Goal: Task Accomplishment & Management: Complete application form

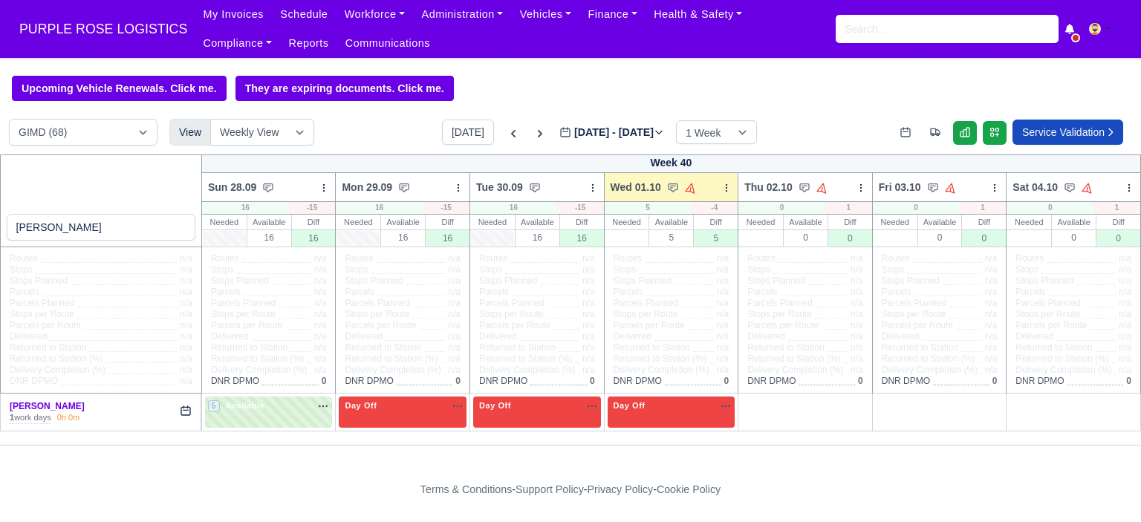
select select "5"
click at [369, 16] on link "Workforce" at bounding box center [375, 14] width 77 height 29
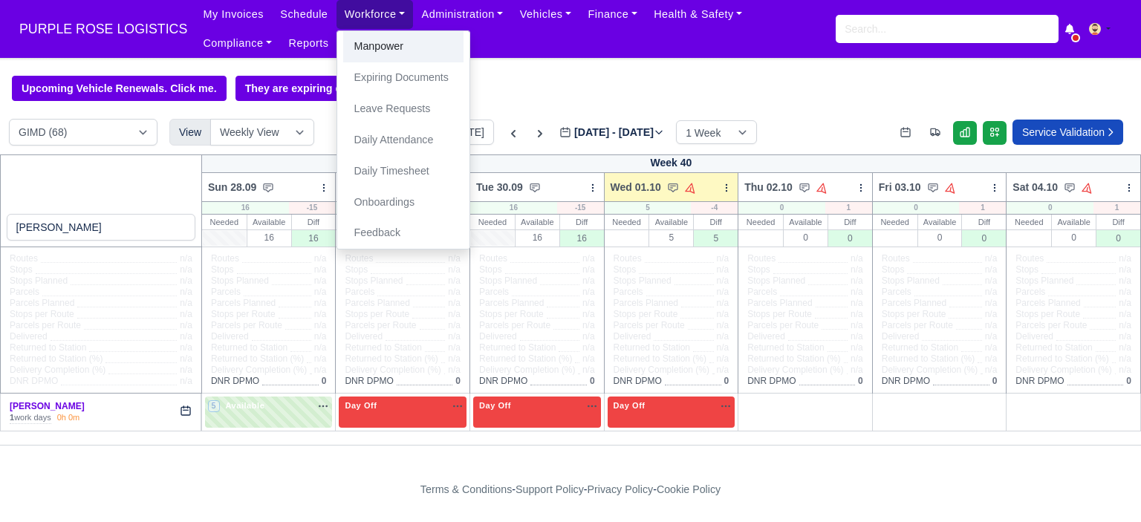
click at [391, 51] on link "Manpower" at bounding box center [403, 46] width 120 height 31
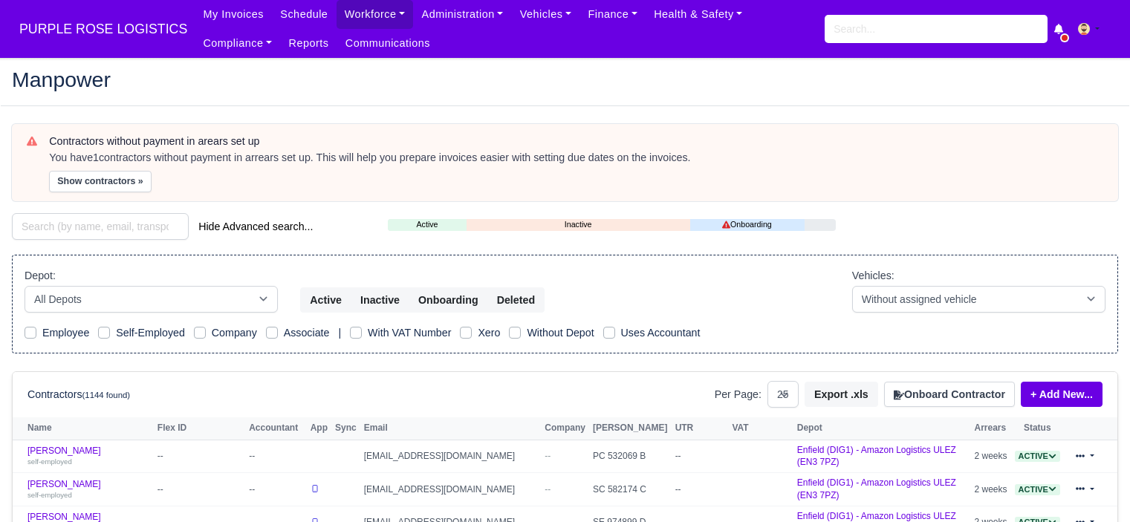
select select "25"
click at [951, 395] on button "Onboard Contractor" at bounding box center [949, 394] width 131 height 25
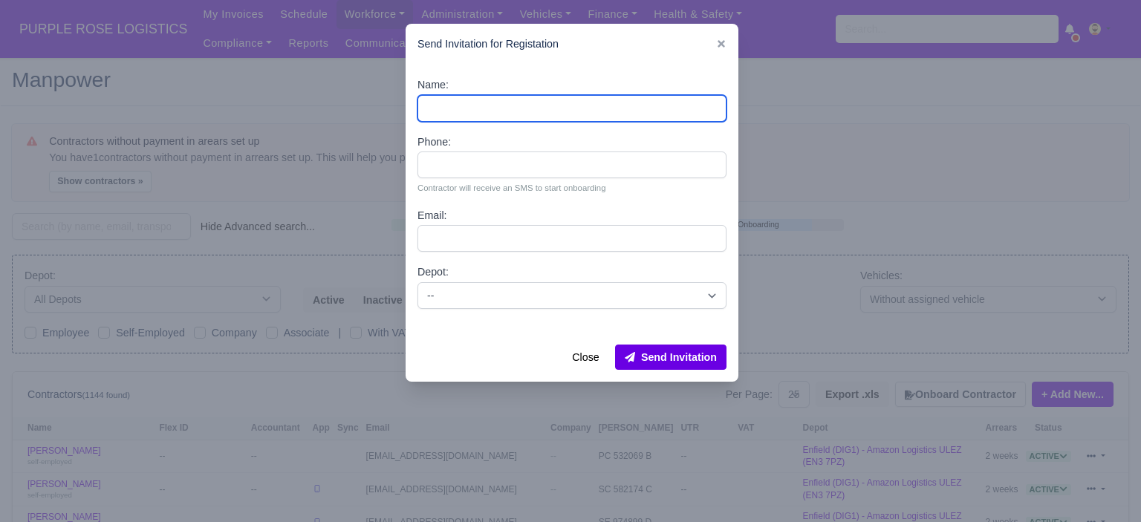
click at [481, 102] on input "Name:" at bounding box center [572, 108] width 309 height 27
paste input "[PERSON_NAME]"
type input "[PERSON_NAME]"
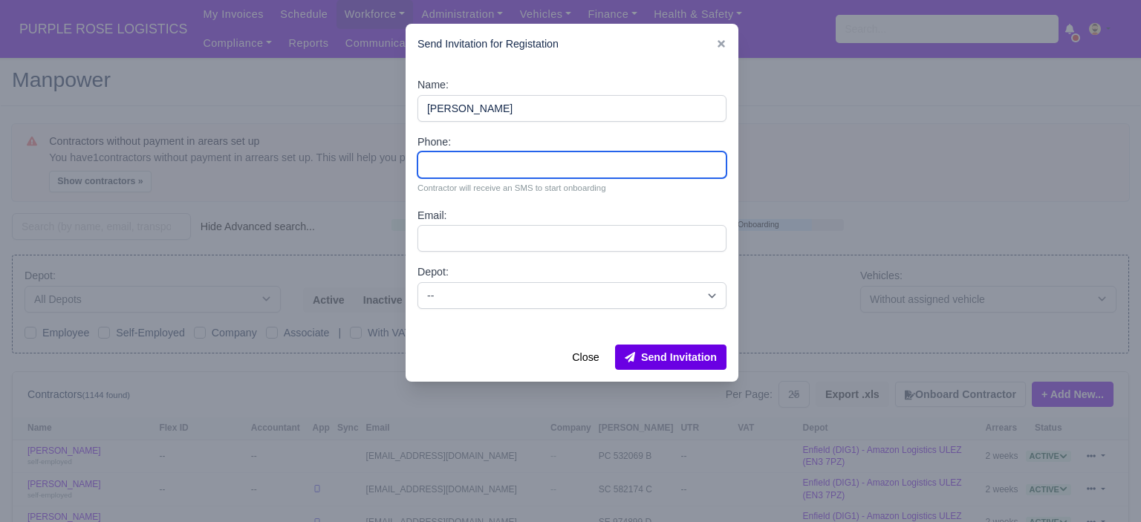
click at [477, 158] on input "Phone:" at bounding box center [572, 165] width 309 height 27
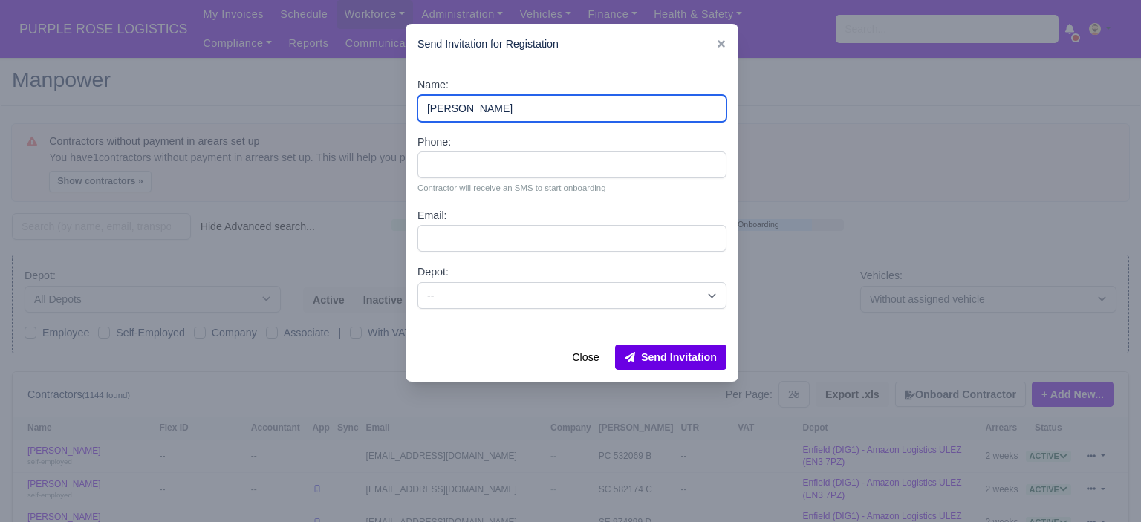
click at [498, 103] on input "[PERSON_NAME]" at bounding box center [572, 108] width 309 height 27
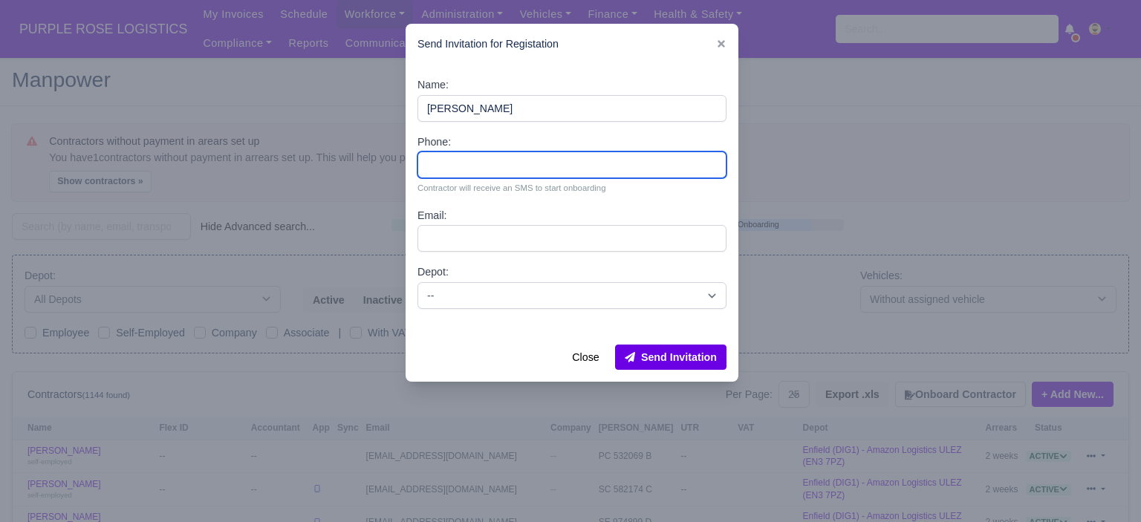
click at [475, 166] on input "Phone:" at bounding box center [572, 165] width 309 height 27
paste input "44 7468 802402"
type input "44 7468 802402"
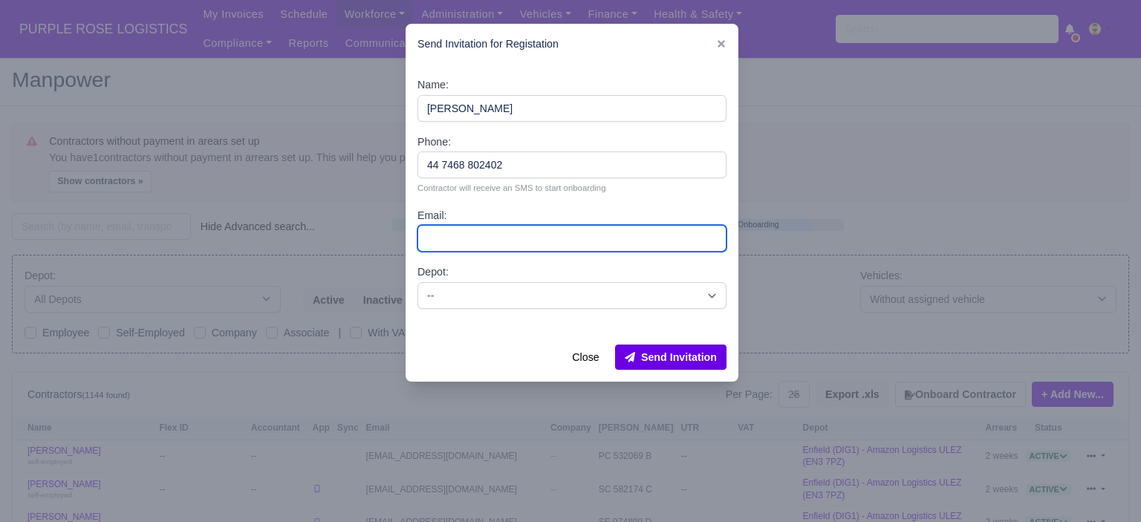
click at [483, 231] on input "Email:" at bounding box center [572, 238] width 309 height 27
paste input "[EMAIL_ADDRESS][DOMAIN_NAME]"
type input "[EMAIL_ADDRESS][DOMAIN_NAME]"
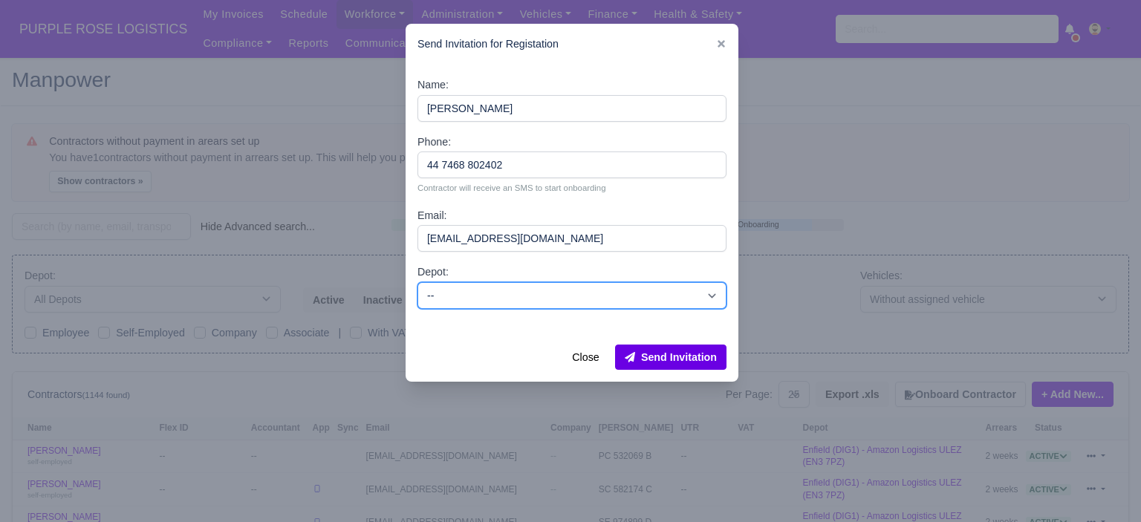
click at [600, 302] on select "-- Enfield (DIG1) - Amazon Logistics ULEZ (EN3 7PZ) Harlow (DHW1) - Amazon Logi…" at bounding box center [572, 295] width 309 height 27
select select "1"
click at [418, 282] on select "-- Enfield (DIG1) - Amazon Logistics ULEZ (EN3 7PZ) Harlow (DHW1) - Amazon Logi…" at bounding box center [572, 295] width 309 height 27
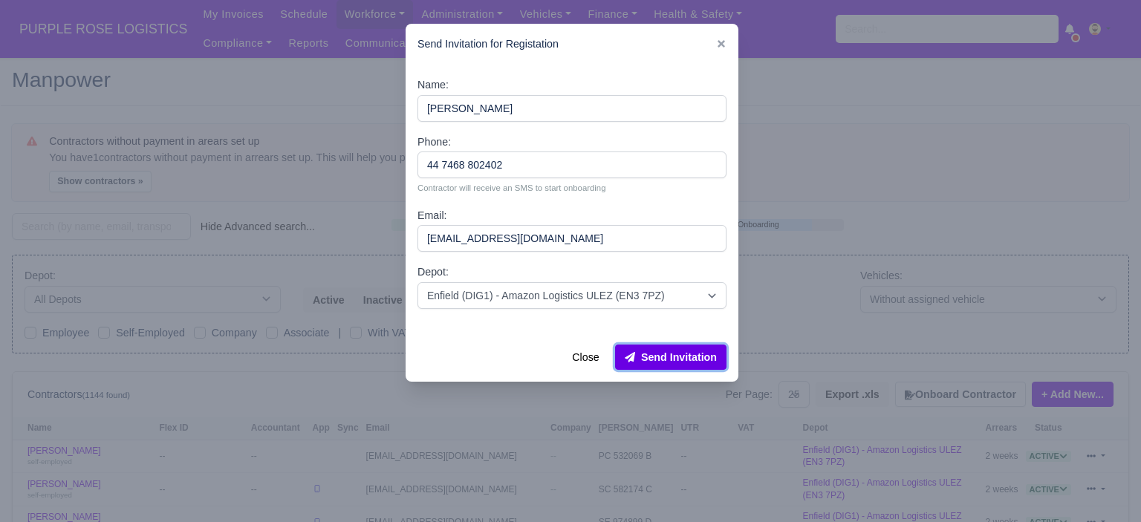
click at [691, 359] on button "Send Invitation" at bounding box center [670, 357] width 111 height 25
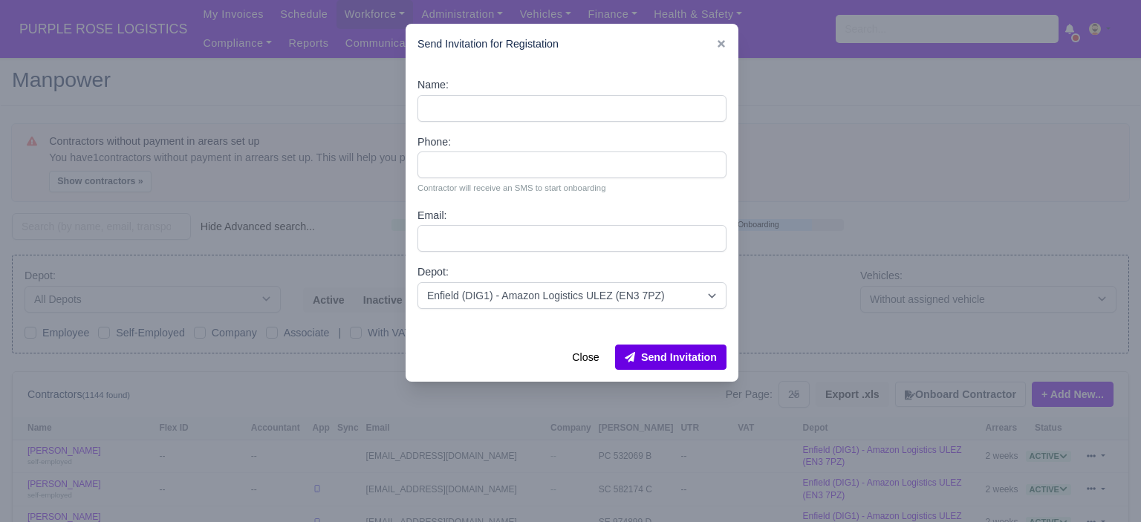
click at [853, 163] on div at bounding box center [570, 261] width 1141 height 522
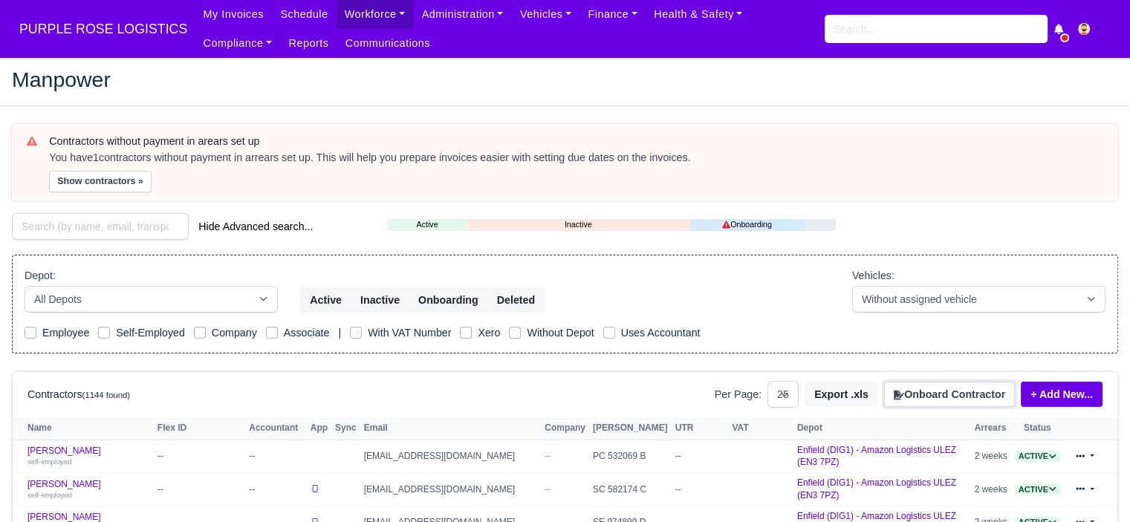
click at [987, 390] on button "Onboard Contractor" at bounding box center [949, 394] width 131 height 25
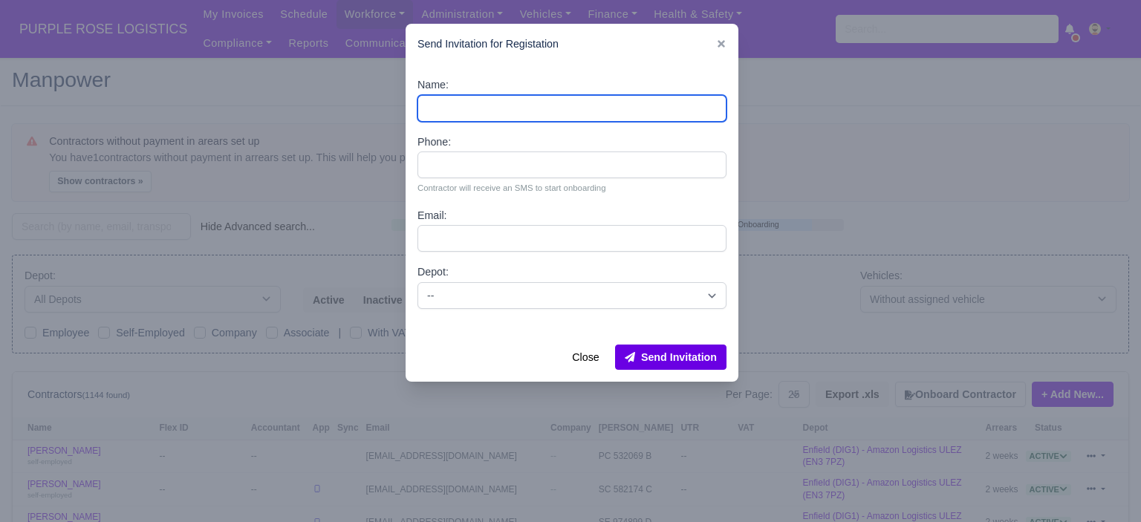
click at [572, 103] on input "Name:" at bounding box center [572, 108] width 309 height 27
paste input "Keelan Belle"
type input "Keelan Belle"
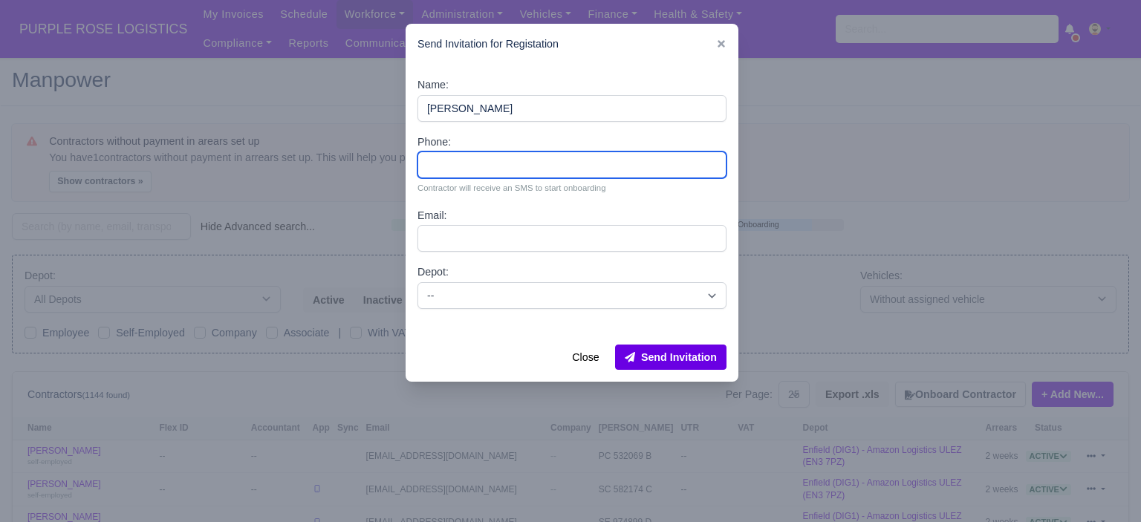
click at [474, 168] on input "Phone:" at bounding box center [572, 165] width 309 height 27
paste input "44 7712 352619"
type input "44 7712 352619"
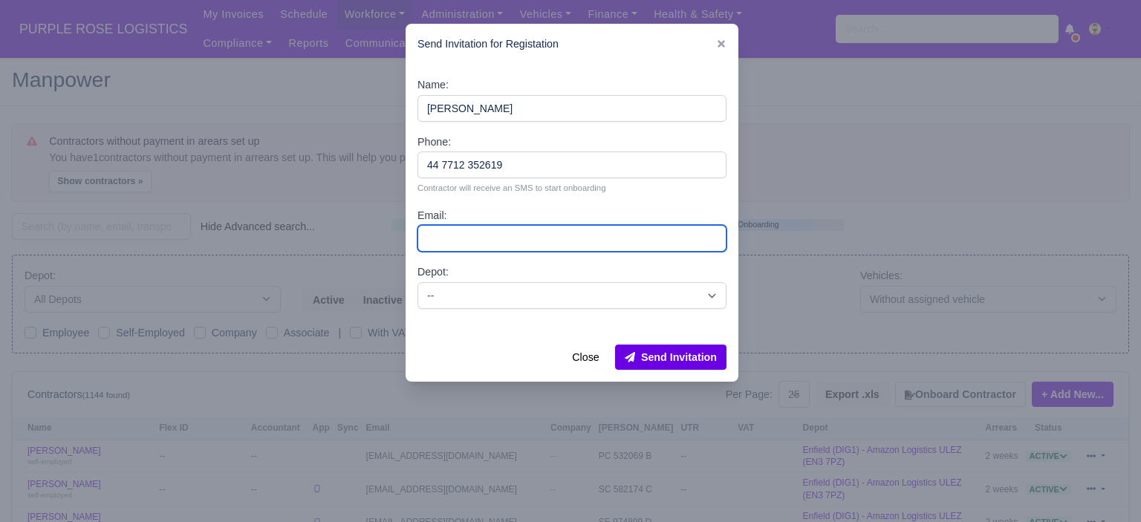
click at [473, 228] on input "Email:" at bounding box center [572, 238] width 309 height 27
paste input "Nelsonbellek@gmail.com"
type input "Nelsonbellek@gmail.com"
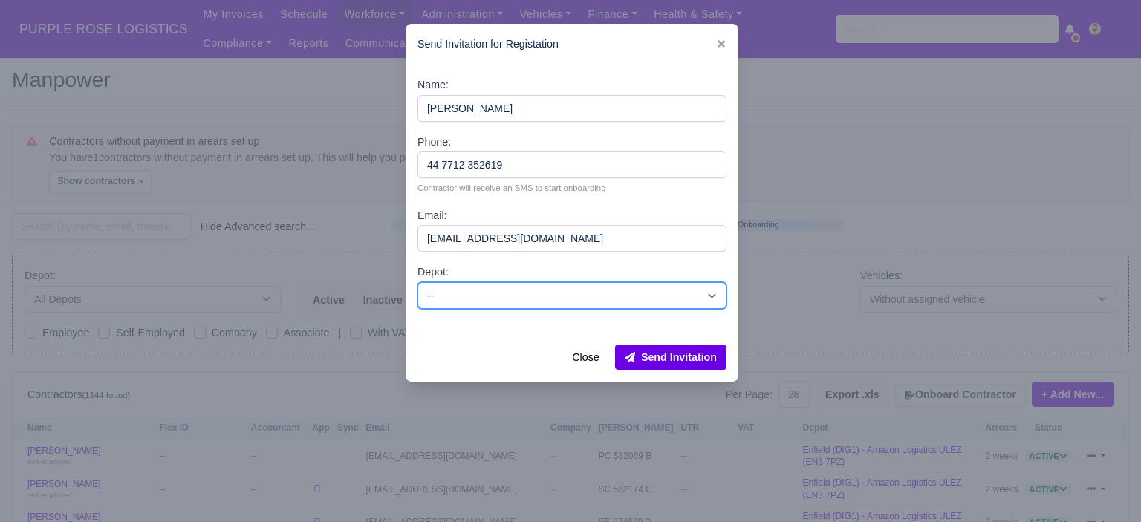
drag, startPoint x: 505, startPoint y: 294, endPoint x: 510, endPoint y: 307, distance: 13.7
click at [505, 294] on select "-- Enfield (DIG1) - Amazon Logistics ULEZ (EN3 7PZ) Harlow (DHW1) - Amazon Logi…" at bounding box center [572, 295] width 309 height 27
select select "5"
click at [418, 282] on select "-- Enfield (DIG1) - Amazon Logistics ULEZ (EN3 7PZ) Harlow (DHW1) - Amazon Logi…" at bounding box center [572, 295] width 309 height 27
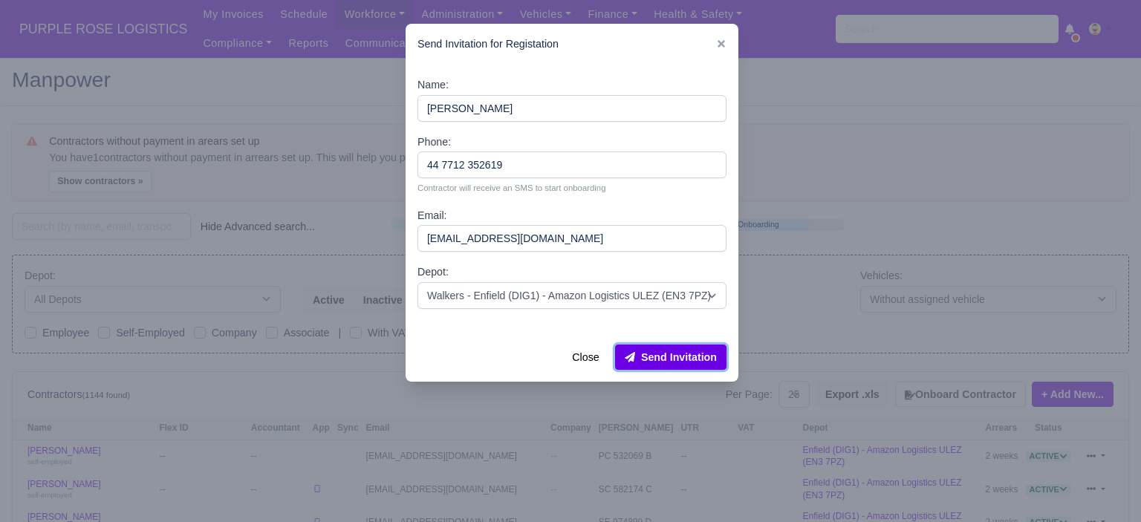
click at [704, 357] on button "Send Invitation" at bounding box center [670, 357] width 111 height 25
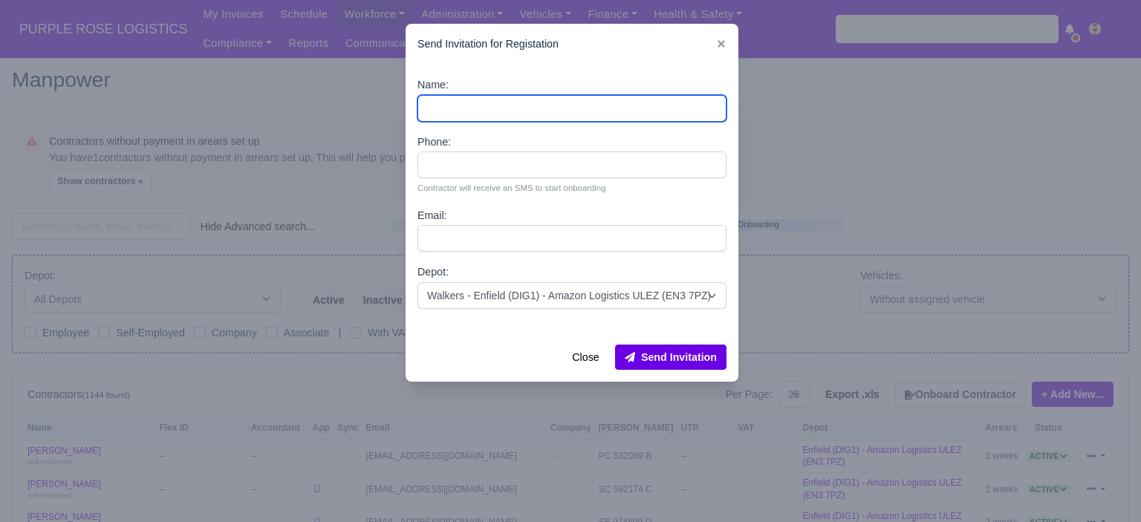
click at [484, 108] on input "Name:" at bounding box center [572, 108] width 309 height 27
paste input "Doger Aristride"
type input "Doger Aristride"
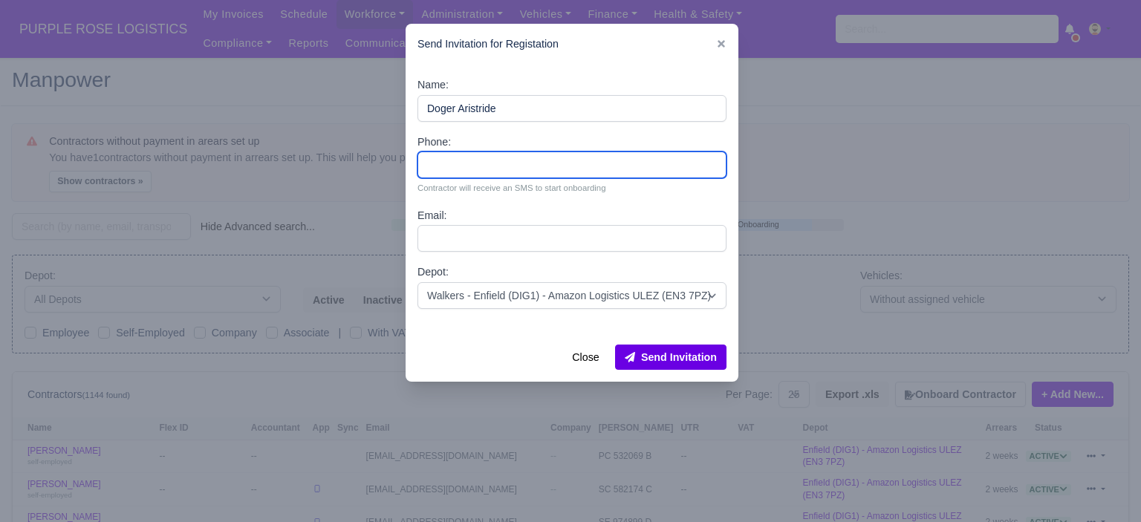
click at [502, 172] on input "Phone:" at bounding box center [572, 165] width 309 height 27
paste input "44 7707 584375"
type input "44 7707 584375"
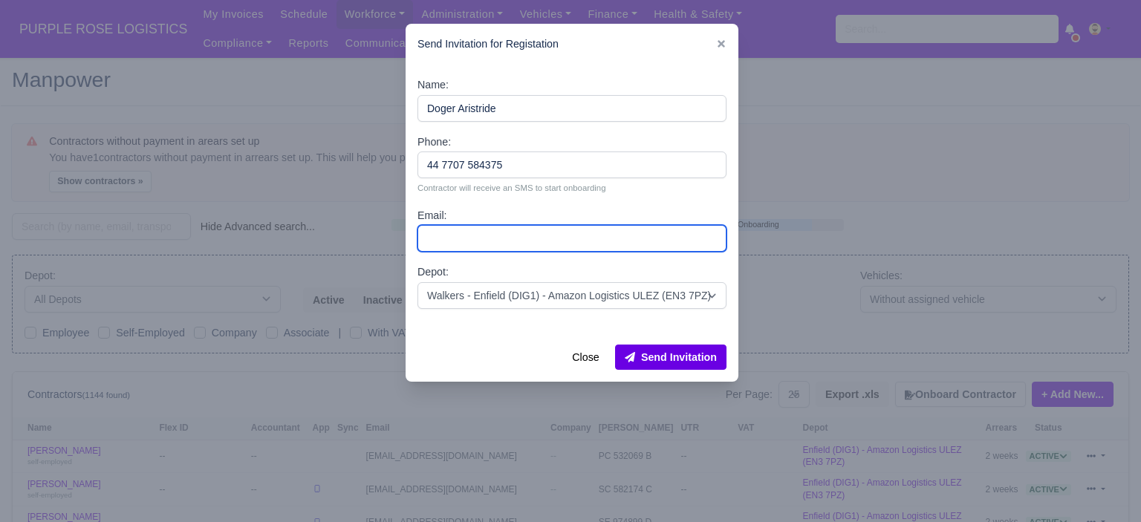
click at [515, 251] on input "Email:" at bounding box center [572, 238] width 309 height 27
paste input "[EMAIL_ADDRESS][DOMAIN_NAME]"
type input "[EMAIL_ADDRESS][DOMAIN_NAME]"
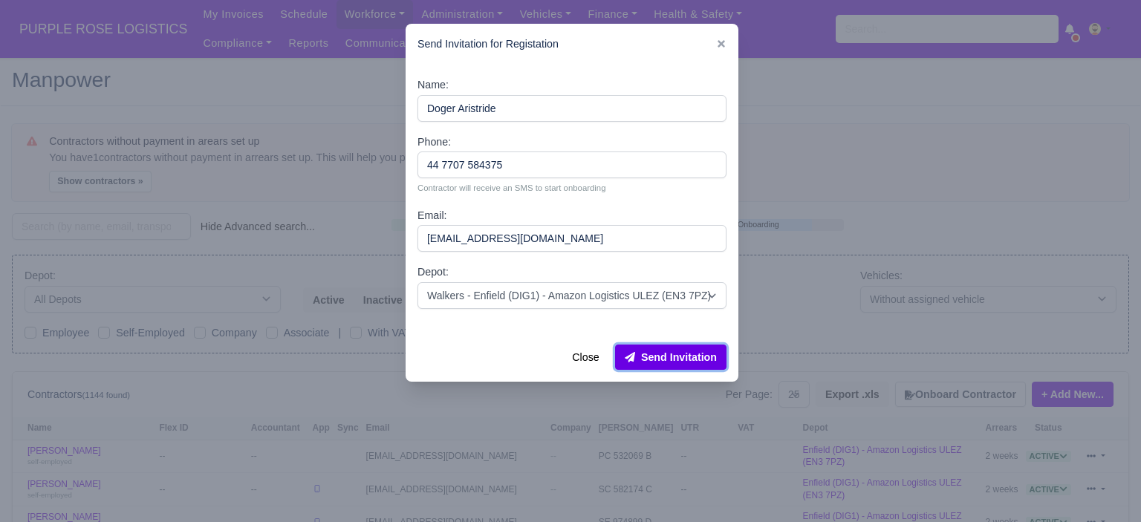
click at [685, 359] on button "Send Invitation" at bounding box center [670, 357] width 111 height 25
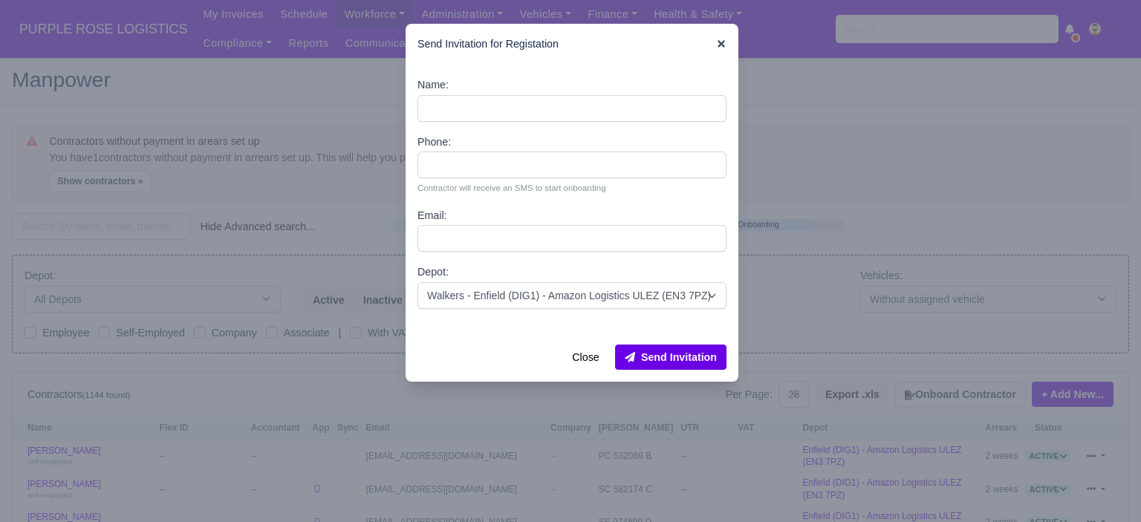
click at [722, 47] on icon at bounding box center [721, 44] width 10 height 10
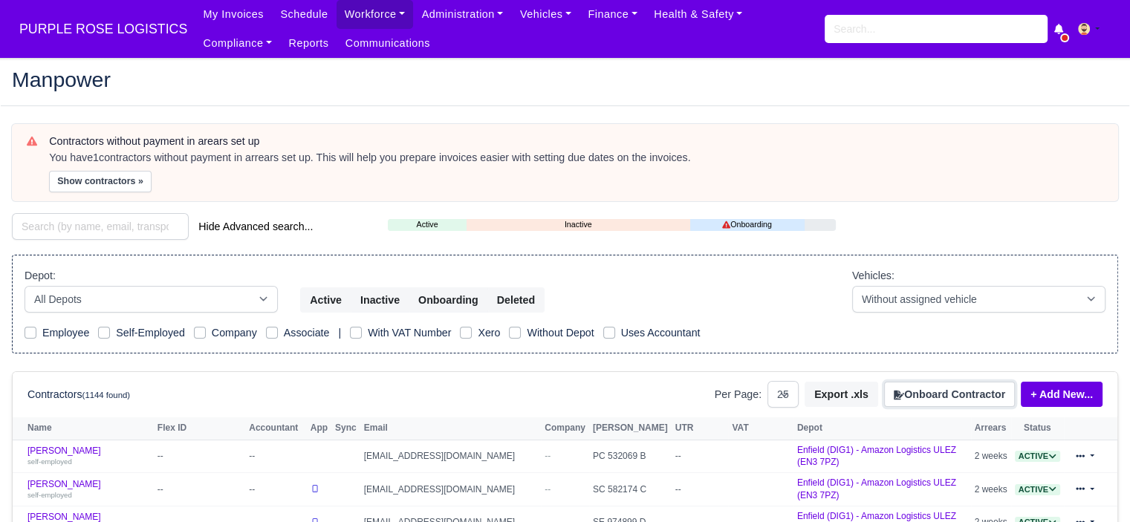
click at [932, 391] on button "Onboard Contractor" at bounding box center [949, 394] width 131 height 25
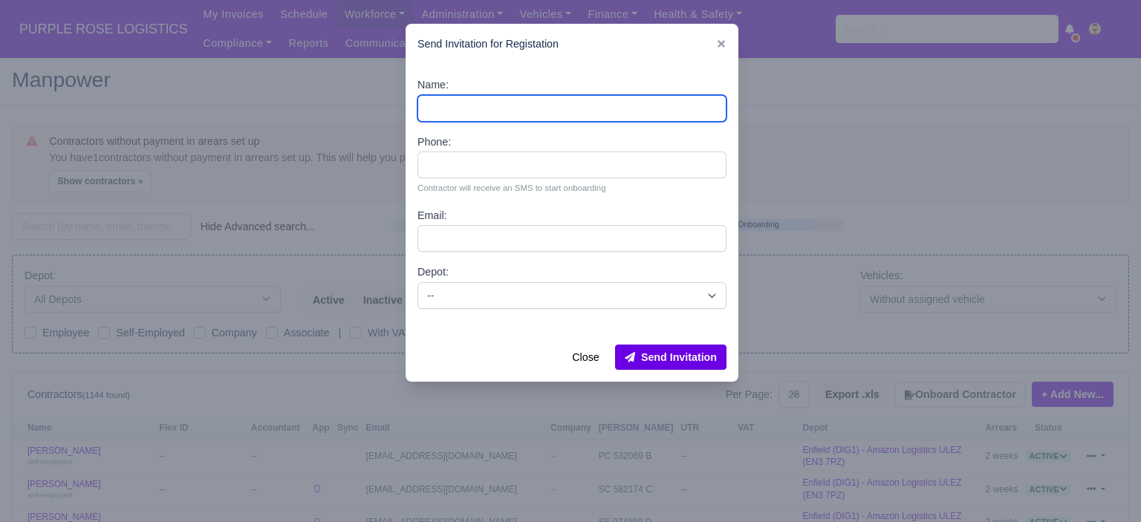
click at [468, 100] on input "Name:" at bounding box center [572, 108] width 309 height 27
paste input "Oliver Low"
type input "Oliver Low"
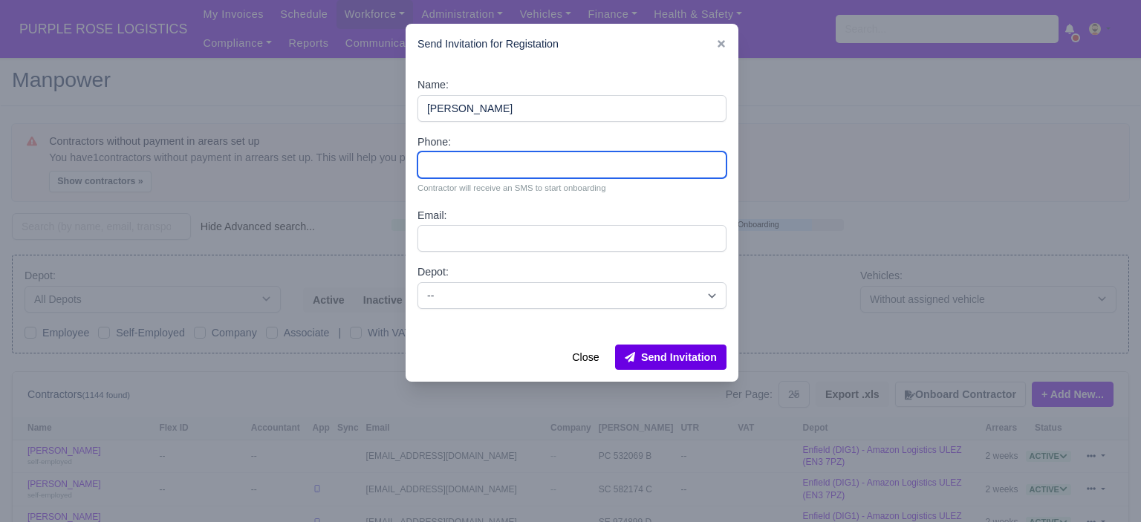
click at [492, 169] on input "Phone:" at bounding box center [572, 165] width 309 height 27
paste input "44 7982 166852"
type input "44 7982 166852"
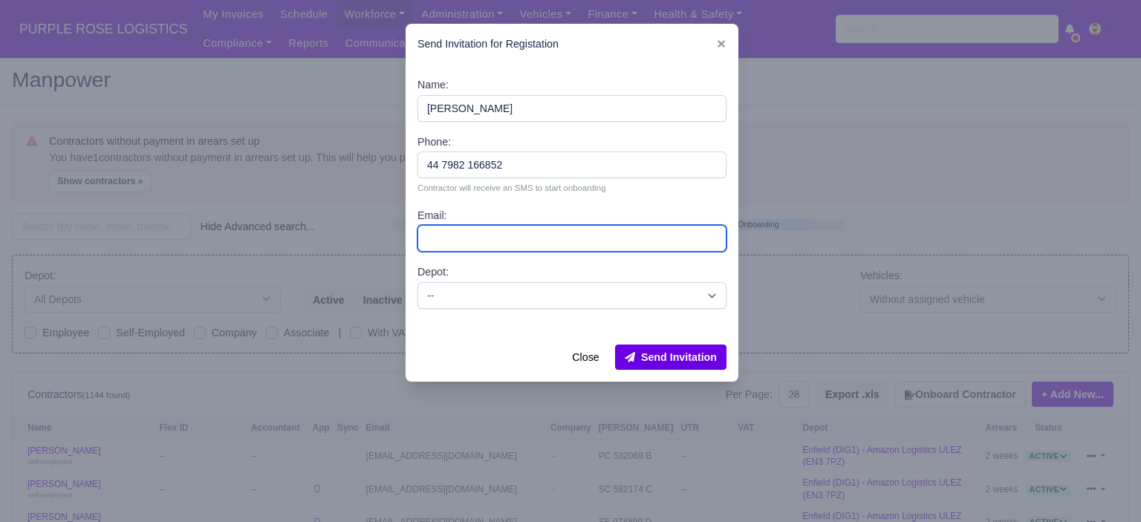
click at [522, 231] on input "Email:" at bounding box center [572, 238] width 309 height 27
paste input "mattylowoliver@gmail.com"
type input "mattylowoliver@gmail.com"
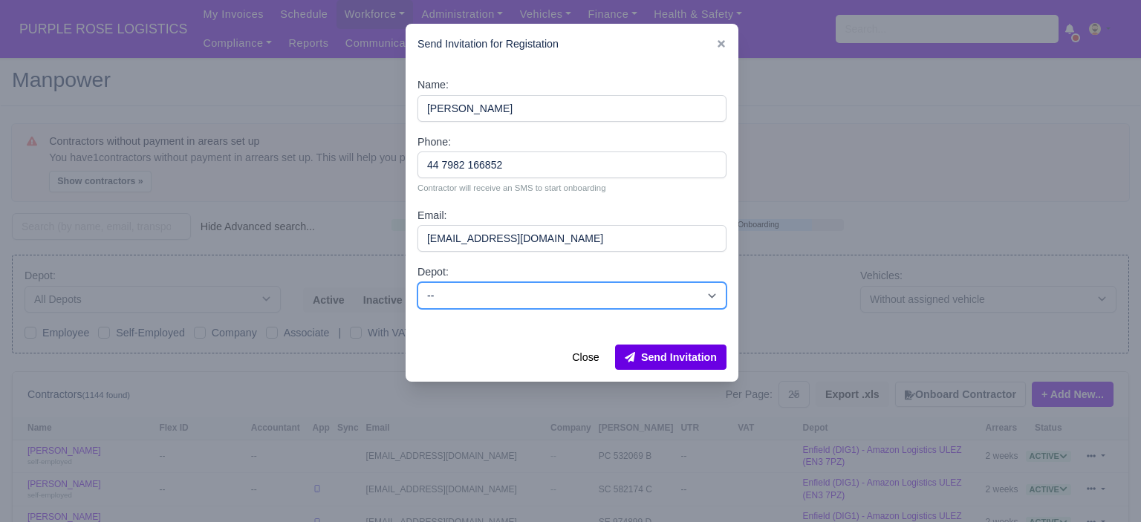
click at [535, 299] on select "-- Enfield (DIG1) - Amazon Logistics ULEZ (EN3 7PZ) Harlow (DHW1) - Amazon Logi…" at bounding box center [572, 295] width 309 height 27
select select "1"
click at [418, 282] on select "-- Enfield (DIG1) - Amazon Logistics ULEZ (EN3 7PZ) Harlow (DHW1) - Amazon Logi…" at bounding box center [572, 295] width 309 height 27
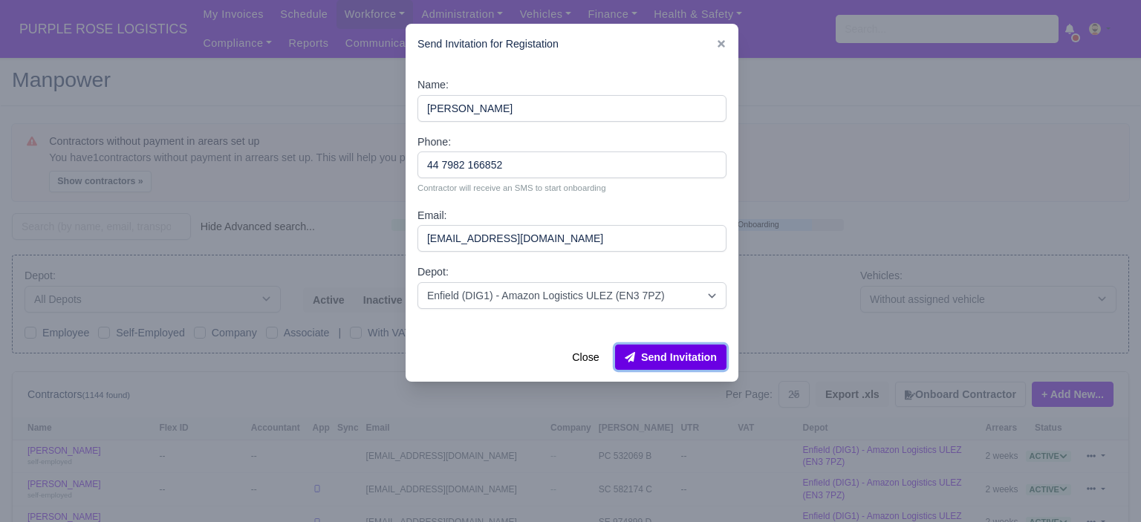
click at [688, 362] on button "Send Invitation" at bounding box center [670, 357] width 111 height 25
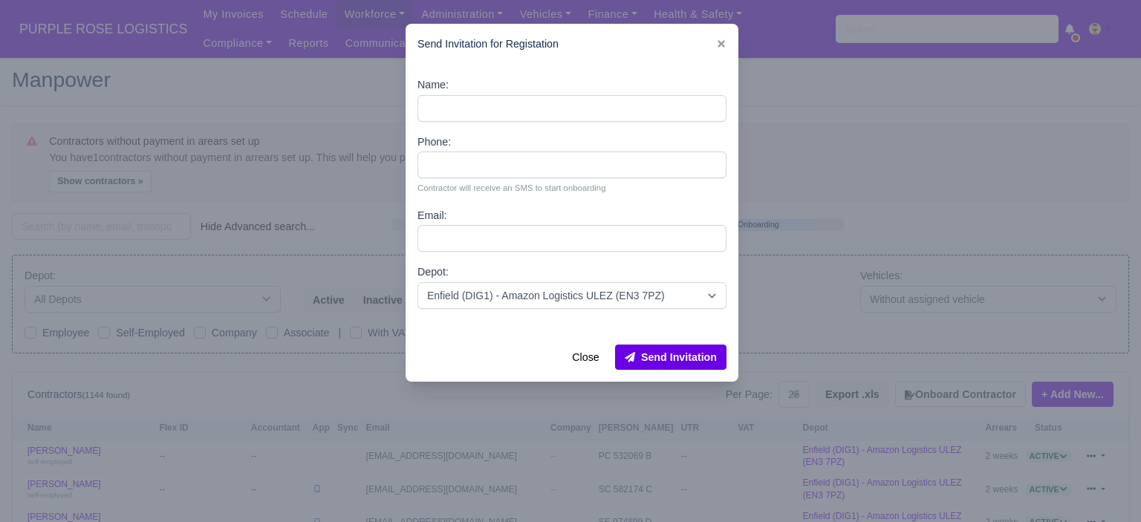
click at [833, 199] on div at bounding box center [570, 261] width 1141 height 522
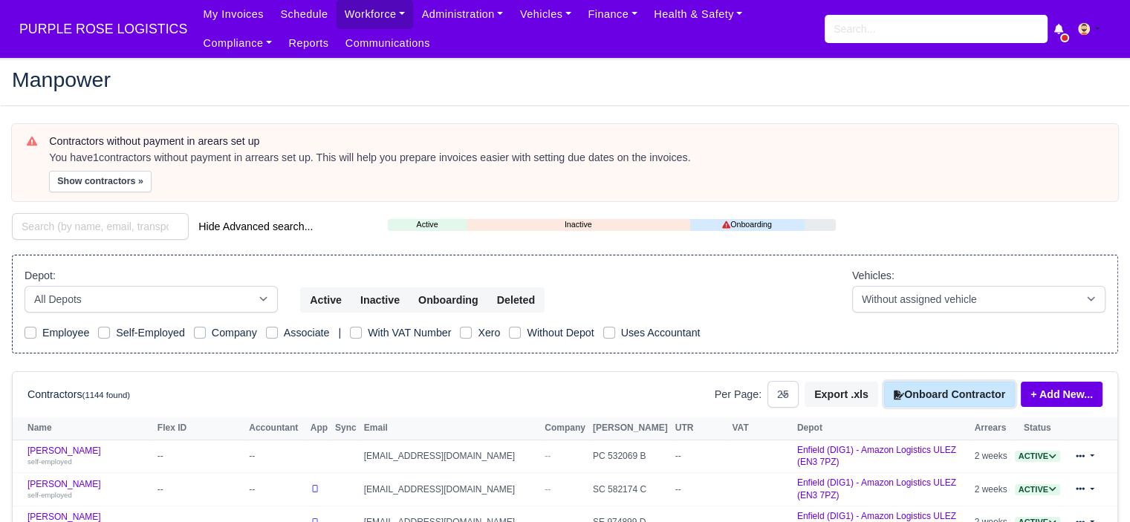
drag, startPoint x: 945, startPoint y: 395, endPoint x: 924, endPoint y: 377, distance: 27.4
click at [945, 394] on button "Onboard Contractor" at bounding box center [949, 394] width 131 height 25
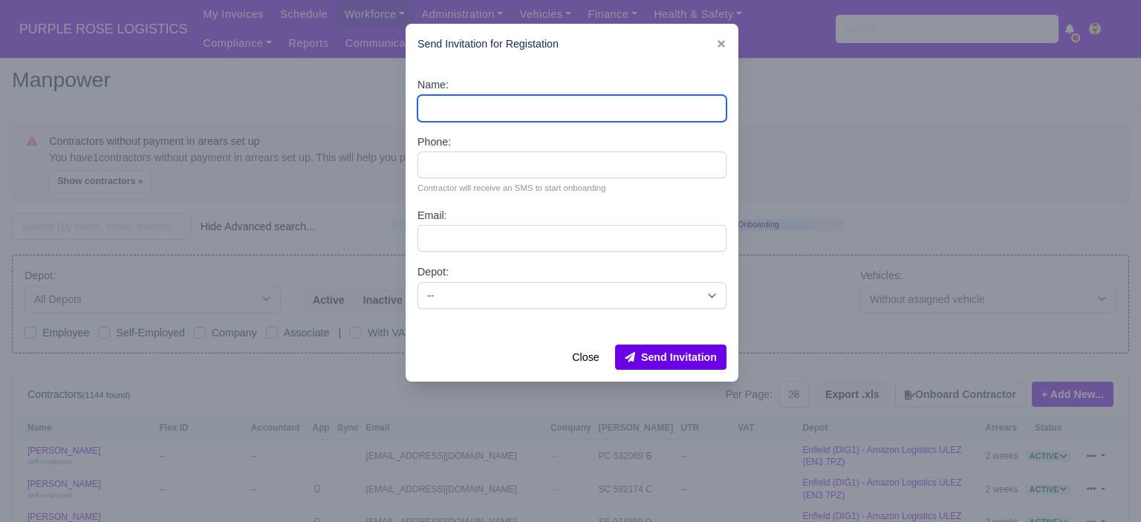
click at [486, 95] on input "Name:" at bounding box center [572, 108] width 309 height 27
paste input "PRINCE BAIDEN"
type input "PRINCE BAIDEN"
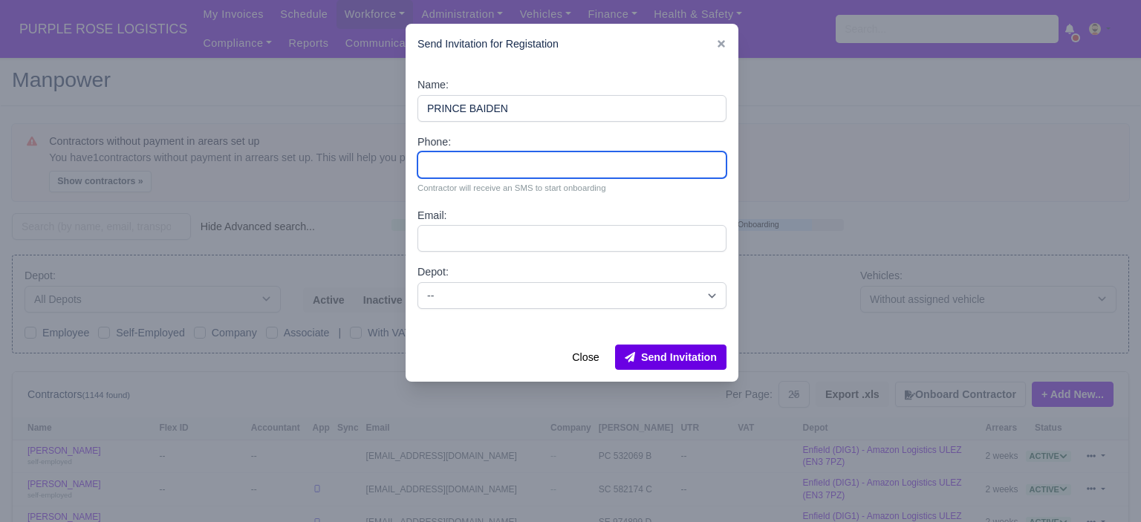
click at [494, 168] on input "Phone:" at bounding box center [572, 165] width 309 height 27
paste input "44 7487 331877"
type input "44 7487 331877"
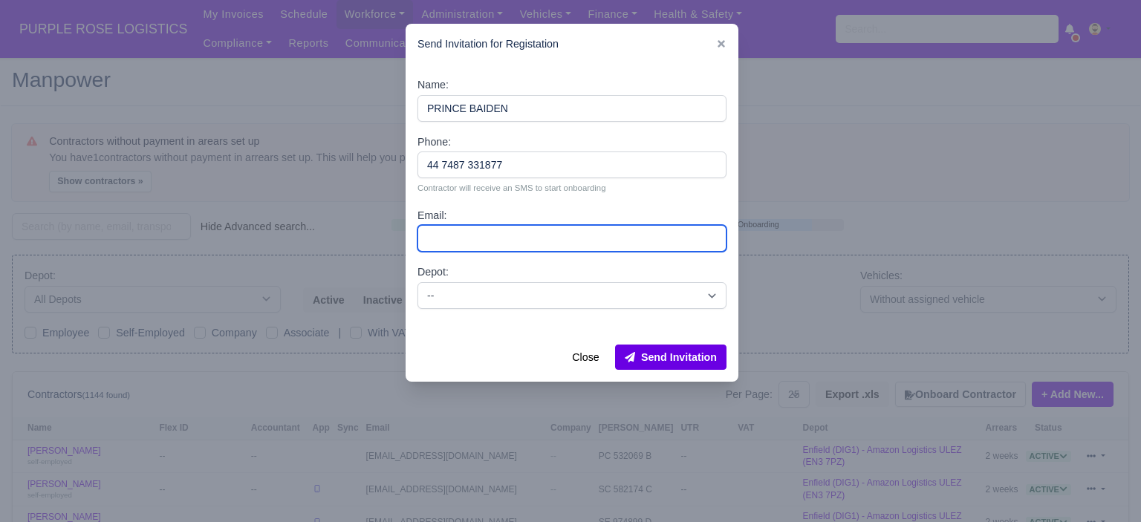
click at [502, 237] on input "Email:" at bounding box center [572, 238] width 309 height 27
paste input "Princebaiden45@yahoo.com"
type input "Princebaiden45@yahoo.com"
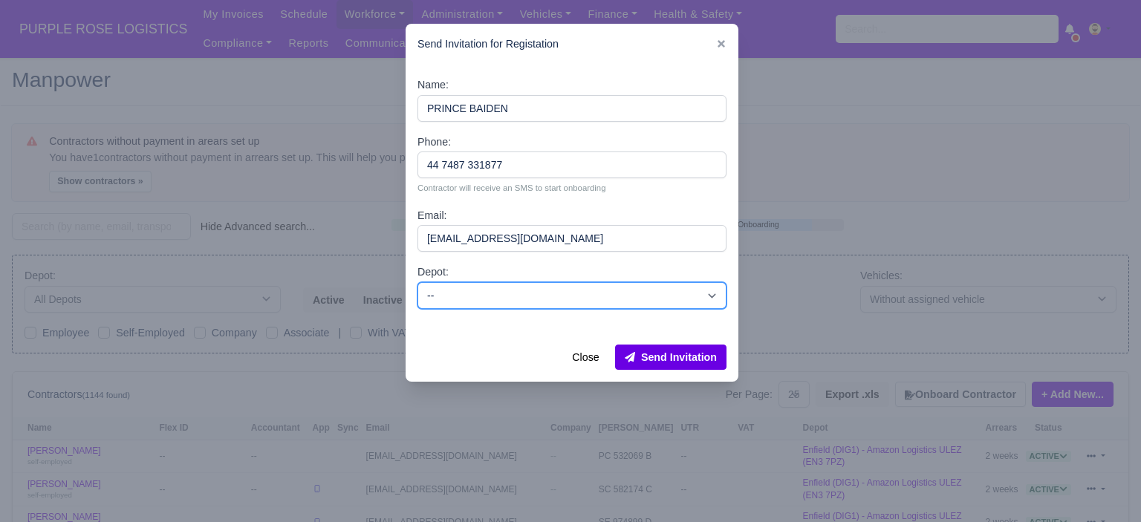
click at [576, 299] on select "-- Enfield (DIG1) - Amazon Logistics ULEZ (EN3 7PZ) Harlow (DHW1) - Amazon Logi…" at bounding box center [572, 295] width 309 height 27
select select "5"
click at [418, 282] on select "-- Enfield (DIG1) - Amazon Logistics ULEZ (EN3 7PZ) Harlow (DHW1) - Amazon Logi…" at bounding box center [572, 295] width 309 height 27
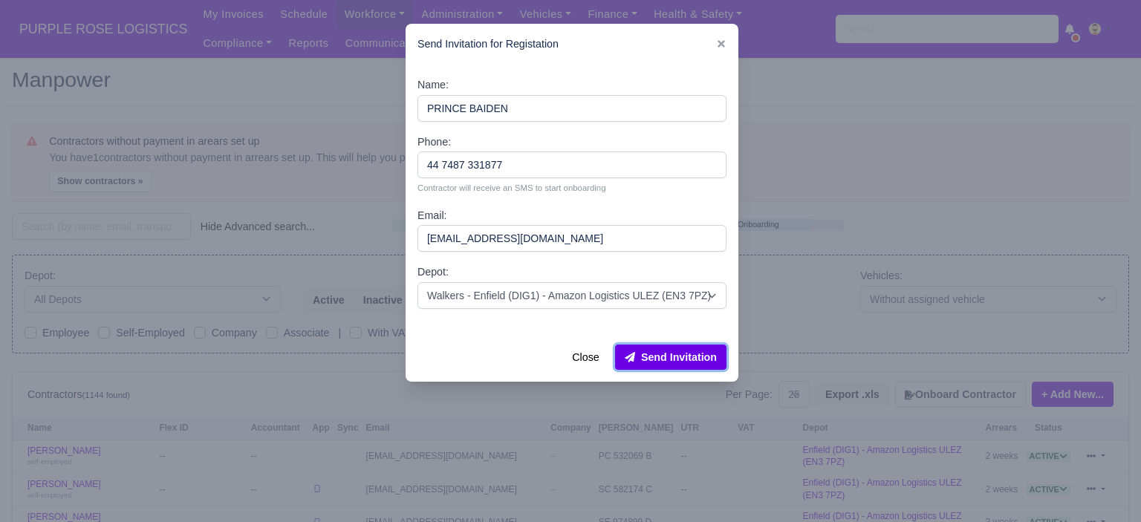
click at [691, 361] on button "Send Invitation" at bounding box center [670, 357] width 111 height 25
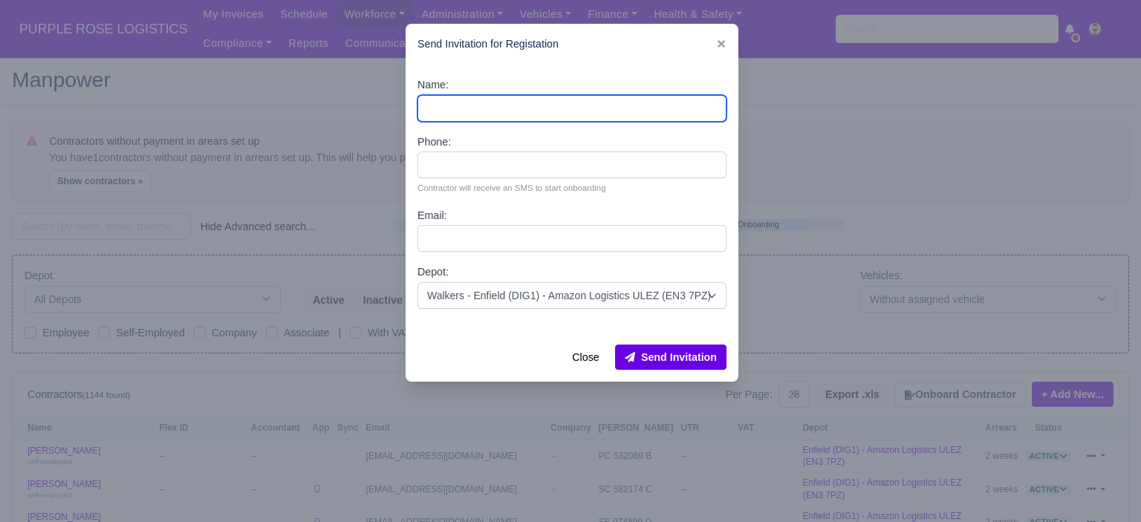
click at [495, 117] on input "Name:" at bounding box center [572, 108] width 309 height 27
paste input "Mark Adomako"
type input "Mark Adomako"
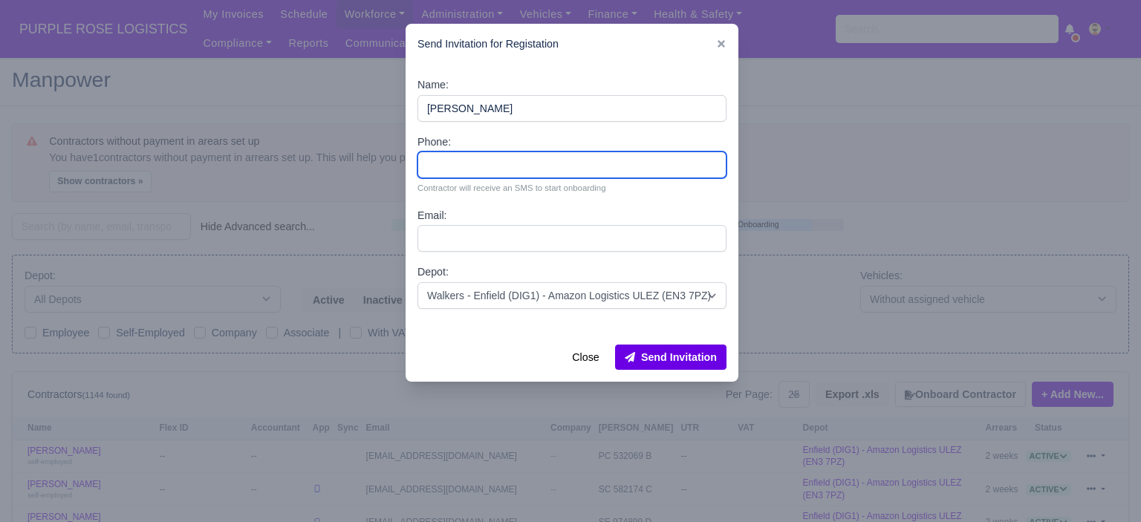
click at [496, 164] on input "Phone:" at bounding box center [572, 165] width 309 height 27
paste input "44 7916 072219"
type input "44 7916 072219"
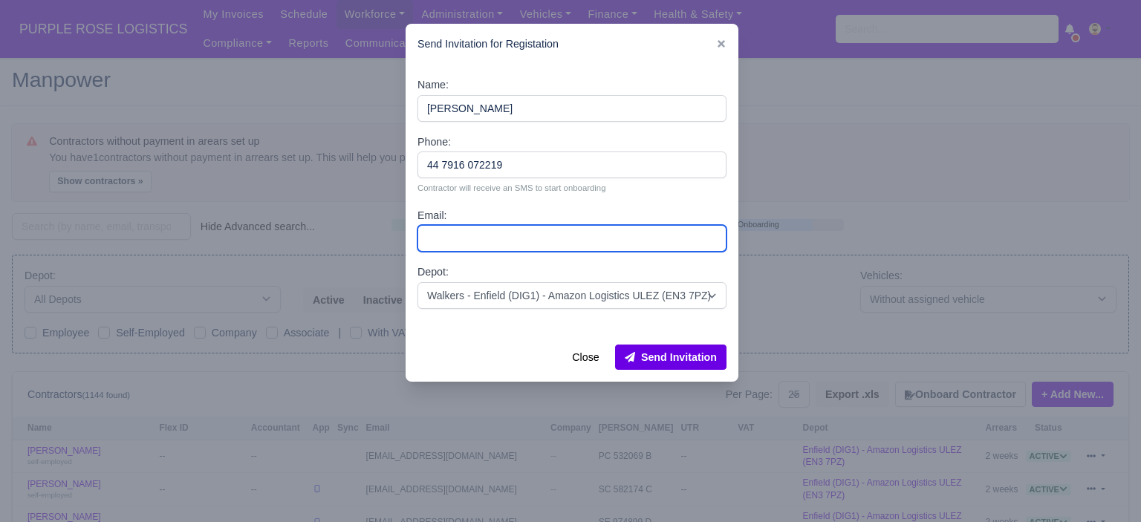
drag, startPoint x: 481, startPoint y: 237, endPoint x: 484, endPoint y: 246, distance: 9.4
click at [481, 237] on input "Email:" at bounding box center [572, 238] width 309 height 27
paste input "adomjnr18@gmail.com"
type input "adomjnr18@gmail.com"
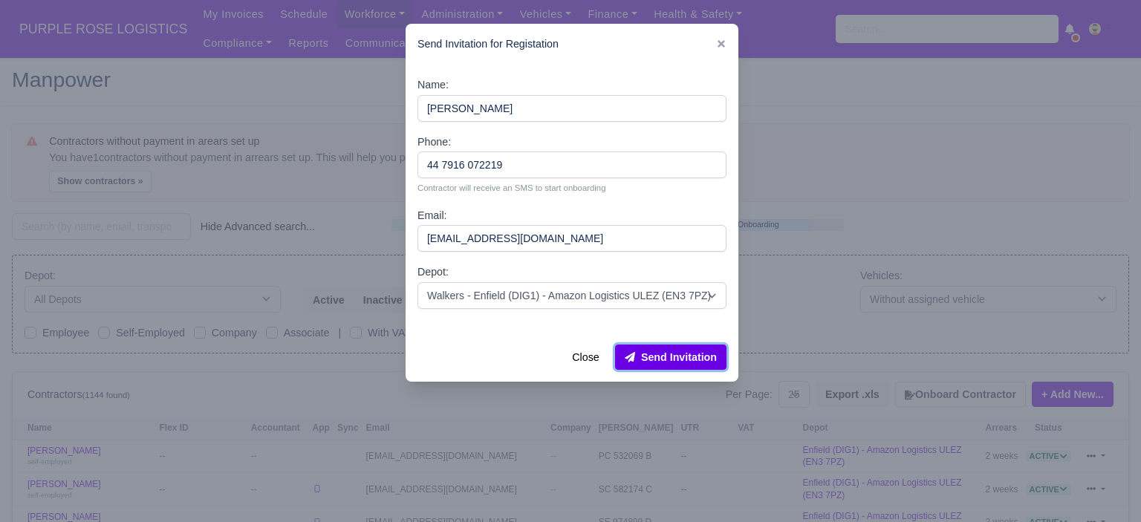
click at [694, 356] on button "Send Invitation" at bounding box center [670, 357] width 111 height 25
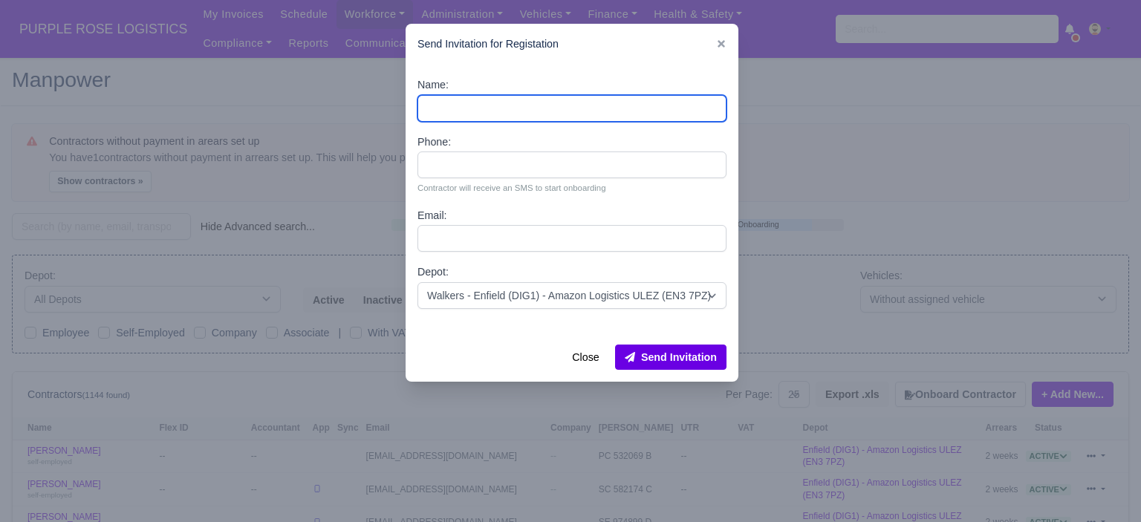
click at [490, 106] on input "Name:" at bounding box center [572, 108] width 309 height 27
paste input "Maahi Chowdhury"
type input "Maahi Chowdhury"
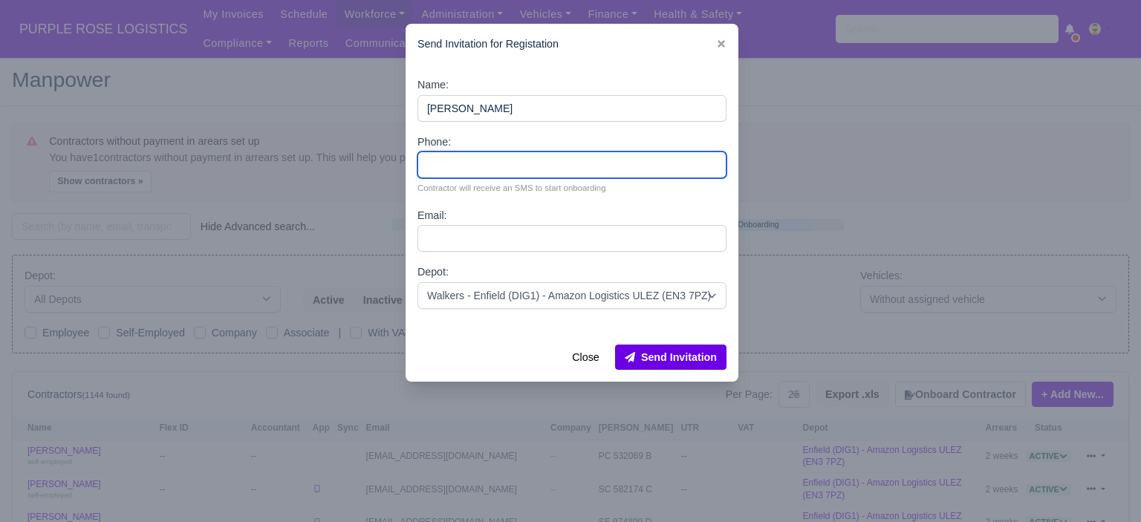
drag, startPoint x: 483, startPoint y: 169, endPoint x: 477, endPoint y: 151, distance: 18.8
click at [483, 169] on input "Phone:" at bounding box center [572, 165] width 309 height 27
paste input "44 7508 150721"
type input "44 7508 150721"
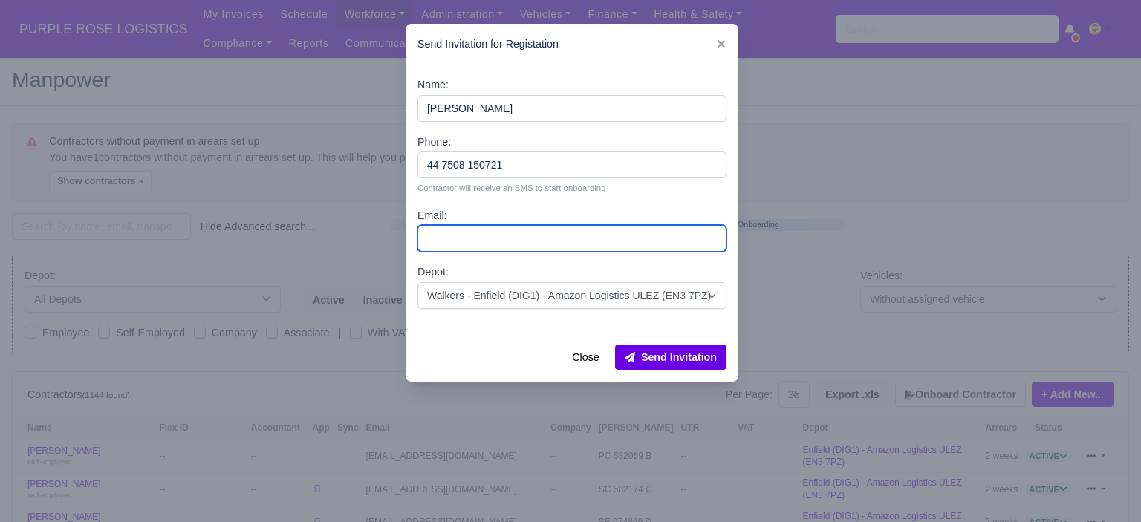
drag, startPoint x: 490, startPoint y: 231, endPoint x: 502, endPoint y: 244, distance: 17.4
click at [490, 231] on input "Email:" at bounding box center [572, 238] width 309 height 27
paste input "mcpurple2025@gmail.com"
type input "mcpurple2025@gmail.com"
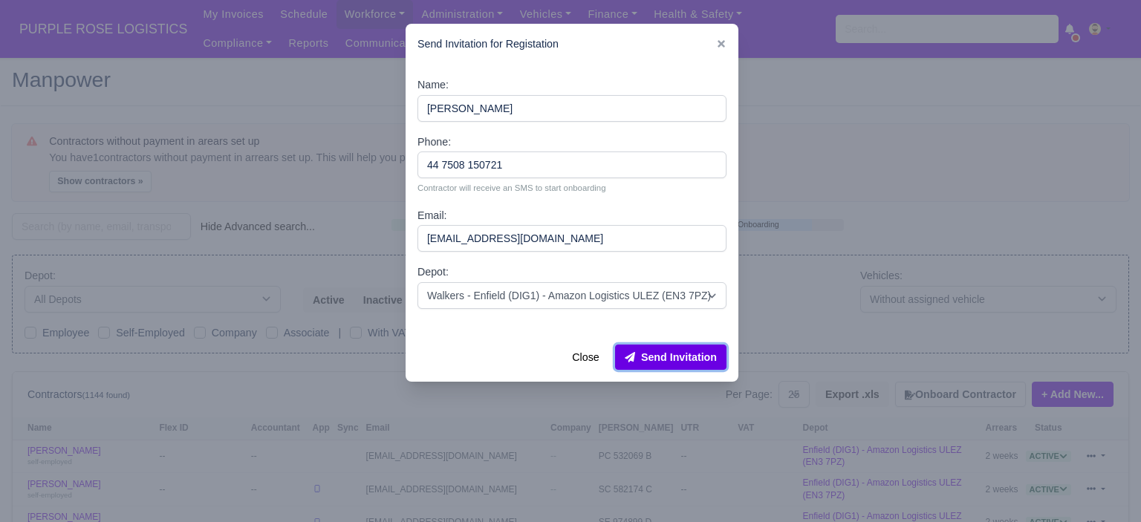
click at [674, 358] on button "Send Invitation" at bounding box center [670, 357] width 111 height 25
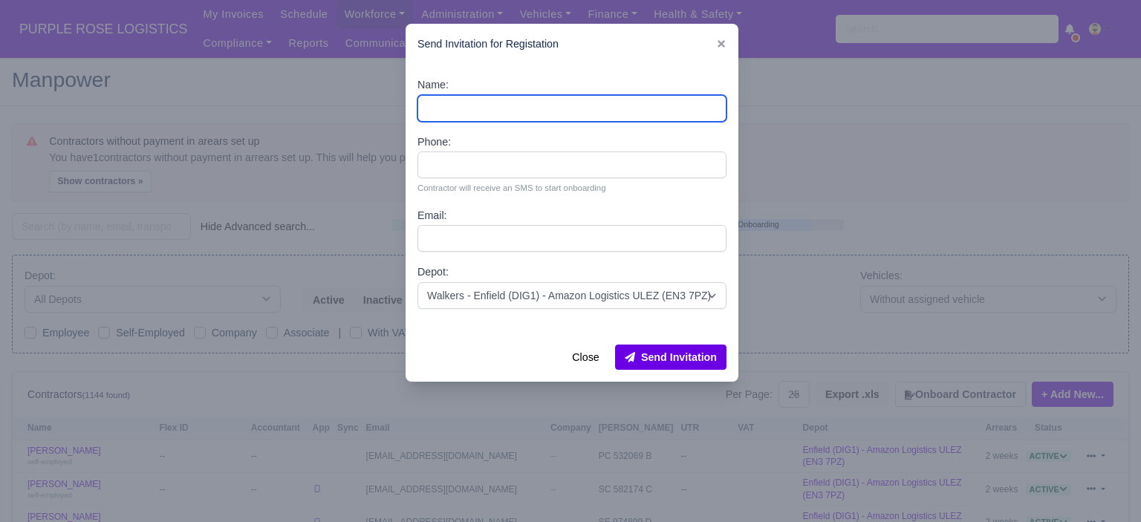
click at [484, 106] on input "Name:" at bounding box center [572, 108] width 309 height 27
paste input "Michael Singh"
type input "Michael Singh"
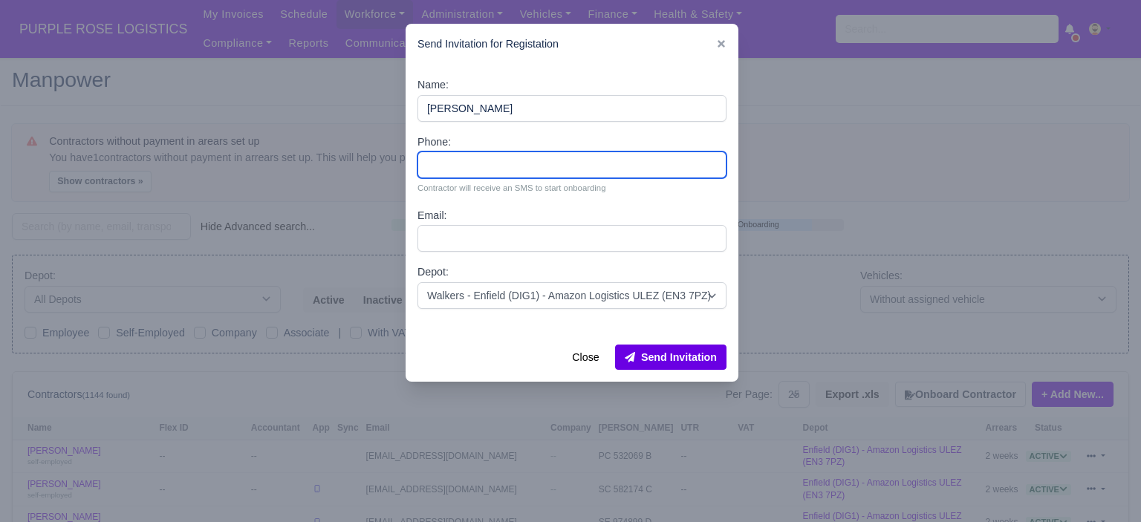
click at [453, 169] on input "Phone:" at bounding box center [572, 165] width 309 height 27
paste input "44 7415 593965"
type input "44 7415 593965"
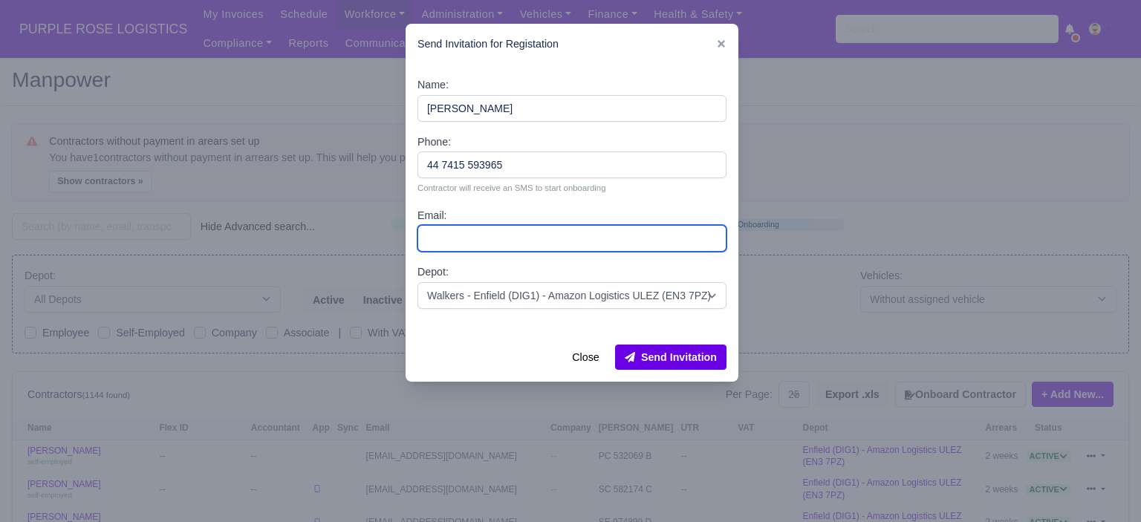
click at [504, 244] on input "Email:" at bounding box center [572, 238] width 309 height 27
paste input "mjspurple2025@gmail.com"
type input "mjspurple2025@gmail.com"
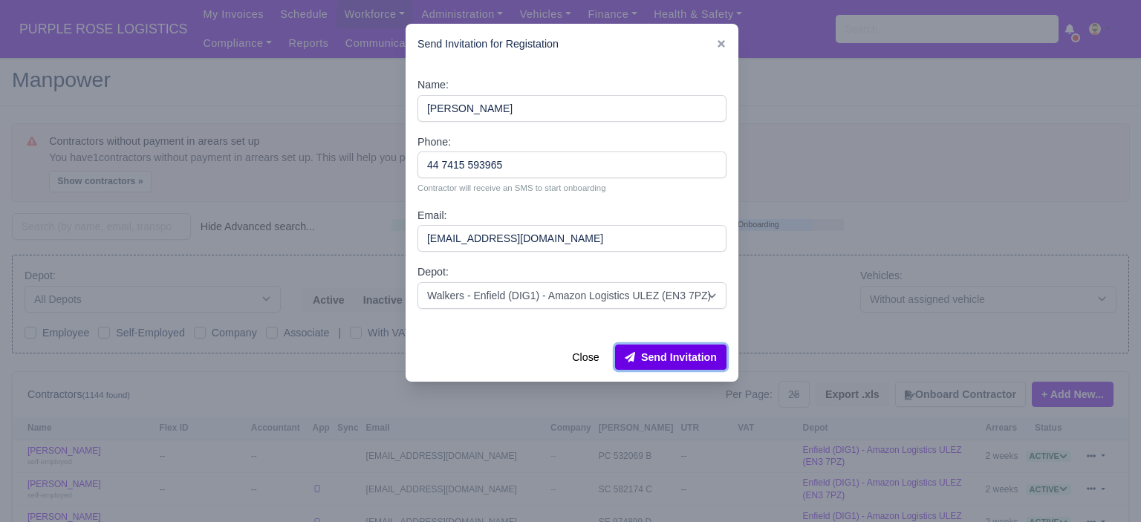
click at [685, 357] on button "Send Invitation" at bounding box center [670, 357] width 111 height 25
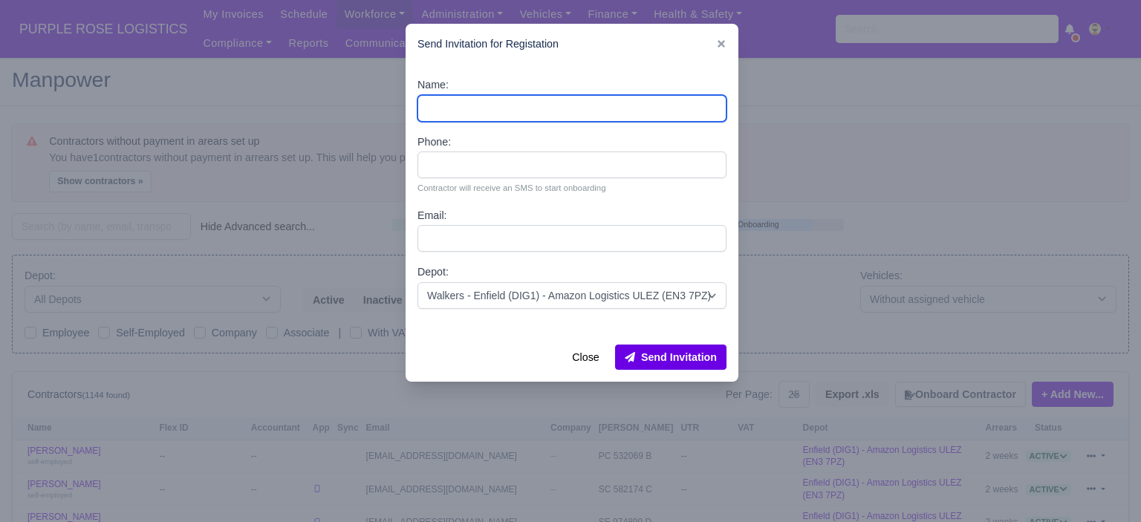
click at [528, 103] on input "Name:" at bounding box center [572, 108] width 309 height 27
paste input "Hamse Hassan"
type input "Hamse Hassan"
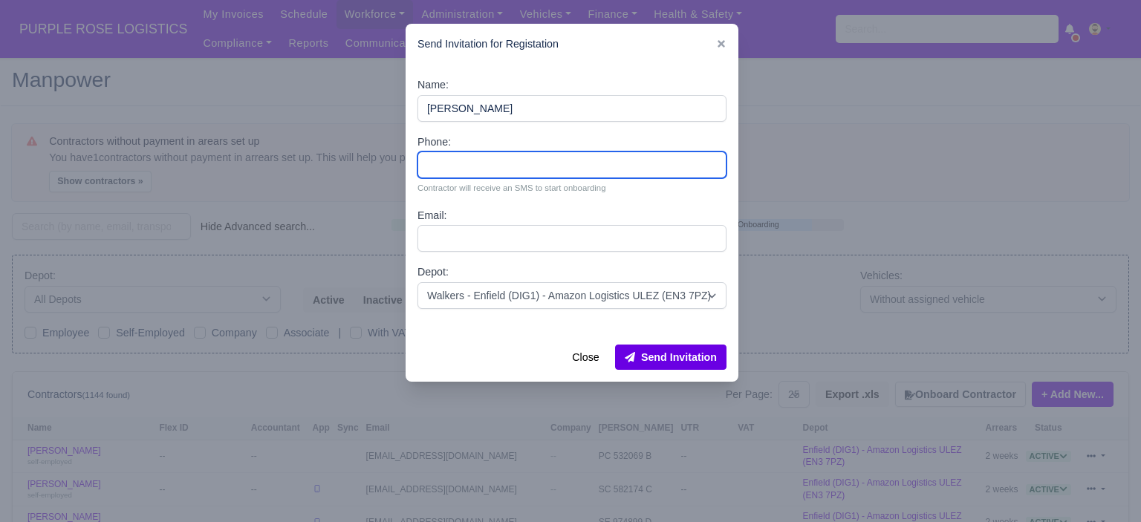
drag, startPoint x: 490, startPoint y: 163, endPoint x: 486, endPoint y: 145, distance: 18.4
click at [490, 163] on input "Phone:" at bounding box center [572, 165] width 309 height 27
paste input "44 7376 096196"
type input "44 7376 096196"
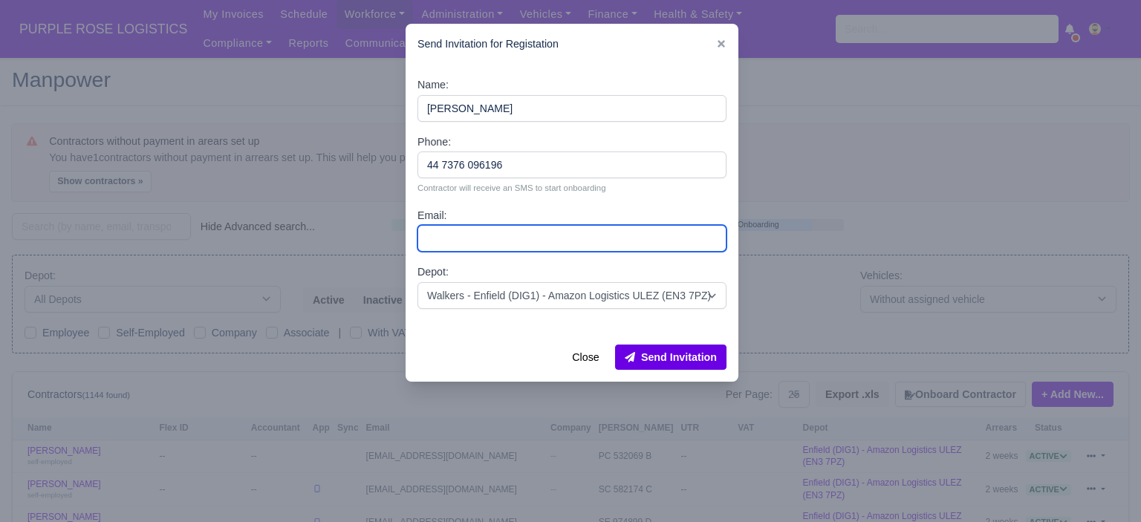
click at [526, 234] on input "Email:" at bounding box center [572, 238] width 309 height 27
paste input "hhnewpurple@gmail.com"
drag, startPoint x: 429, startPoint y: 238, endPoint x: 393, endPoint y: 232, distance: 36.9
click at [393, 232] on div "​ Send Invitation for Registation Name: Hamse Hassan Phone: 44 7376 096196 Cont…" at bounding box center [570, 261] width 1141 height 522
type input "hhnewpurple@gmail.com"
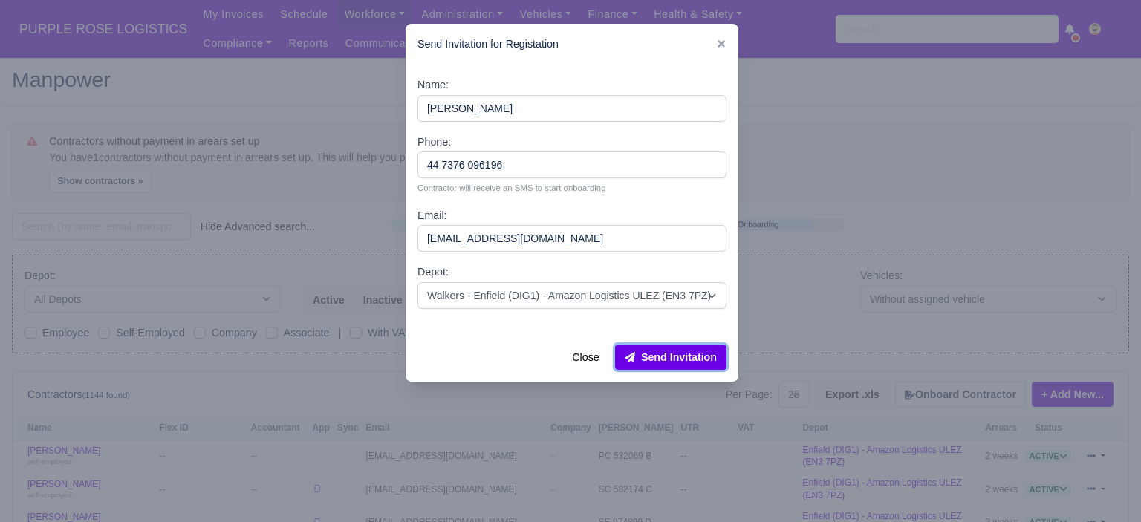
click at [704, 369] on button "Send Invitation" at bounding box center [670, 357] width 111 height 25
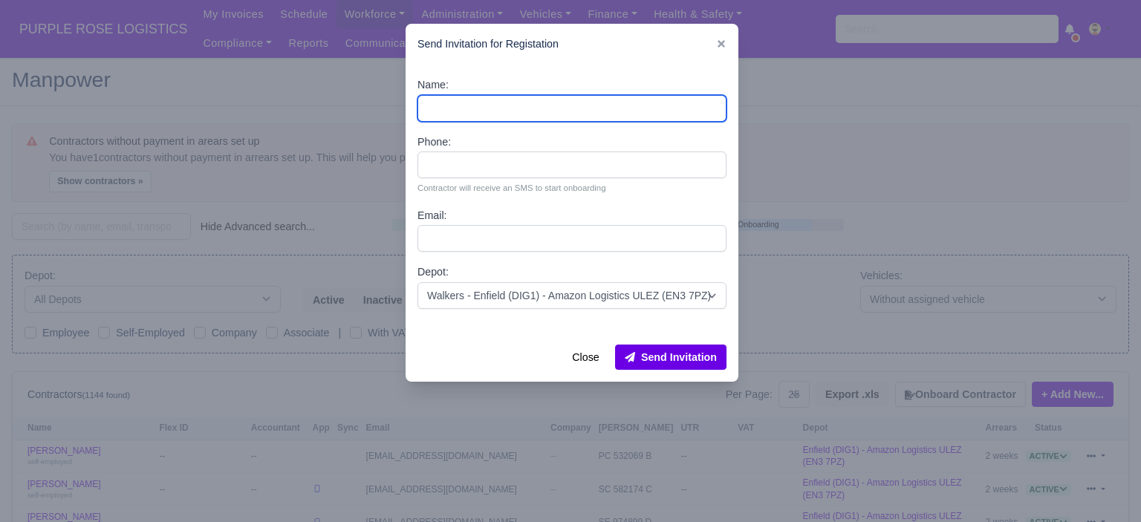
click at [514, 100] on input "Name:" at bounding box center [572, 108] width 309 height 27
paste input "Shekh Rashid"
type input "Shekh Rashid"
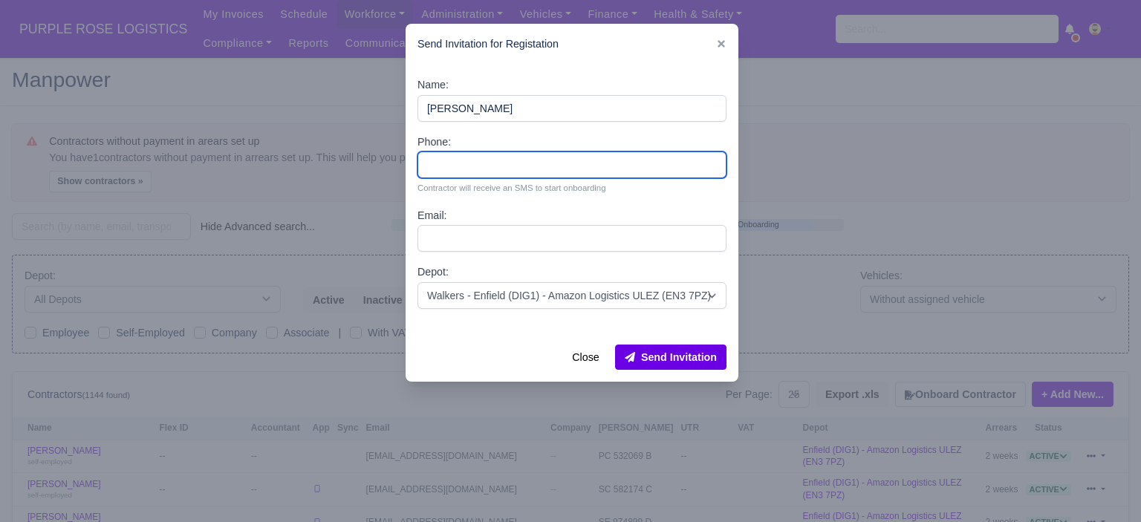
drag, startPoint x: 464, startPoint y: 163, endPoint x: 461, endPoint y: 149, distance: 13.7
click at [464, 163] on input "Phone:" at bounding box center [572, 165] width 309 height 27
paste input "44 7535 394211"
type input "44 7535 394211"
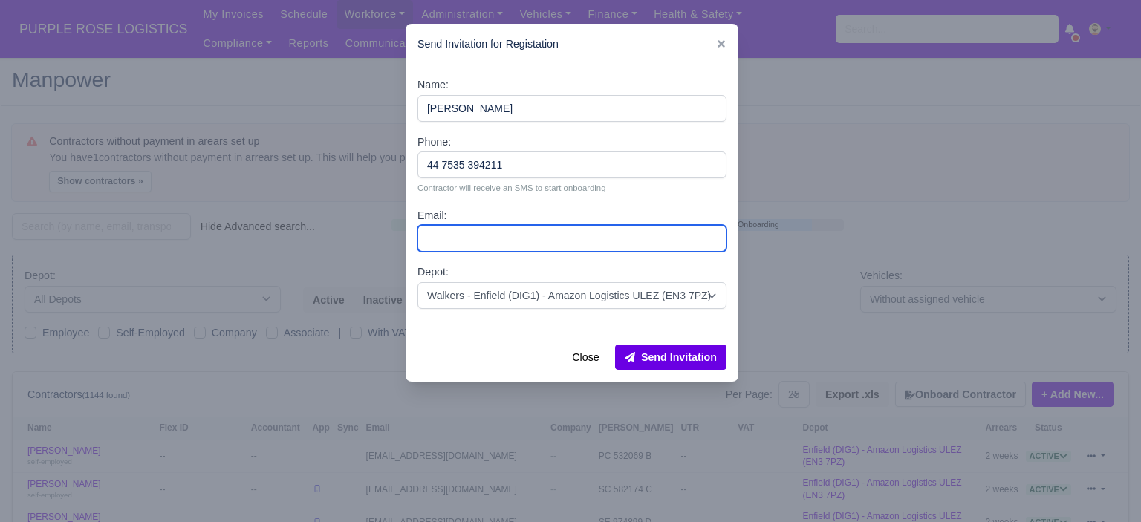
click at [535, 230] on input "Email:" at bounding box center [572, 238] width 309 height 27
paste input "shekh012001@gmail.com"
type input "shekh012001@gmail.com"
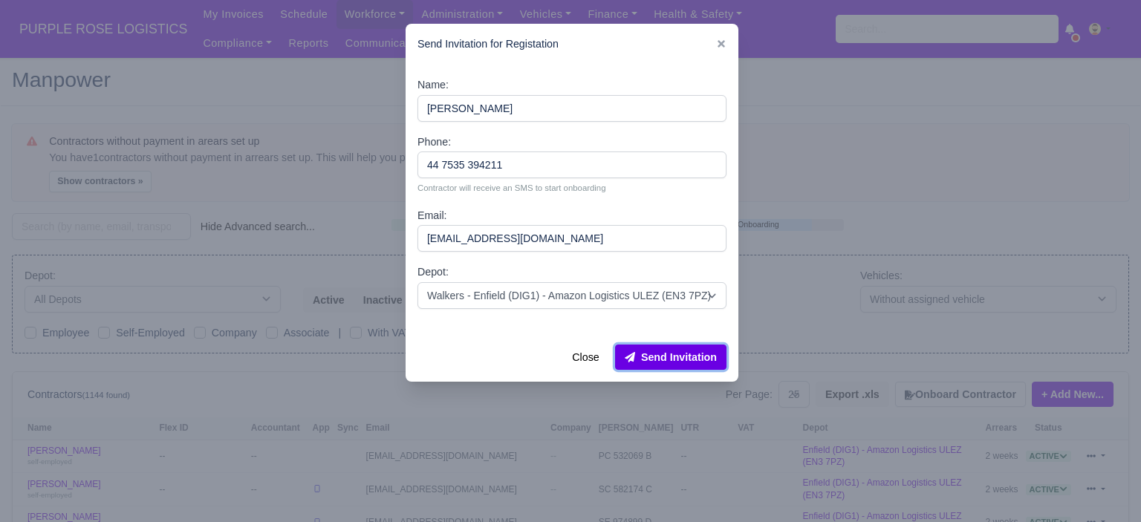
click at [695, 357] on button "Send Invitation" at bounding box center [670, 357] width 111 height 25
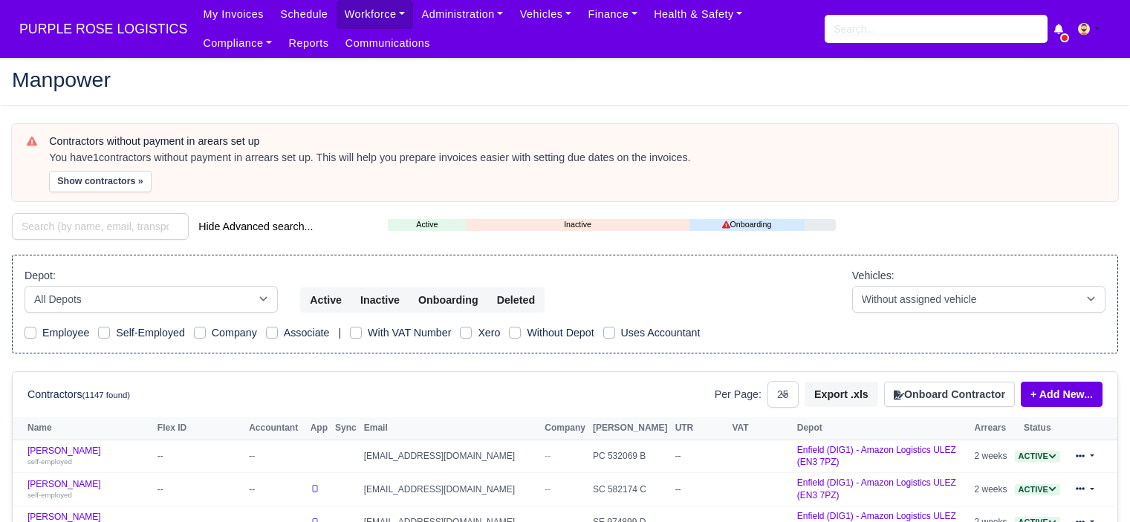
select select "25"
click at [847, 28] on input "search" at bounding box center [936, 29] width 223 height 28
type input "salih"
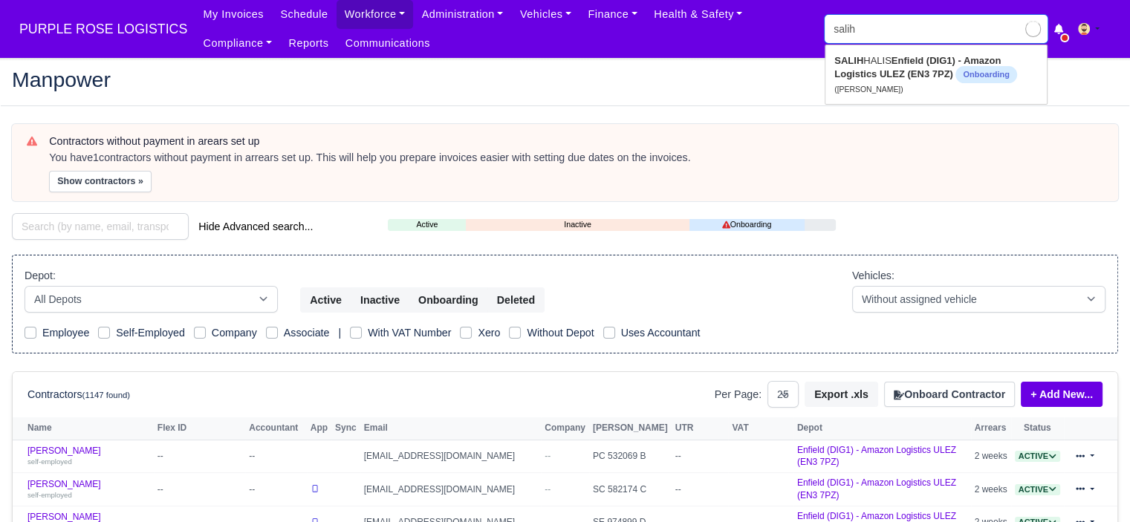
type input "salih HALIS"
click at [960, 69] on span "Onboarding" at bounding box center [986, 74] width 61 height 17
type input "[PERSON_NAME]"
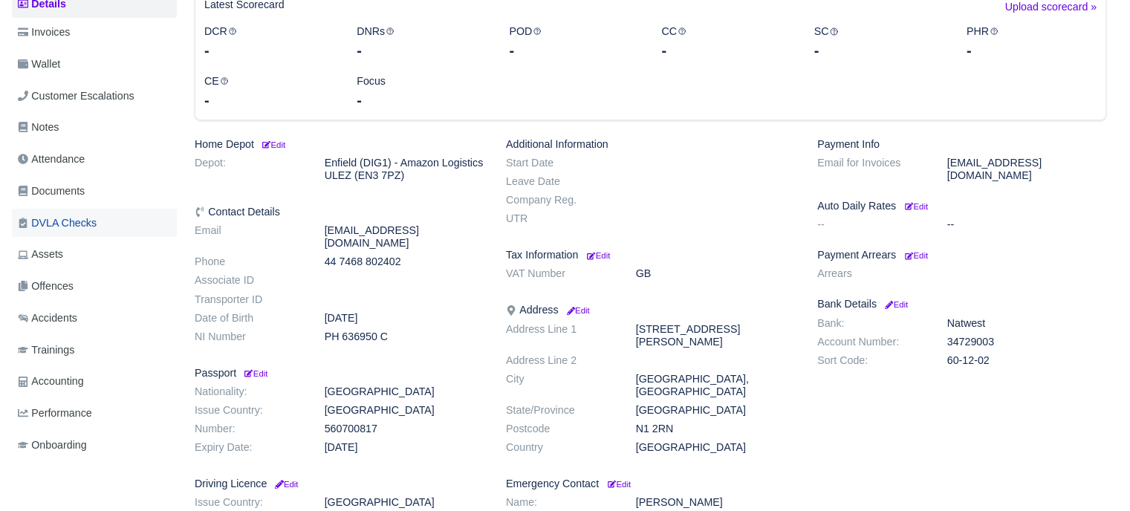
scroll to position [223, 0]
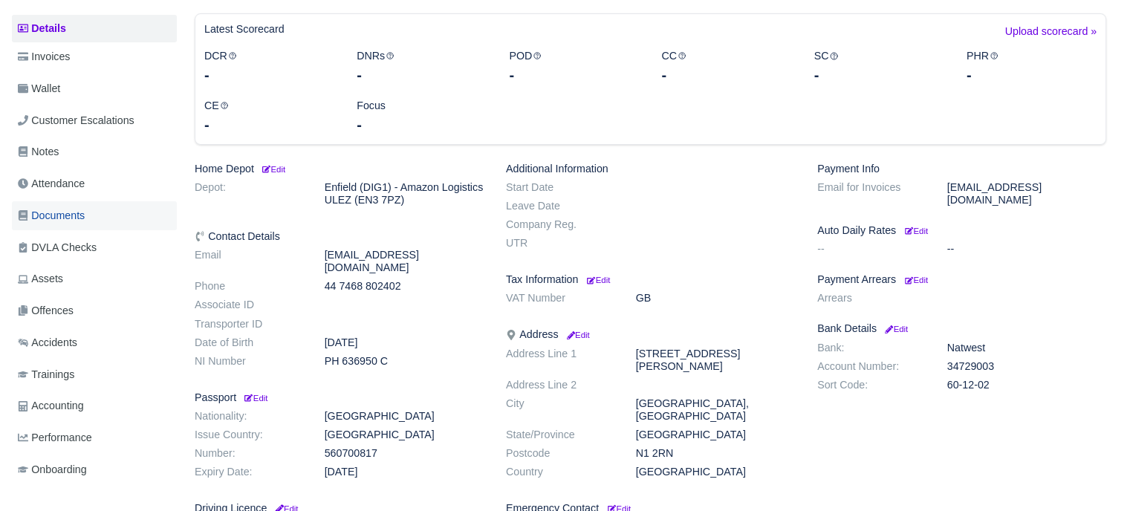
click at [68, 221] on span "Documents" at bounding box center [51, 215] width 67 height 17
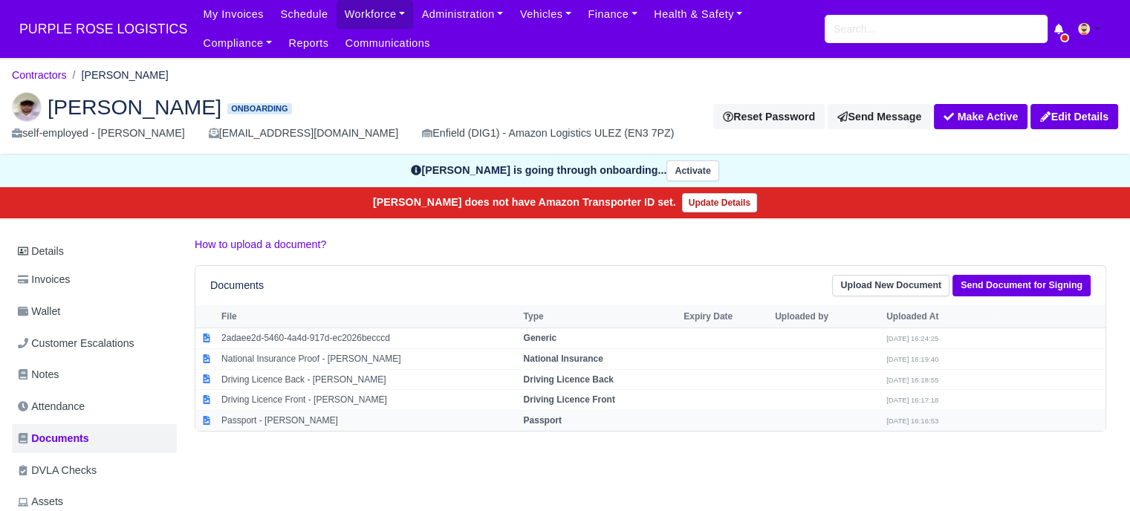
click at [533, 417] on strong "Passport" at bounding box center [542, 420] width 38 height 10
select select "passport"
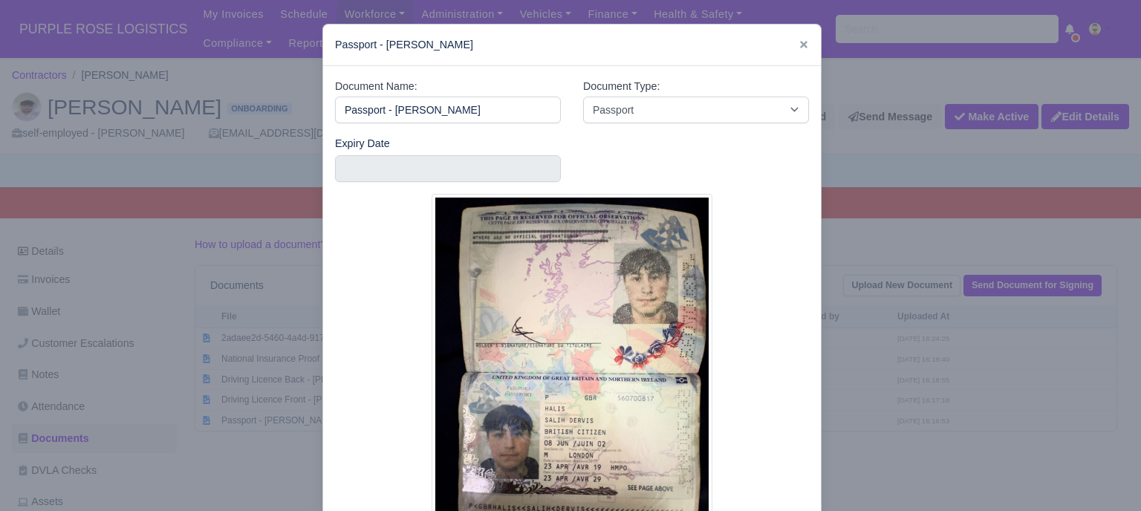
click at [885, 383] on div at bounding box center [570, 255] width 1141 height 511
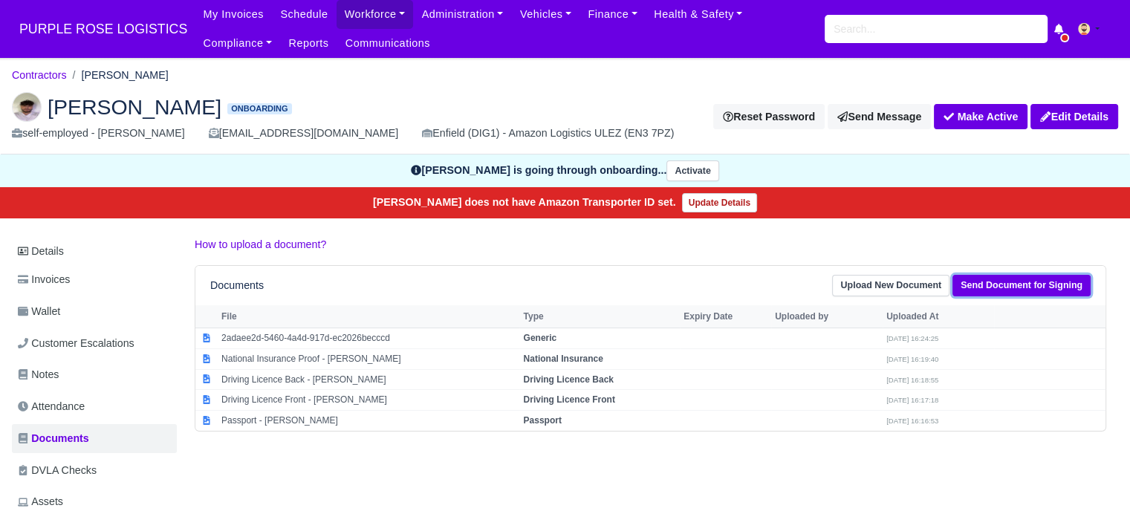
click at [1009, 277] on link "Send Document for Signing" at bounding box center [1022, 286] width 138 height 22
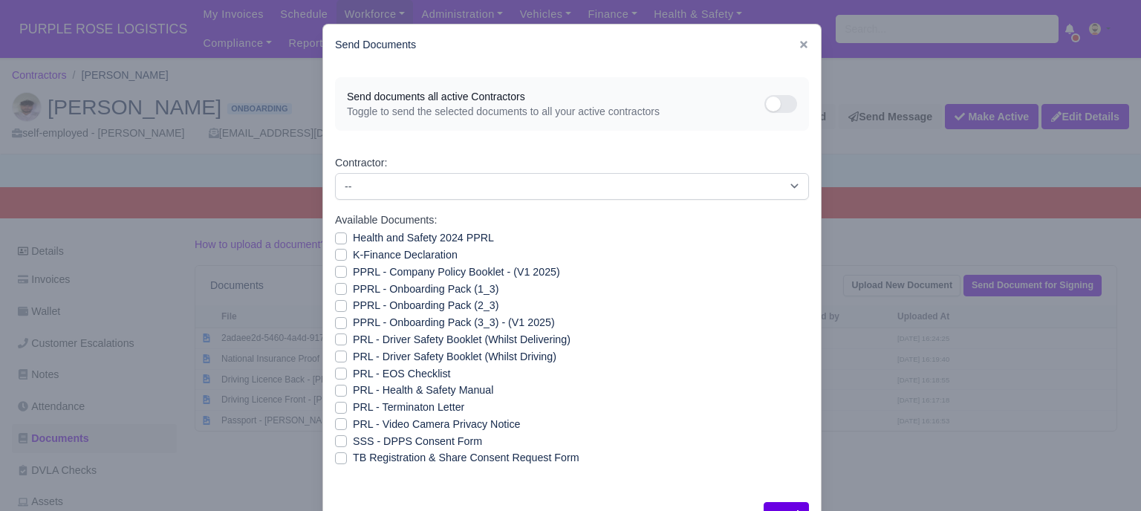
click at [353, 240] on label "Health and Safety 2024 PPRL" at bounding box center [423, 238] width 141 height 17
click at [337, 240] on input "Health and Safety 2024 PPRL" at bounding box center [341, 236] width 12 height 12
checkbox input "true"
click at [353, 258] on label "K-Finance Declaration" at bounding box center [405, 255] width 105 height 17
click at [335, 258] on input "K-Finance Declaration" at bounding box center [341, 253] width 12 height 12
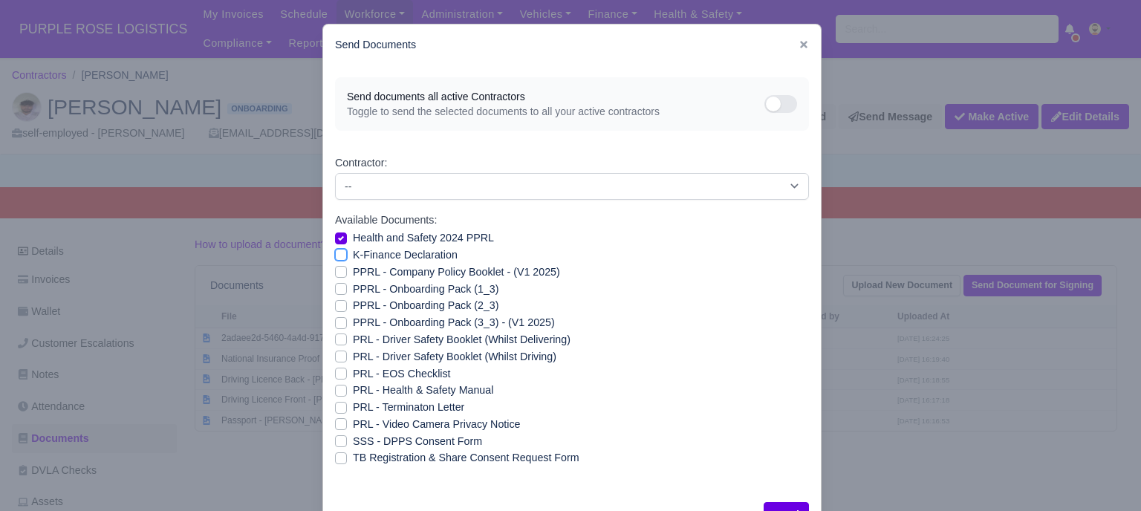
checkbox input "true"
click at [353, 273] on label "PPRL - Company Policy Booklet - (V1 2025)" at bounding box center [456, 272] width 207 height 17
click at [335, 273] on input "PPRL - Company Policy Booklet - (V1 2025)" at bounding box center [341, 270] width 12 height 12
checkbox input "true"
click at [353, 291] on label "PPRL - Onboarding Pack (1_3)" at bounding box center [426, 289] width 146 height 17
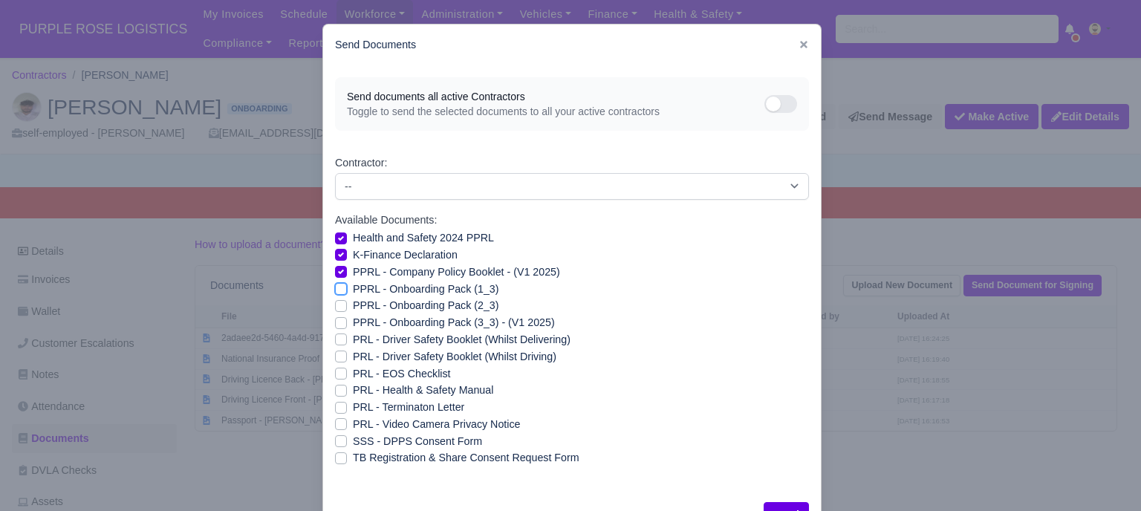
click at [335, 291] on input "PPRL - Onboarding Pack (1_3)" at bounding box center [341, 287] width 12 height 12
checkbox input "true"
drag, startPoint x: 332, startPoint y: 307, endPoint x: 332, endPoint y: 320, distance: 13.4
click at [353, 308] on label "PPRL - Onboarding Pack (2_3)" at bounding box center [426, 305] width 146 height 17
click at [335, 308] on input "PPRL - Onboarding Pack (2_3)" at bounding box center [341, 303] width 12 height 12
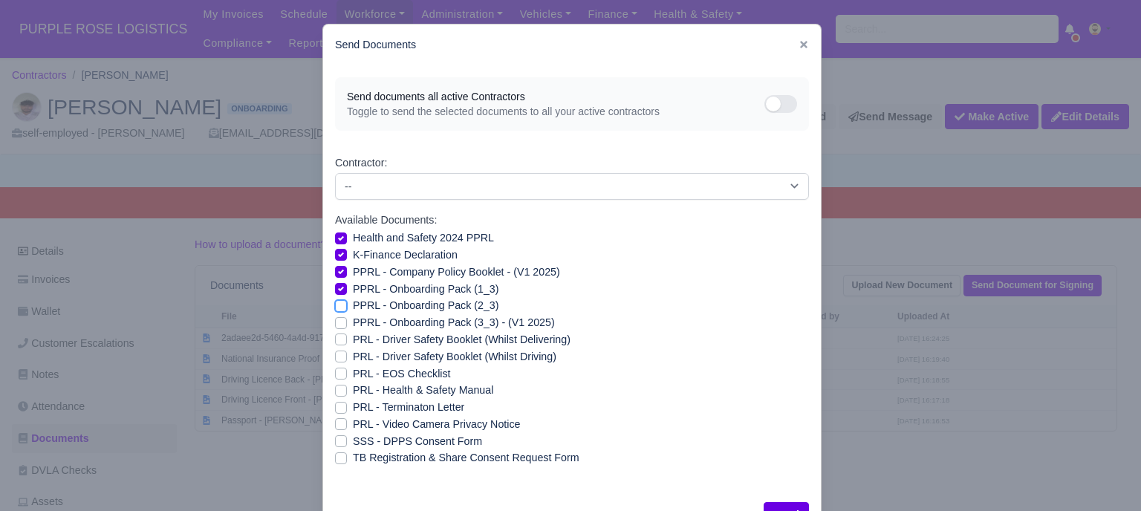
checkbox input "true"
click at [353, 327] on label "PPRL - Onboarding Pack (3_3) - (V1 2025)" at bounding box center [454, 322] width 202 height 17
click at [335, 326] on input "PPRL - Onboarding Pack (3_3) - (V1 2025)" at bounding box center [341, 320] width 12 height 12
checkbox input "true"
drag, startPoint x: 334, startPoint y: 346, endPoint x: 332, endPoint y: 356, distance: 10.6
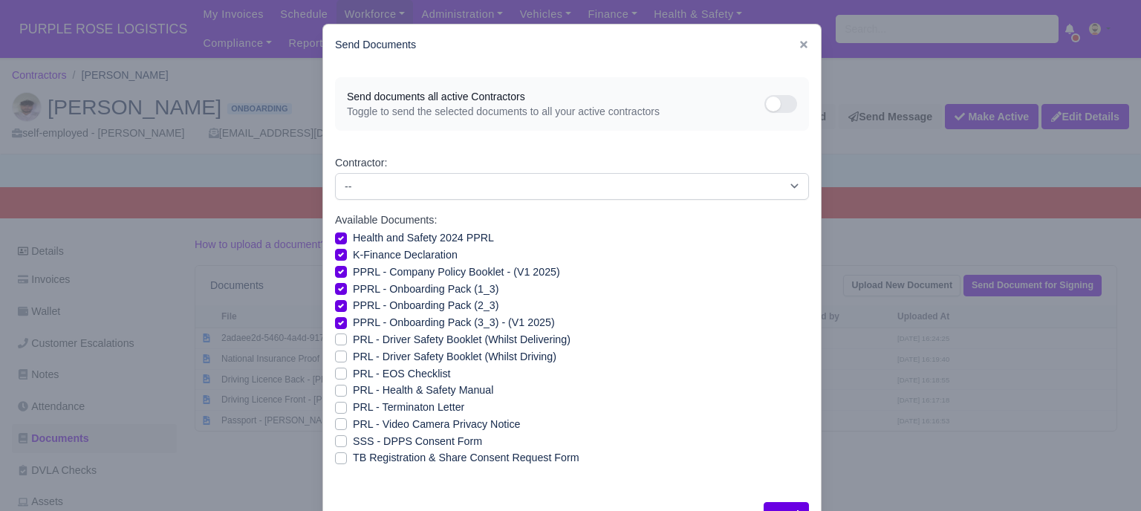
click at [335, 346] on div "PRL - Driver Safety Booklet (Whilst Delivering)" at bounding box center [572, 339] width 474 height 17
click at [353, 357] on label "PRL - Driver Safety Booklet (Whilst Driving)" at bounding box center [455, 356] width 204 height 17
click at [335, 357] on input "PRL - Driver Safety Booklet (Whilst Driving)" at bounding box center [341, 354] width 12 height 12
checkbox input "true"
click at [353, 340] on label "PRL - Driver Safety Booklet (Whilst Delivering)" at bounding box center [462, 339] width 218 height 17
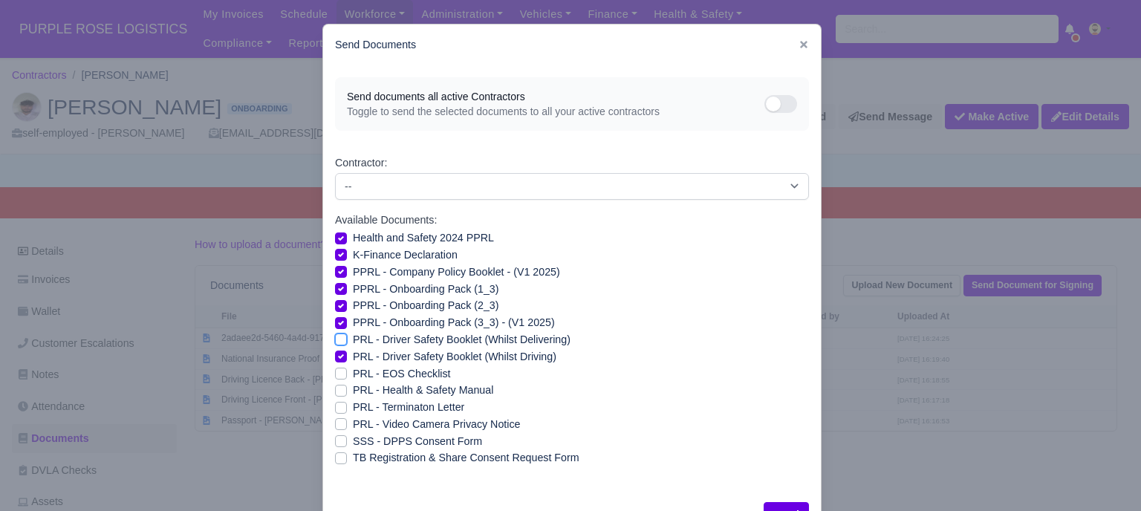
click at [336, 340] on input "PRL - Driver Safety Booklet (Whilst Delivering)" at bounding box center [341, 337] width 12 height 12
checkbox input "true"
click at [353, 395] on label "PRL - Health & Safety Manual" at bounding box center [423, 390] width 140 height 17
click at [337, 394] on input "PRL - Health & Safety Manual" at bounding box center [341, 388] width 12 height 12
checkbox input "true"
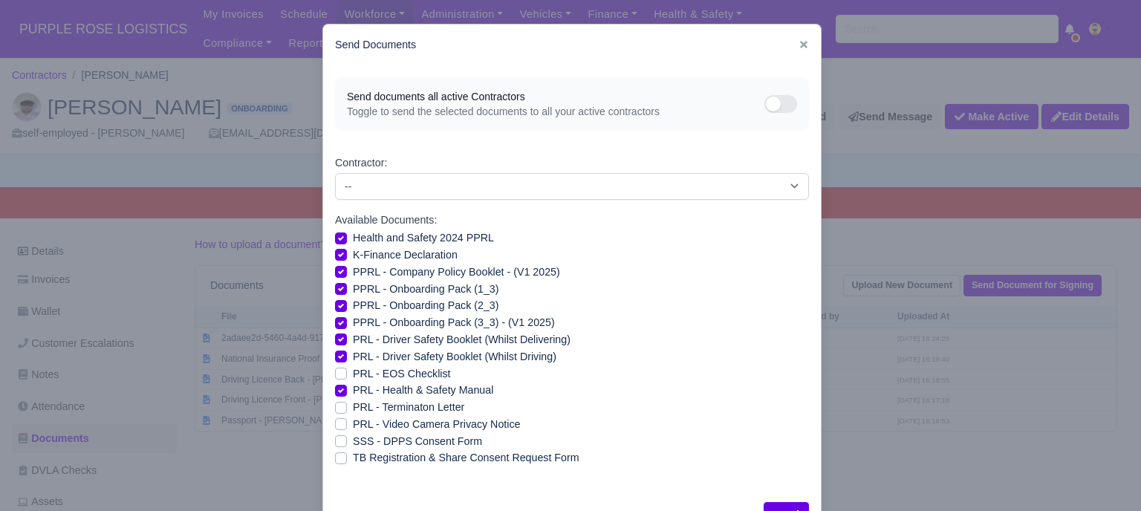
click at [353, 424] on label "PRL - Video Camera Privacy Notice" at bounding box center [436, 424] width 167 height 17
click at [336, 424] on input "PRL - Video Camera Privacy Notice" at bounding box center [341, 422] width 12 height 12
checkbox input "true"
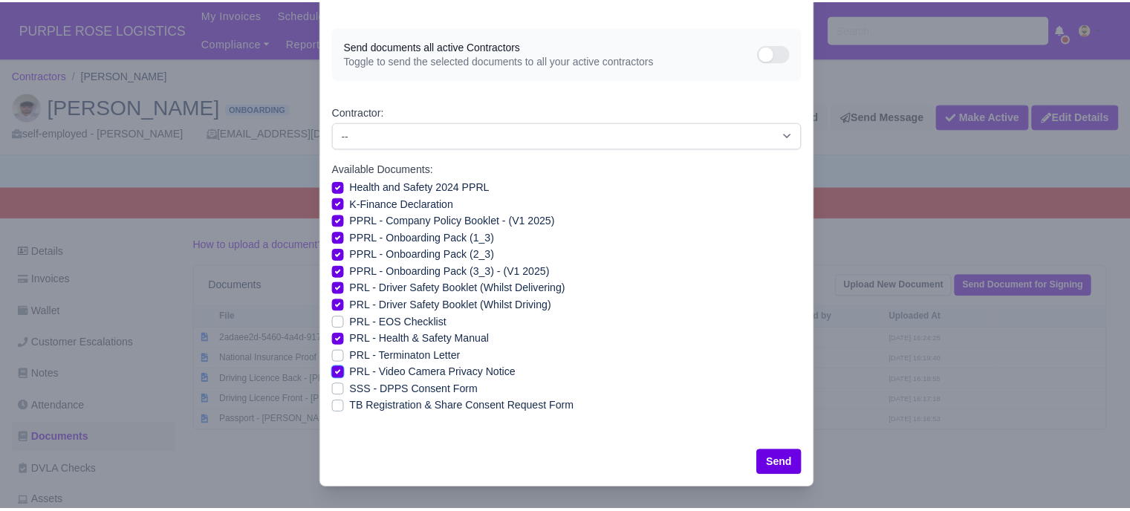
scroll to position [53, 0]
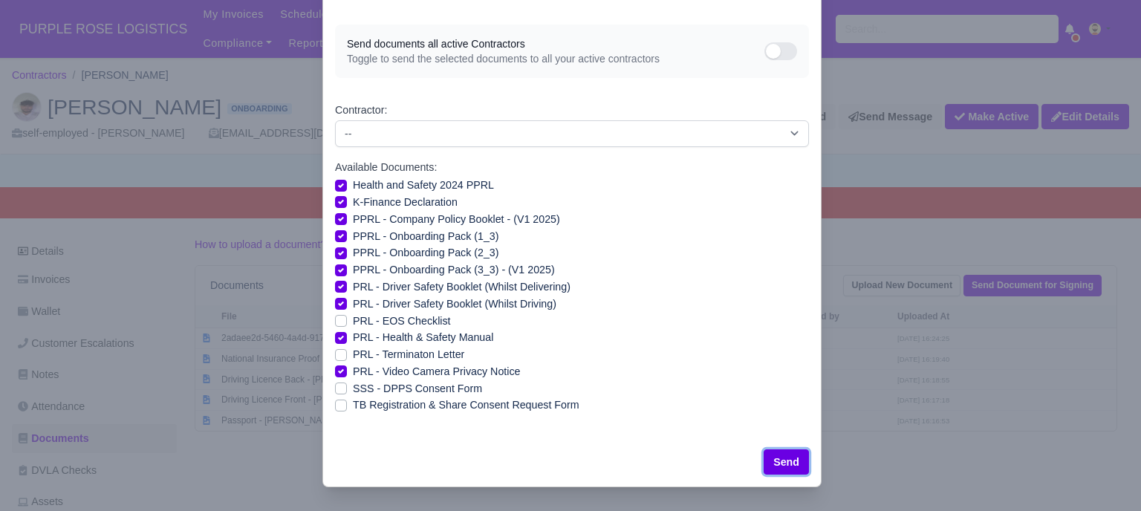
click at [775, 451] on button "Send" at bounding box center [786, 462] width 45 height 25
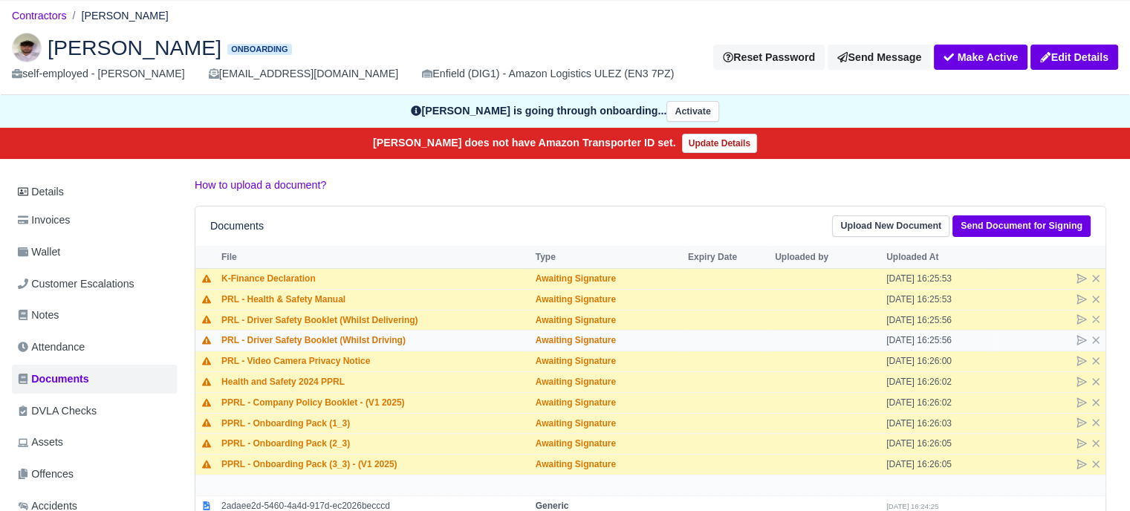
scroll to position [149, 0]
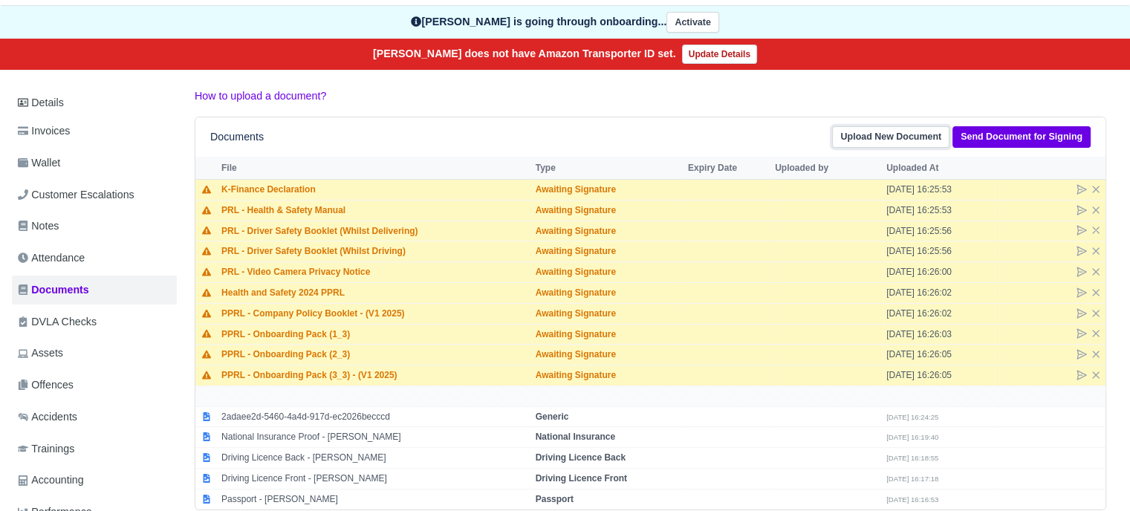
click at [889, 132] on link "Upload New Document" at bounding box center [890, 137] width 117 height 22
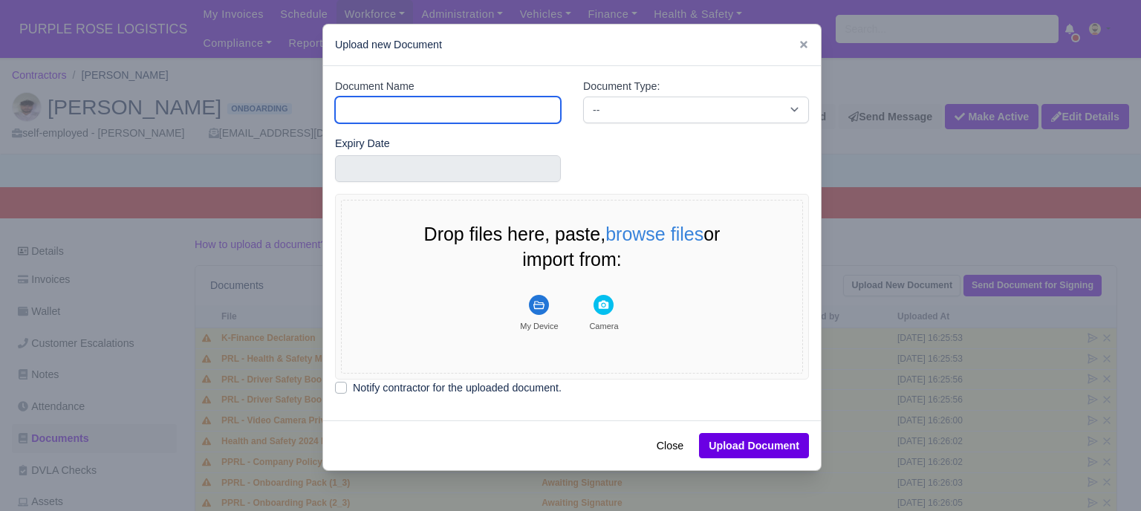
click at [492, 107] on input "Document Name" at bounding box center [448, 110] width 226 height 27
click at [473, 114] on input "Document Name" at bounding box center [448, 110] width 226 height 27
type input "Driver License"
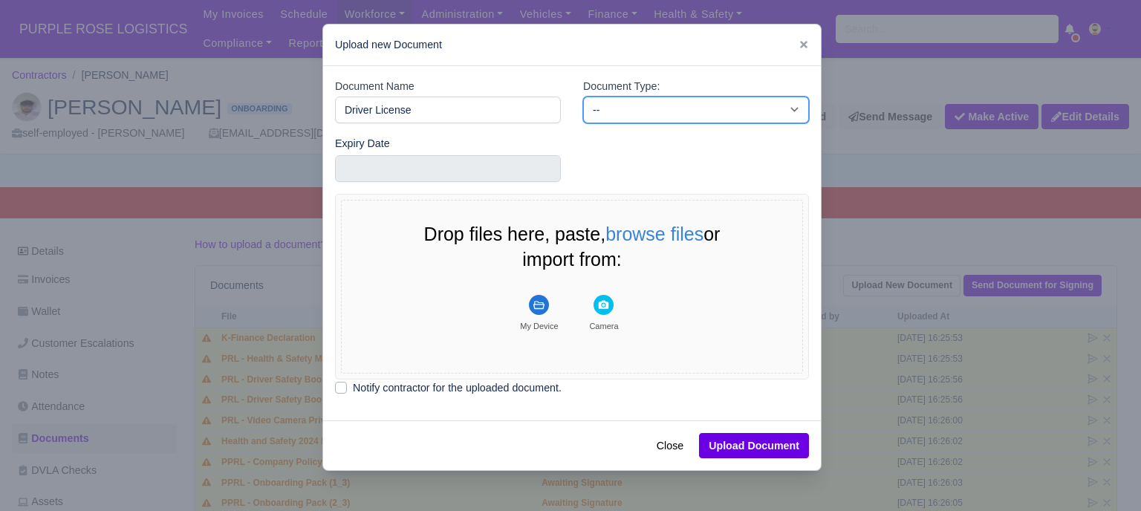
click at [612, 121] on select "-- Accounting Engagement Letter Age Verification Confirmation Background Check …" at bounding box center [696, 110] width 226 height 27
select select "driver-licence-declaration"
click at [583, 97] on select "-- Accounting Engagement Letter Age Verification Confirmation Background Check …" at bounding box center [696, 110] width 226 height 27
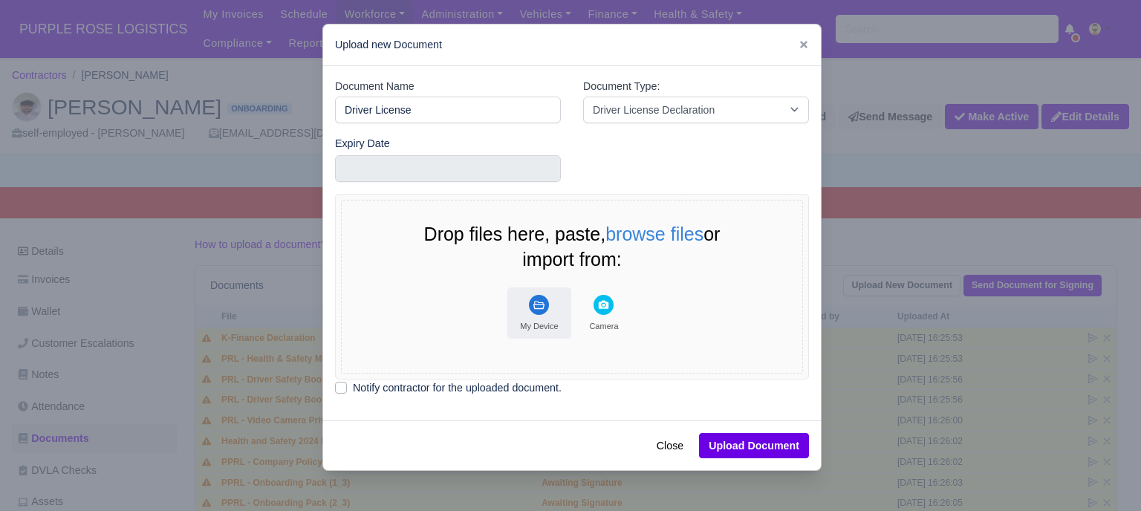
click at [536, 316] on button "My Device" at bounding box center [539, 313] width 64 height 51
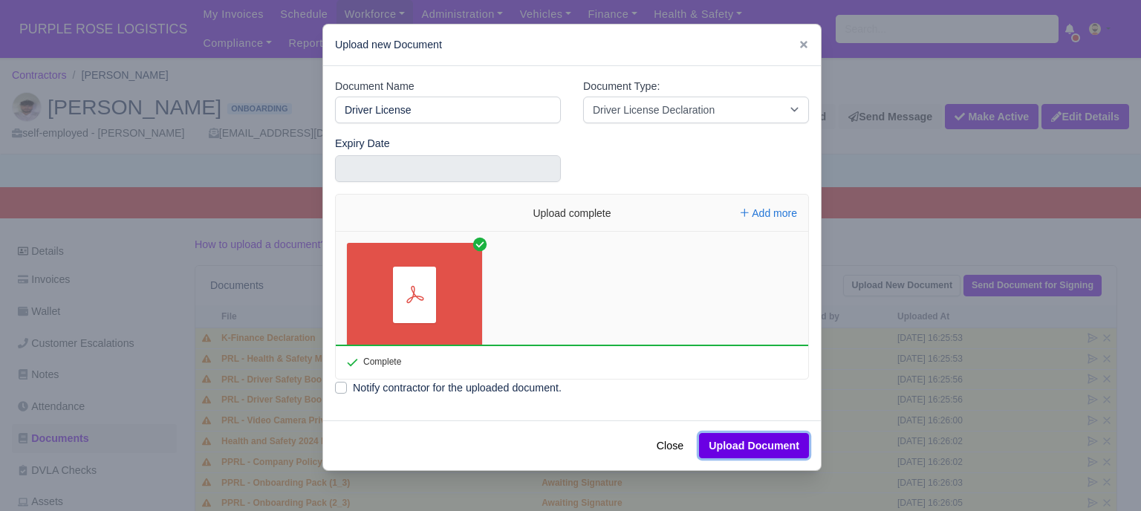
click at [763, 445] on button "Upload Document" at bounding box center [754, 445] width 110 height 25
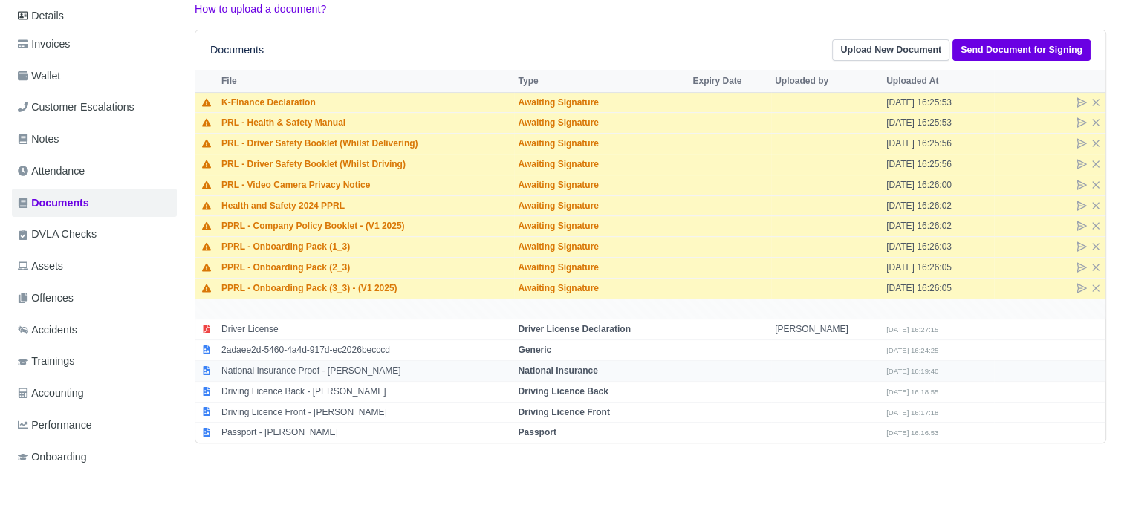
scroll to position [297, 0]
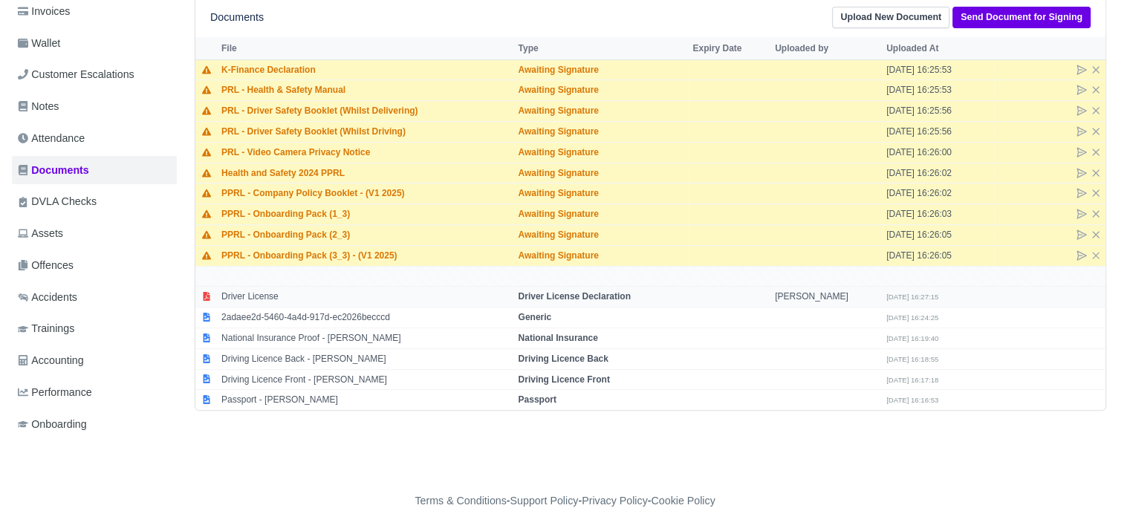
click at [781, 295] on td "[PERSON_NAME]" at bounding box center [826, 297] width 111 height 21
select select "driver-licence-declaration"
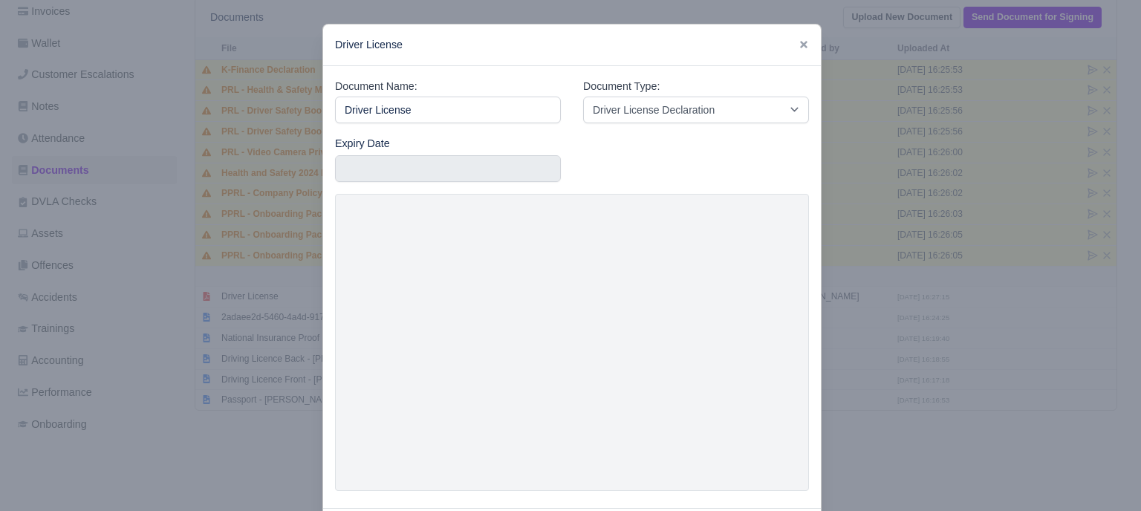
drag, startPoint x: 875, startPoint y: 348, endPoint x: 776, endPoint y: 218, distance: 163.5
click at [875, 348] on div at bounding box center [570, 255] width 1141 height 511
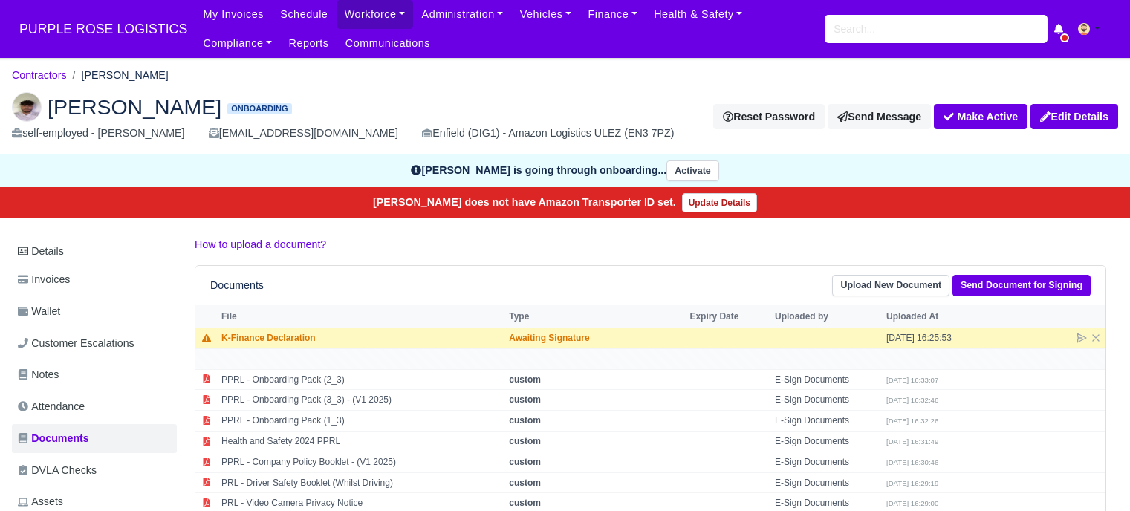
scroll to position [267, 0]
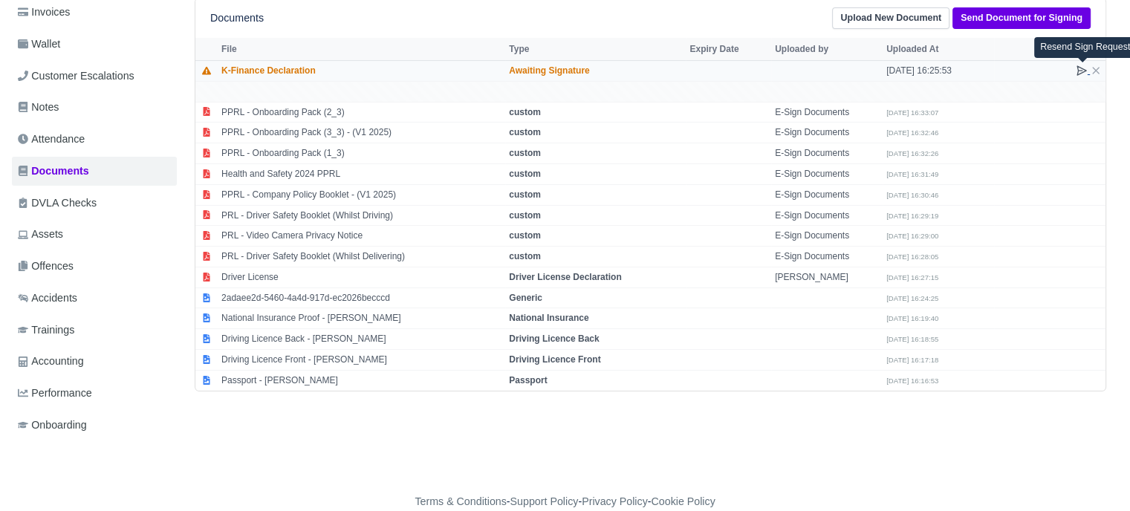
click at [1080, 71] on icon at bounding box center [1082, 71] width 12 height 12
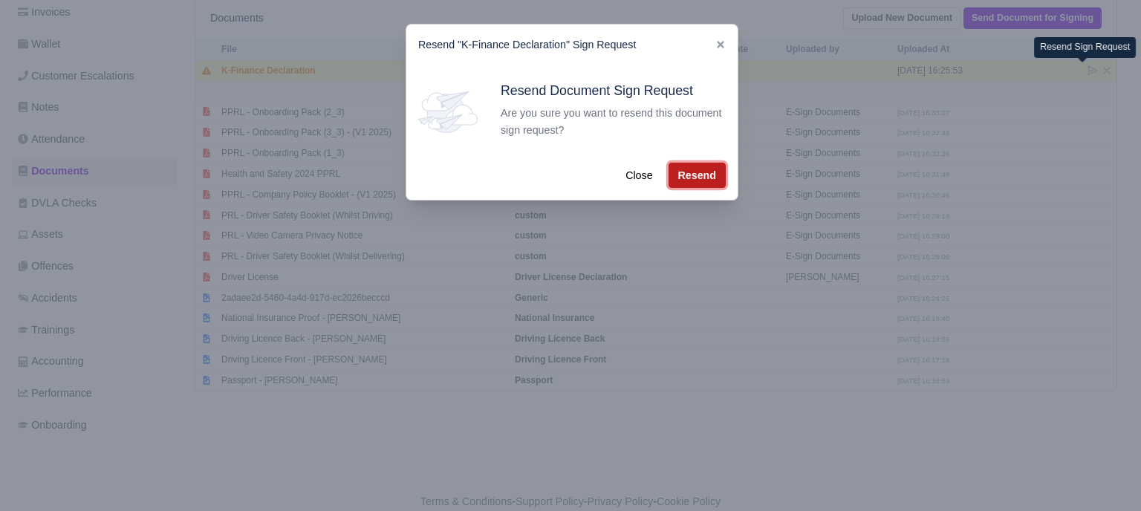
click at [710, 176] on button "Resend" at bounding box center [697, 175] width 57 height 25
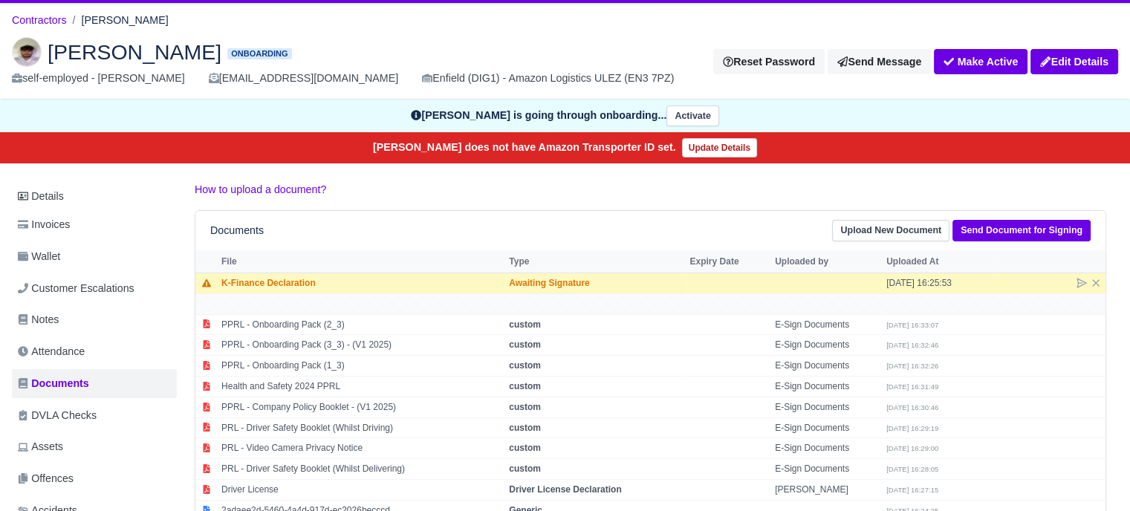
scroll to position [119, 0]
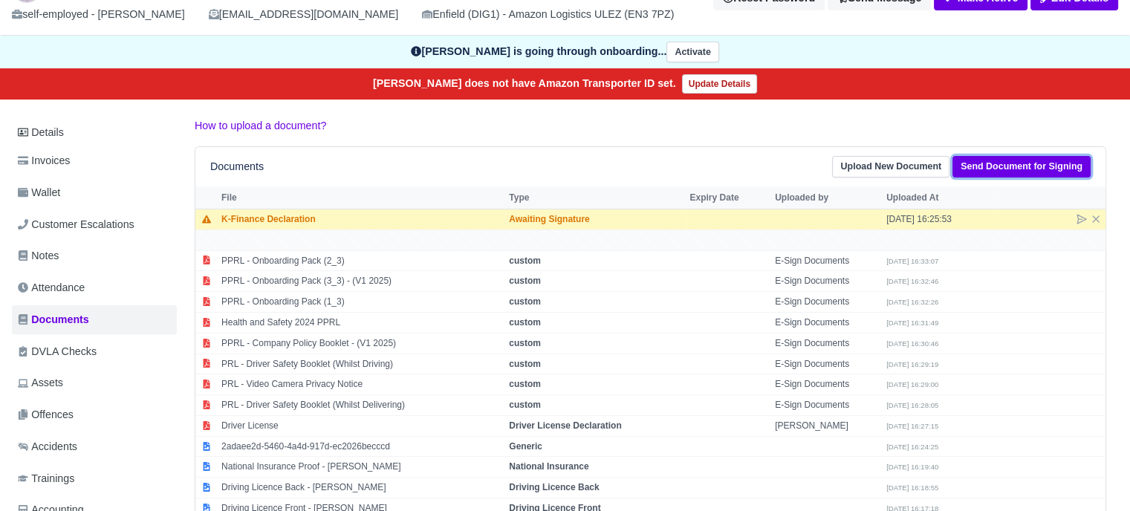
click at [1047, 172] on link "Send Document for Signing" at bounding box center [1022, 167] width 138 height 22
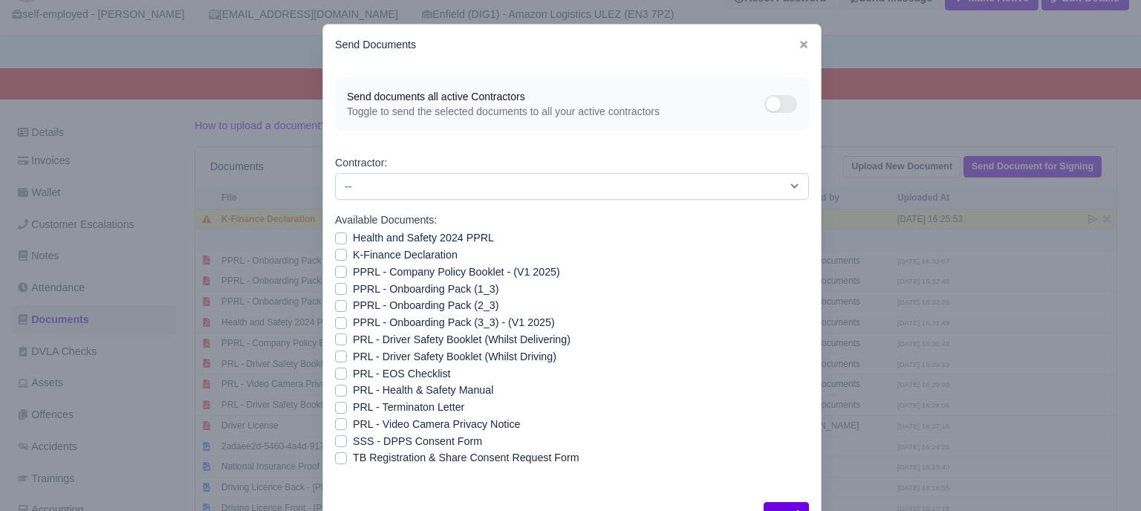
click at [801, 41] on icon at bounding box center [804, 44] width 10 height 10
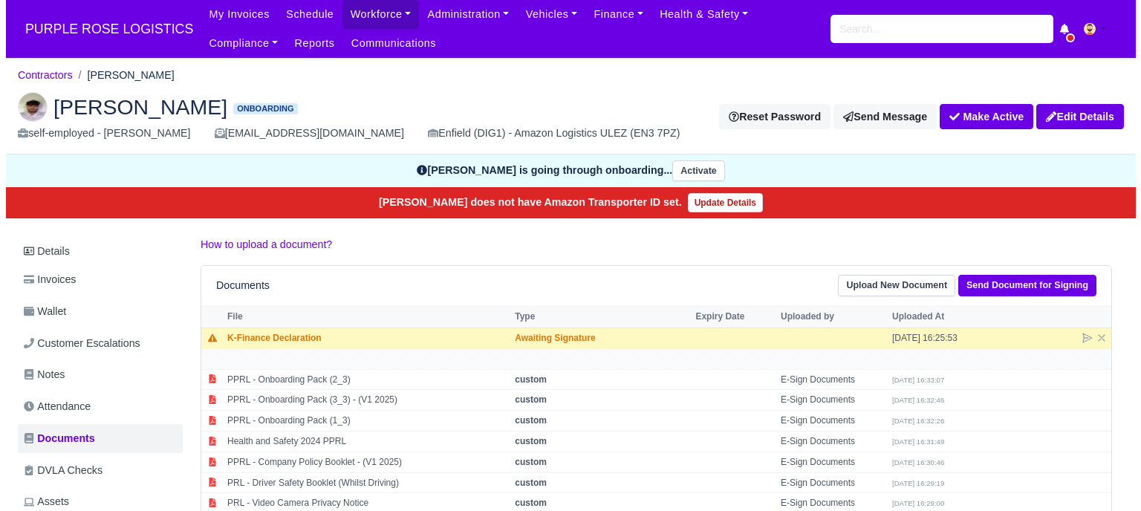
scroll to position [119, 0]
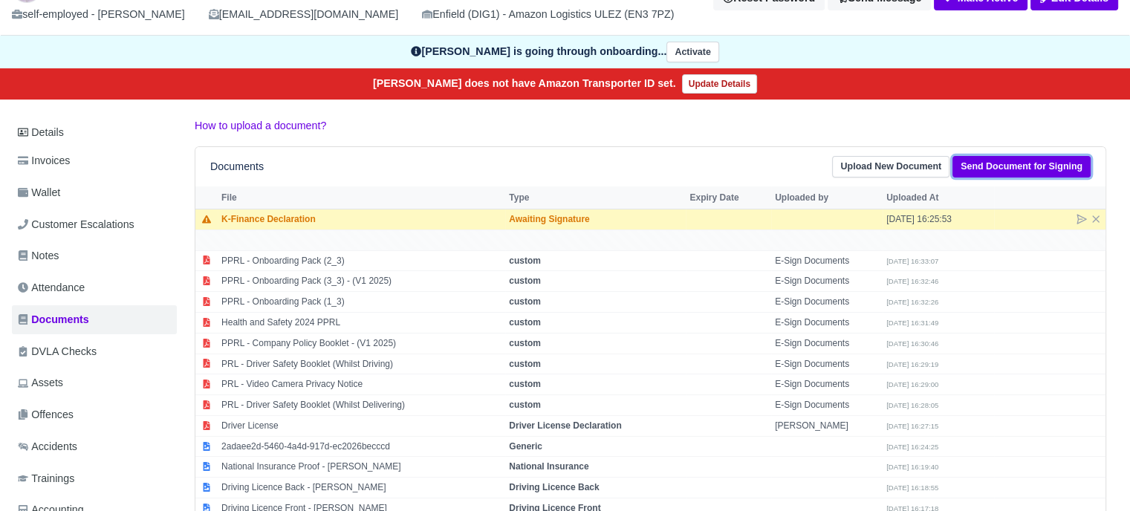
click at [1014, 172] on link "Send Document for Signing" at bounding box center [1022, 167] width 138 height 22
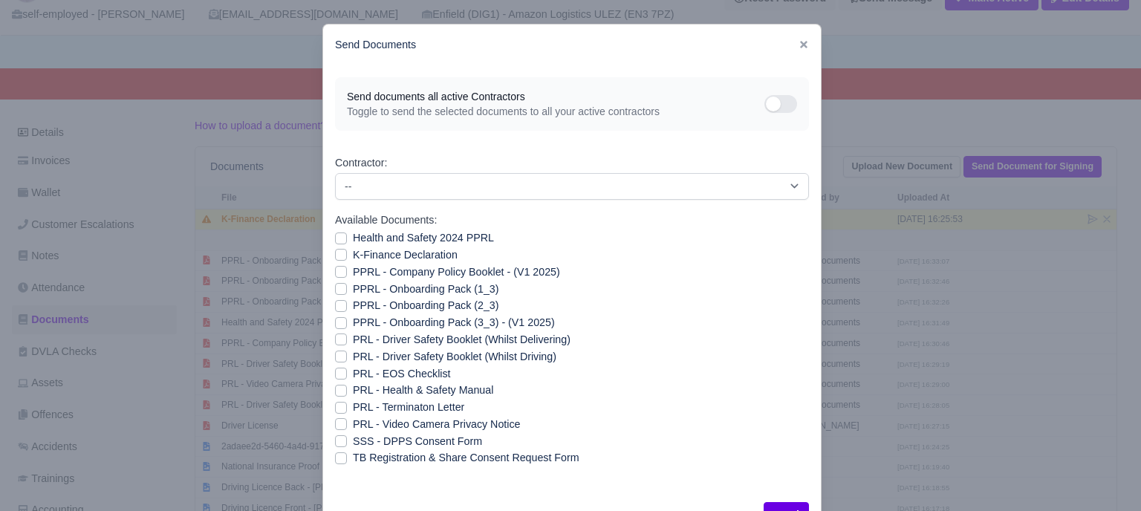
click at [461, 395] on label "PRL - Health & Safety Manual" at bounding box center [423, 390] width 140 height 17
click at [347, 394] on input "PRL - Health & Safety Manual" at bounding box center [341, 388] width 12 height 12
checkbox input "true"
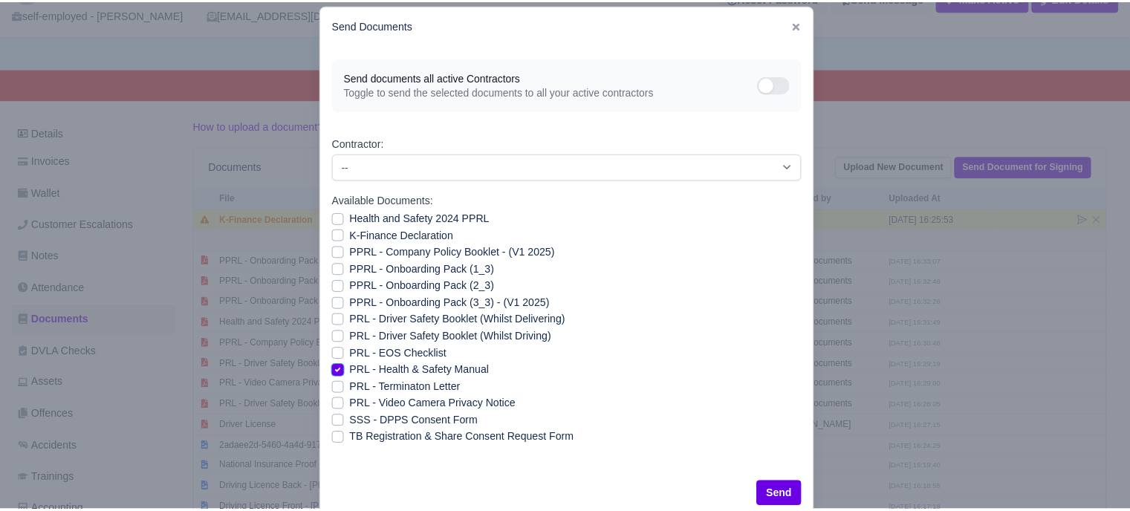
scroll to position [53, 0]
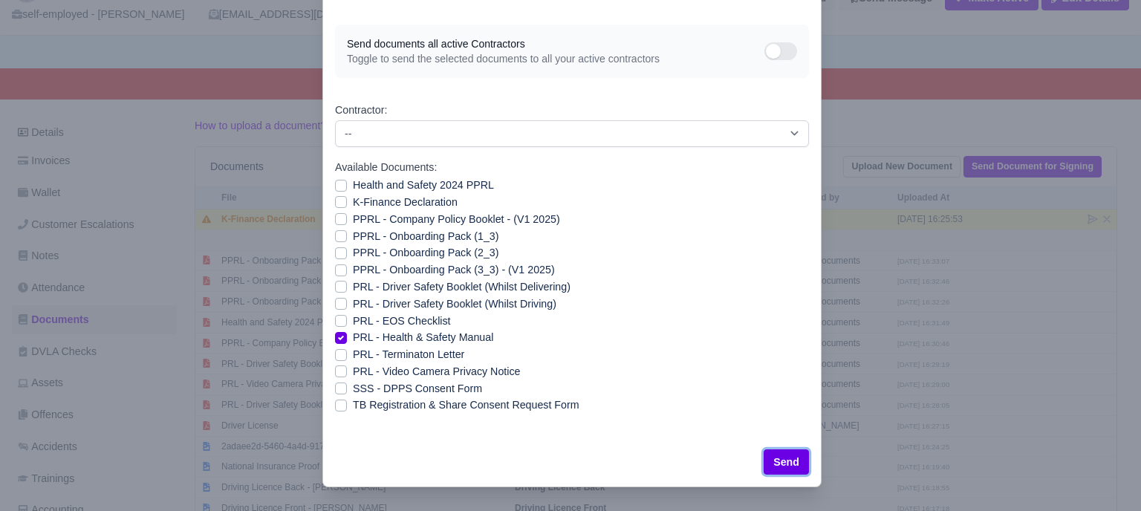
click at [782, 465] on button "Send" at bounding box center [786, 462] width 45 height 25
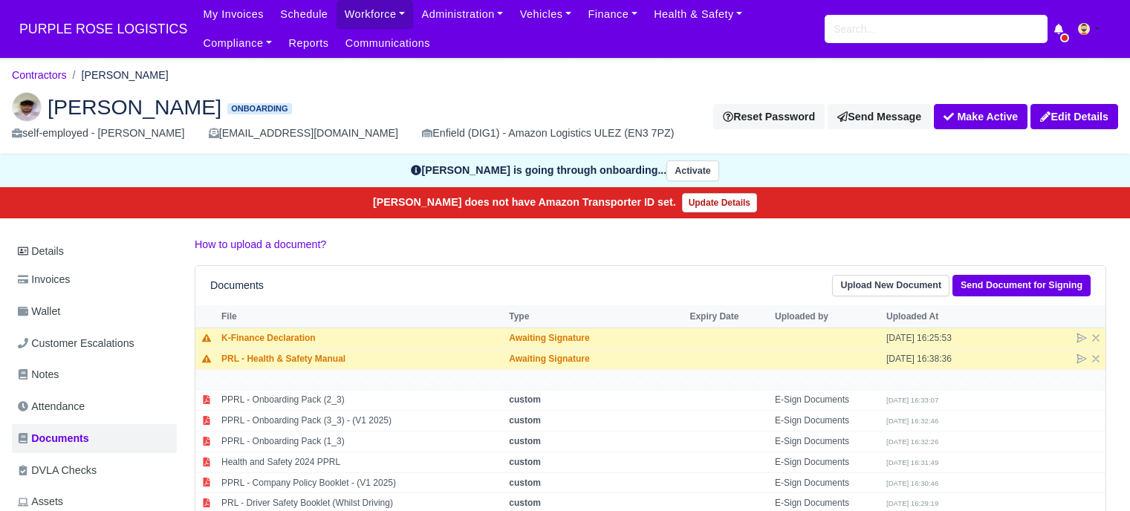
scroll to position [119, 0]
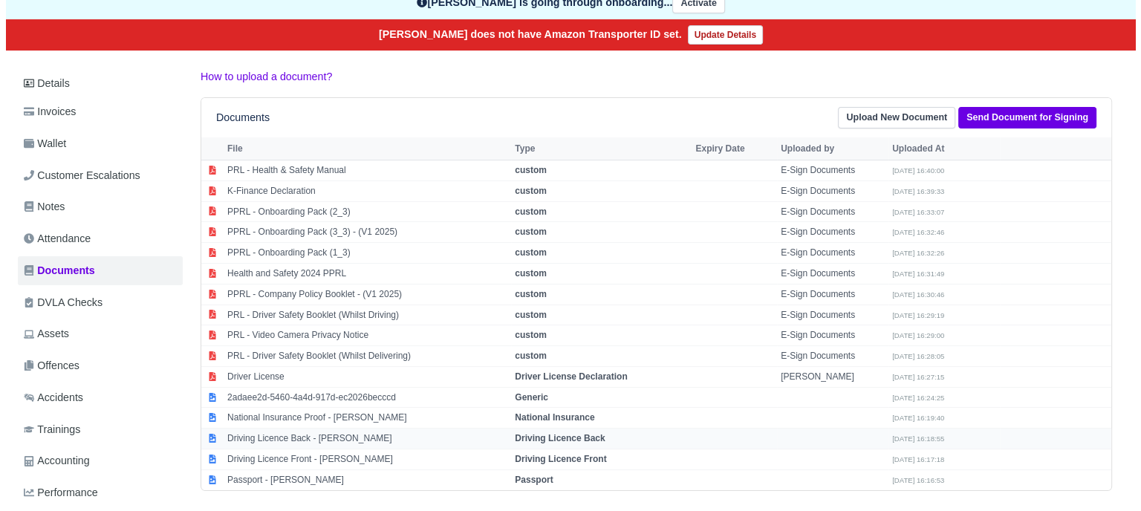
scroll to position [193, 0]
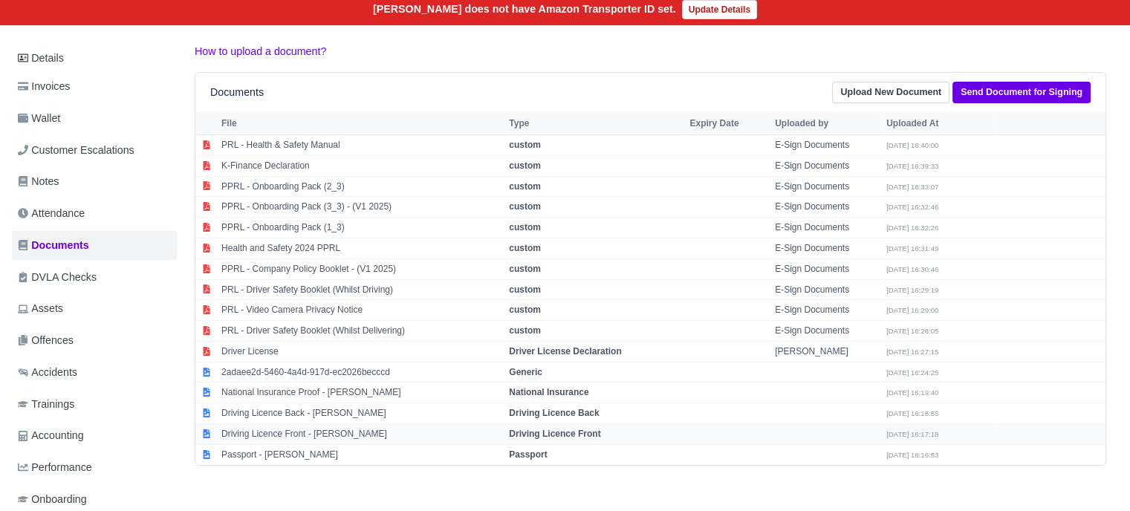
click at [559, 432] on strong "Driving Licence Front" at bounding box center [554, 434] width 91 height 10
select select "driving-licence-front"
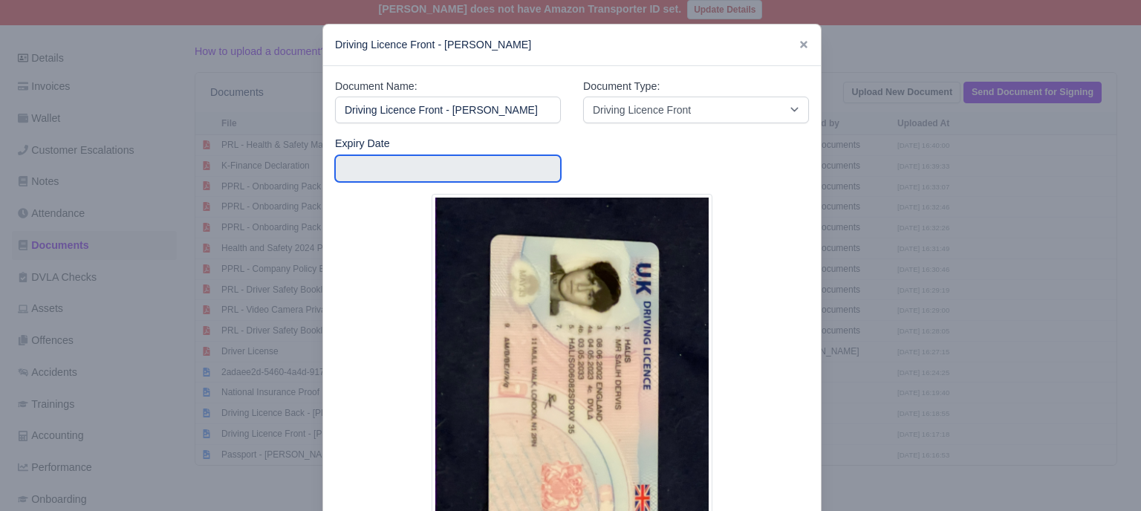
click at [476, 163] on input "text" at bounding box center [448, 168] width 226 height 27
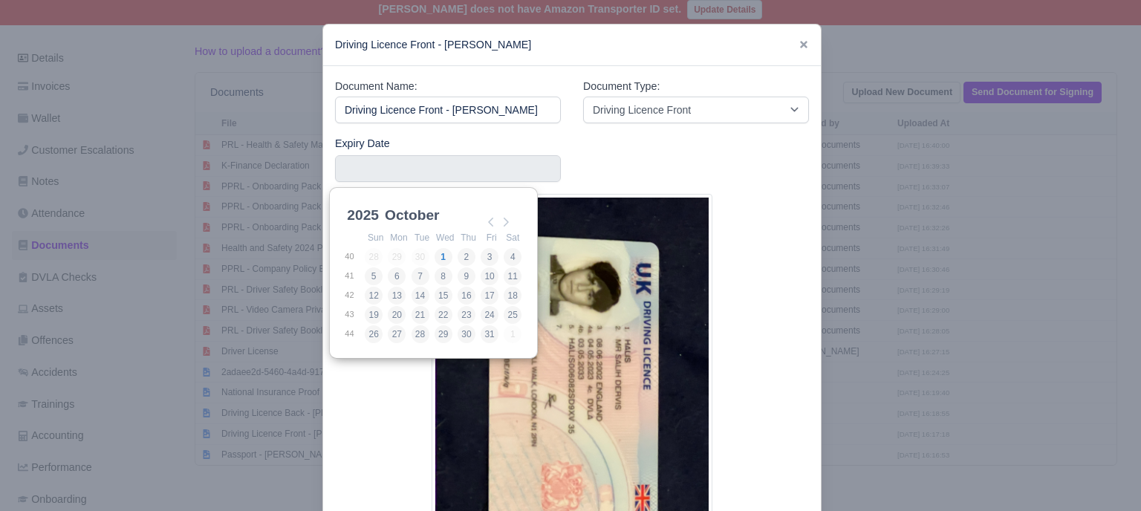
click at [431, 219] on select "January February March April May June July August September October November De…" at bounding box center [431, 223] width 99 height 31
type input "2025-05-03"
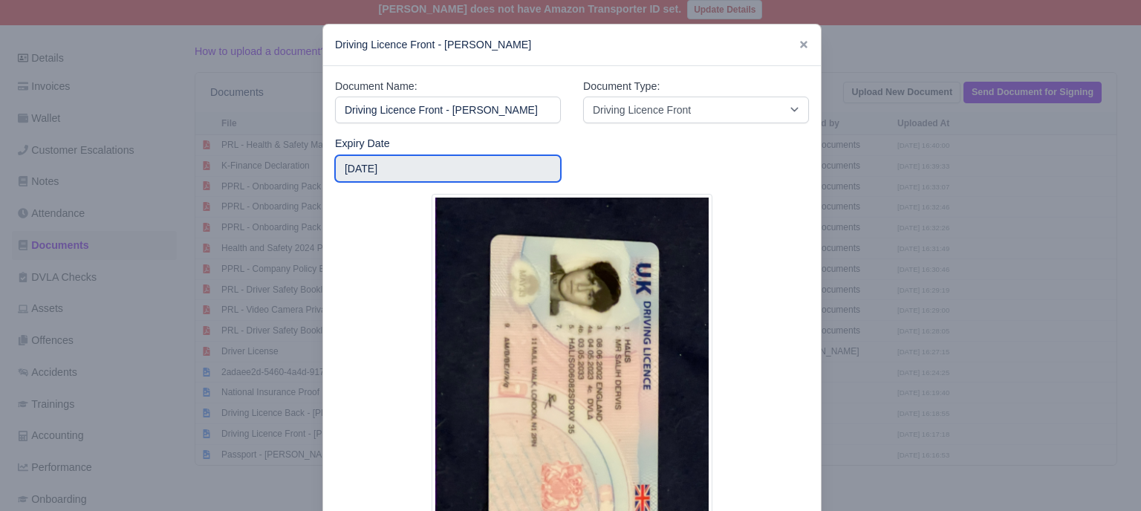
click at [386, 172] on input "2025-05-03" at bounding box center [448, 168] width 226 height 27
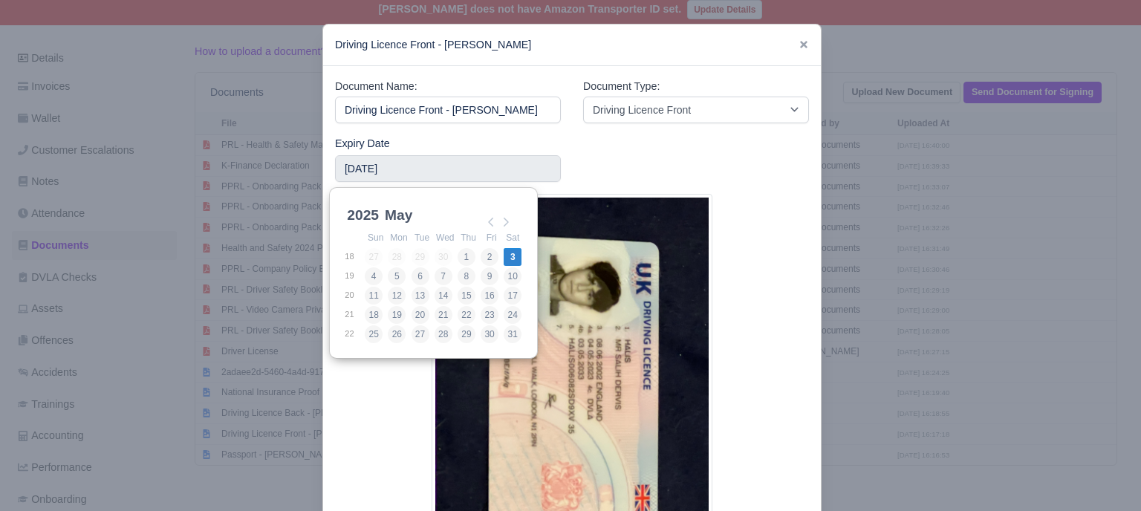
click at [373, 219] on select "2025 2026 2027 2028 2029 2030 2031 2032 2033 2034 2035 2036 2037 2038 2039 2040…" at bounding box center [377, 223] width 67 height 31
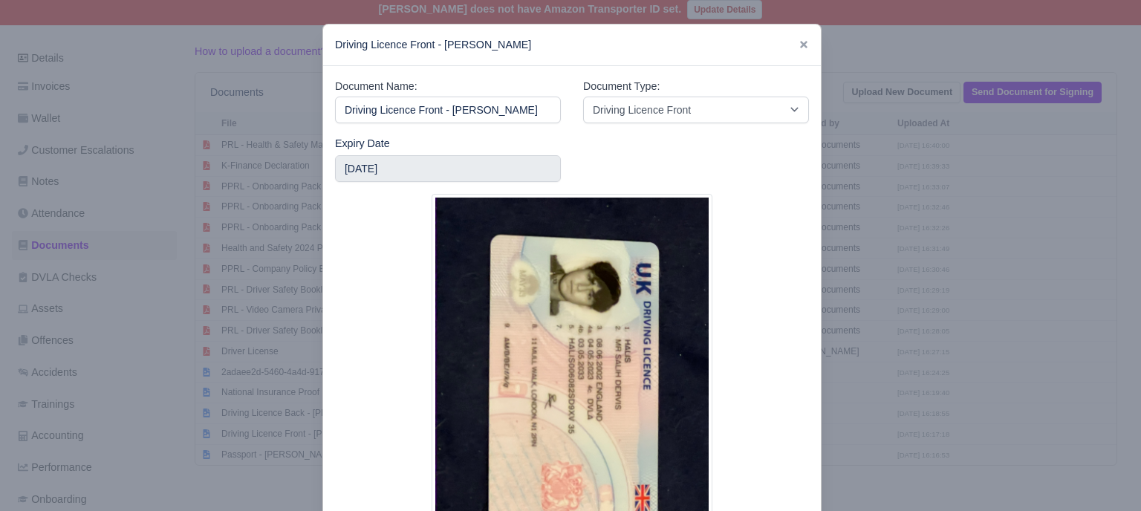
click at [713, 205] on div at bounding box center [572, 380] width 474 height 372
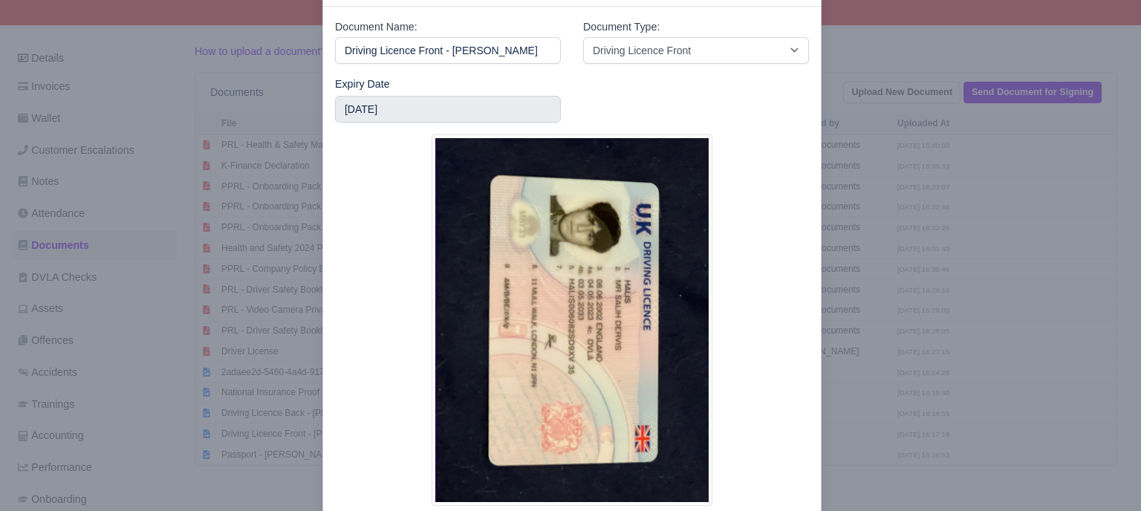
scroll to position [141, 0]
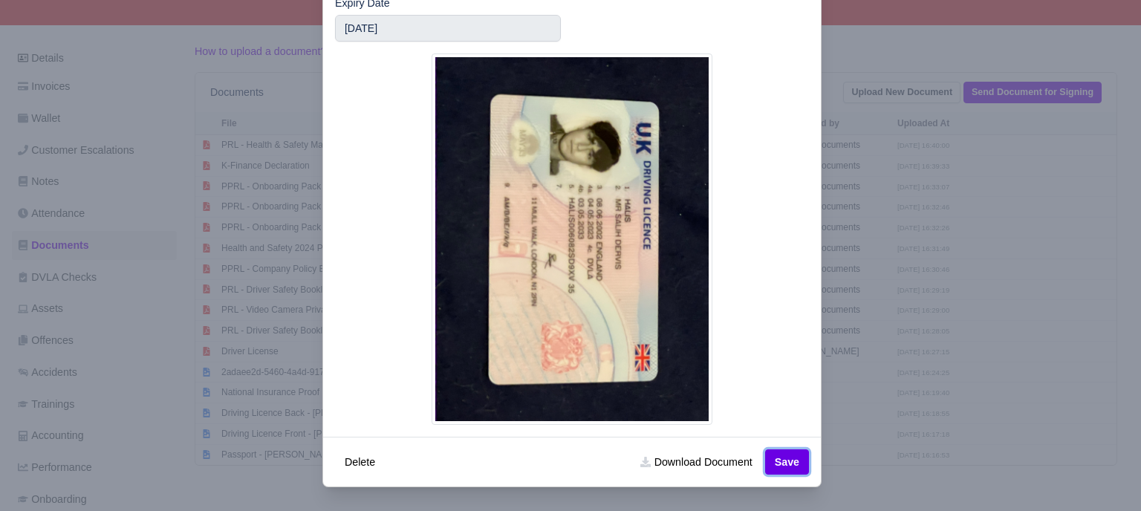
click at [797, 455] on button "Save" at bounding box center [787, 462] width 44 height 25
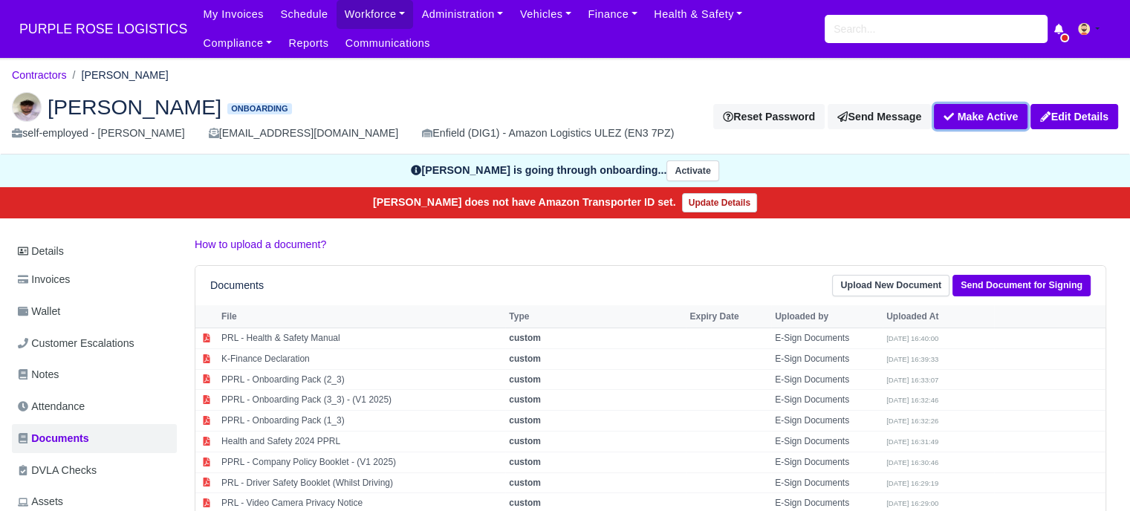
click at [978, 116] on button "Make Active" at bounding box center [981, 116] width 94 height 25
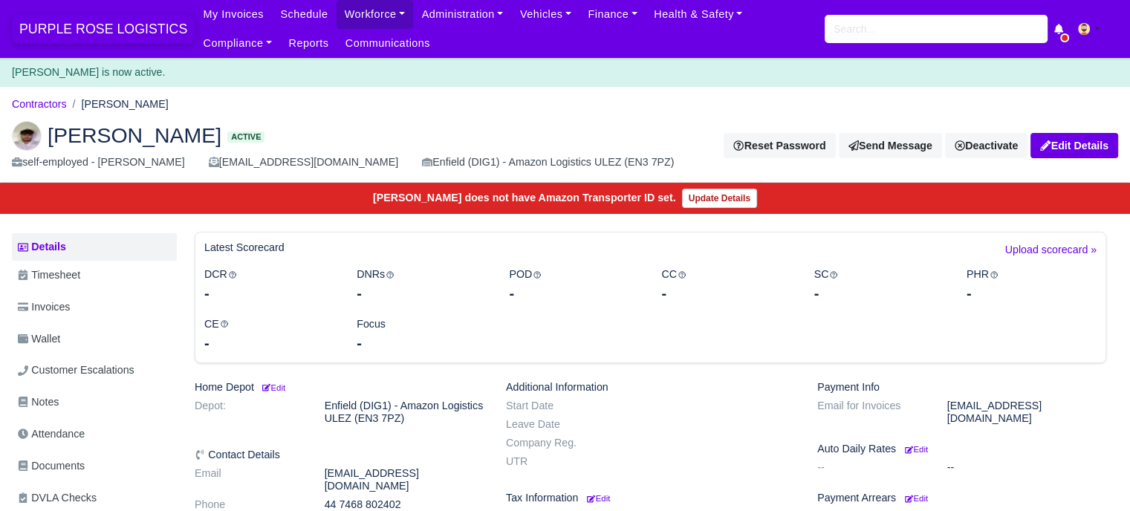
click at [97, 28] on span "PURPLE ROSE LOGISTICS" at bounding box center [103, 29] width 183 height 30
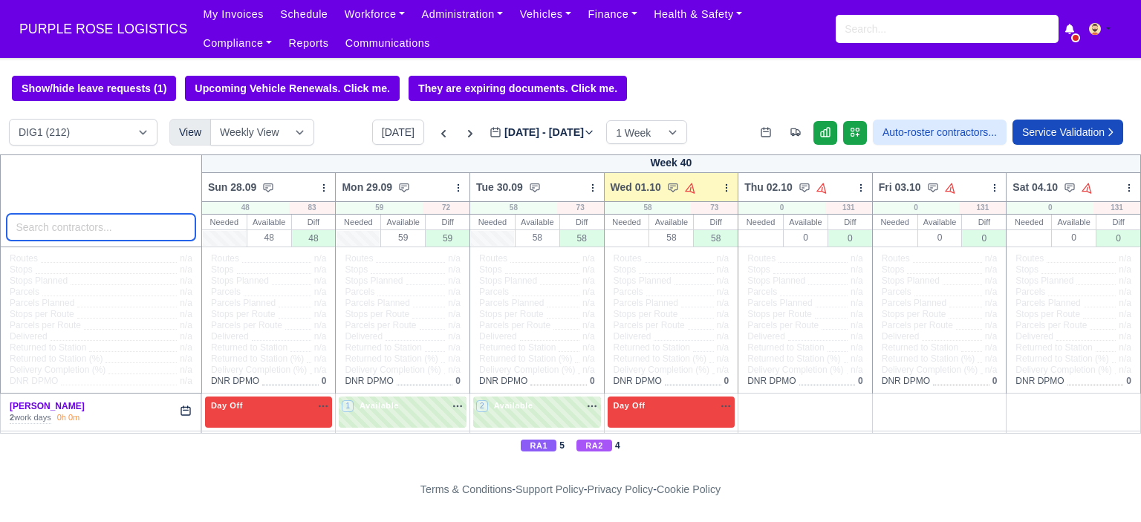
click at [85, 228] on input "search" at bounding box center [101, 227] width 189 height 27
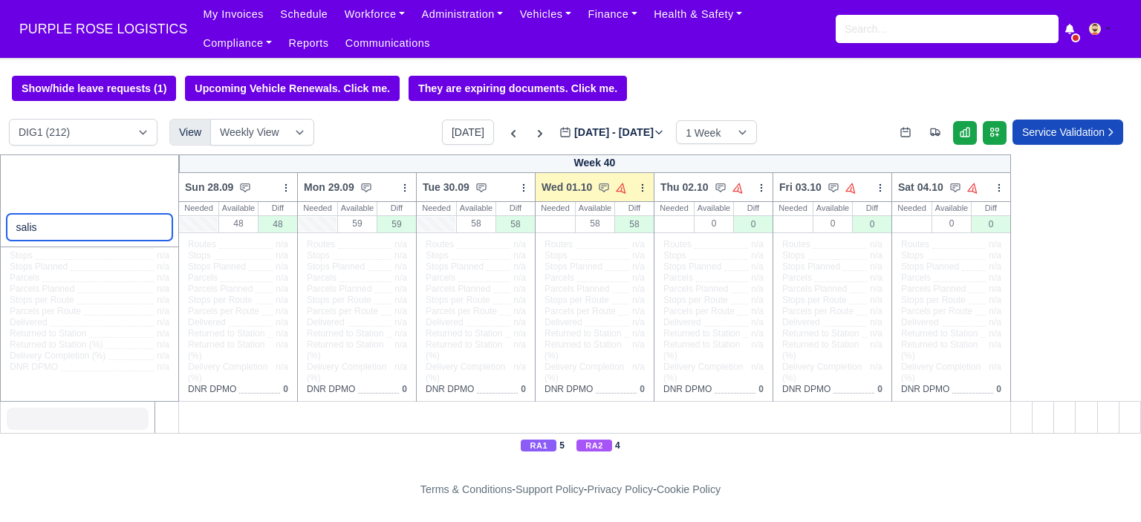
scroll to position [18, 0]
click at [92, 232] on input "salis" at bounding box center [90, 227] width 166 height 27
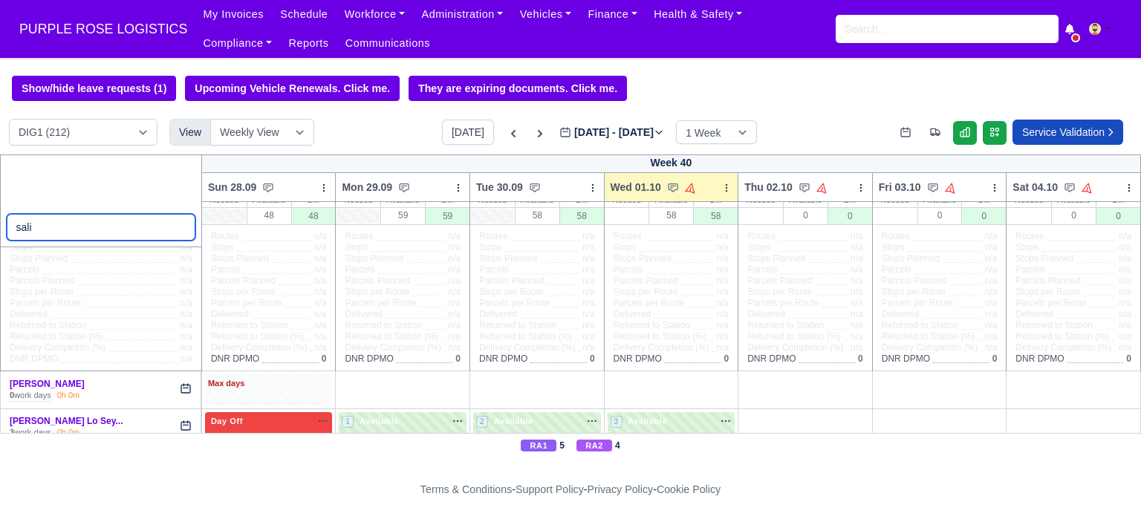
scroll to position [35, 0]
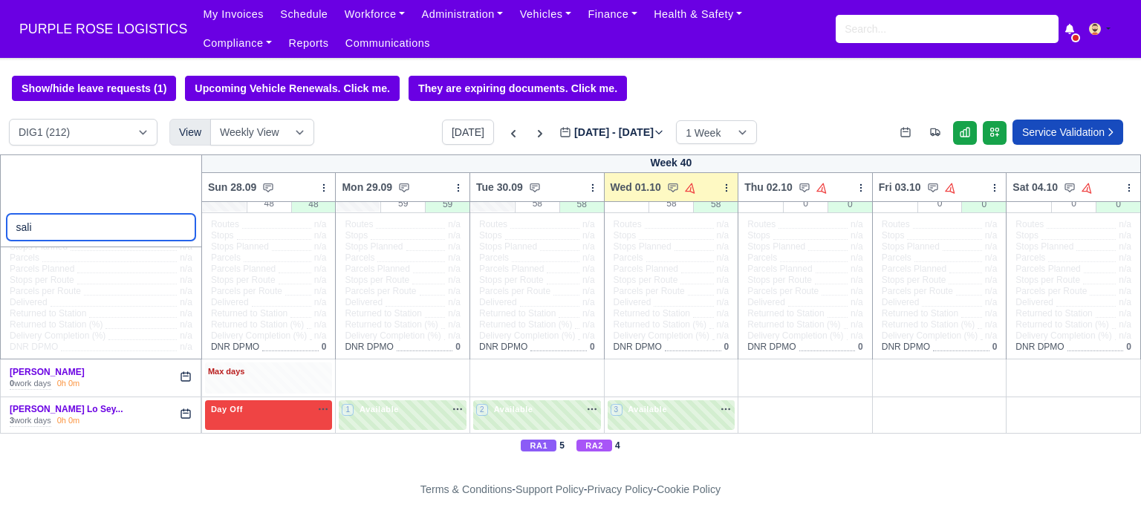
type input "sali"
click at [281, 372] on div "Max days" at bounding box center [269, 372] width 122 height 13
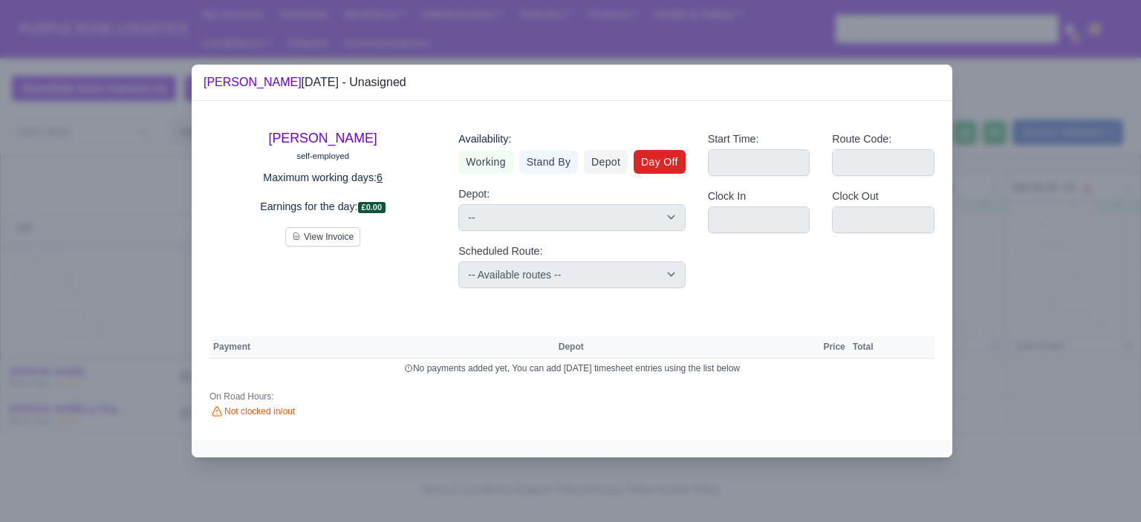
click at [669, 155] on link "Day Off" at bounding box center [660, 162] width 52 height 24
select select
select select "na"
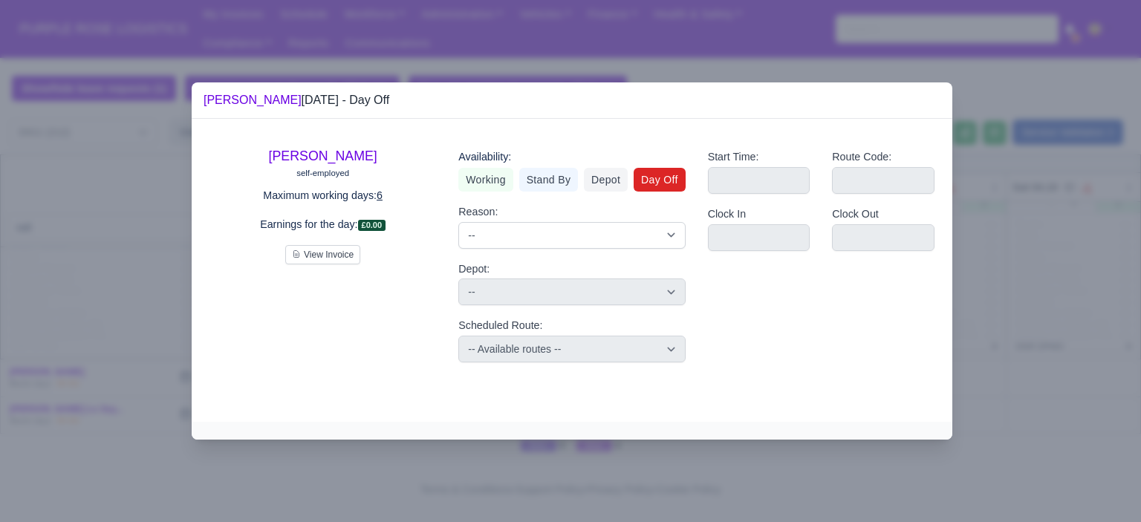
click at [1002, 255] on div at bounding box center [570, 261] width 1141 height 522
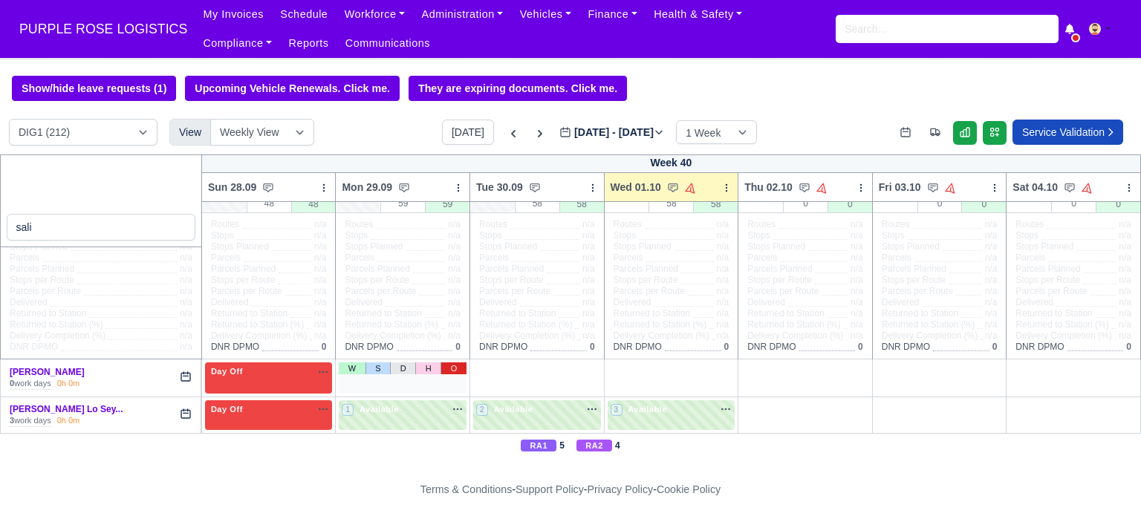
click at [443, 370] on link "O" at bounding box center [454, 369] width 26 height 12
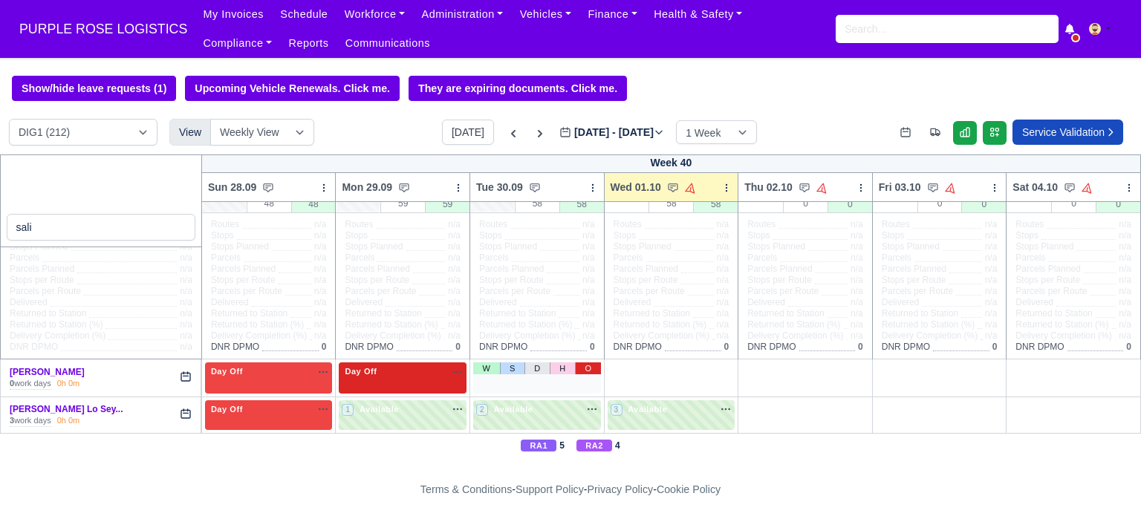
click at [587, 366] on link "O" at bounding box center [588, 369] width 26 height 12
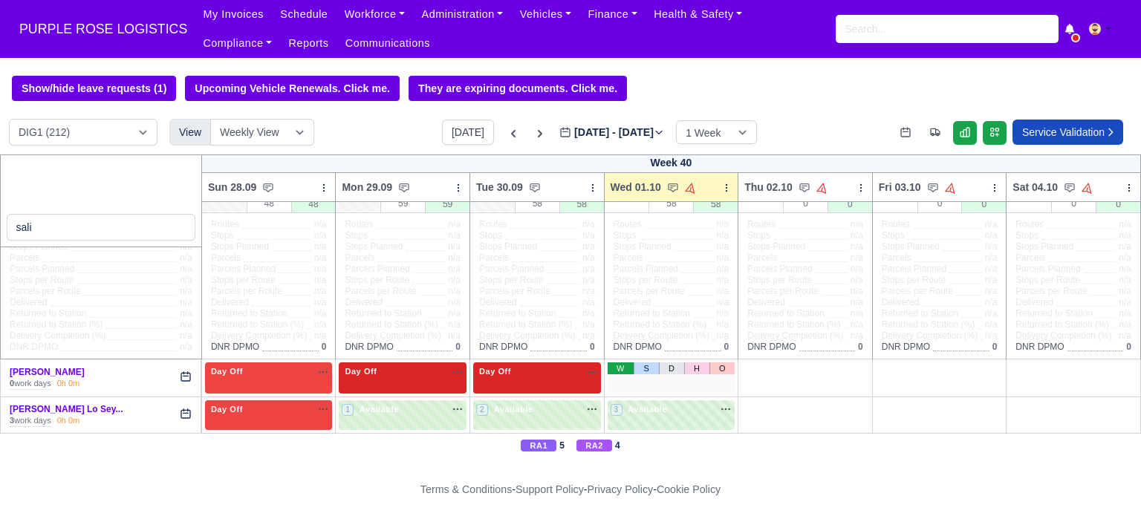
click at [612, 371] on link "W" at bounding box center [621, 369] width 26 height 12
click at [675, 384] on div "1 Available" at bounding box center [672, 378] width 128 height 30
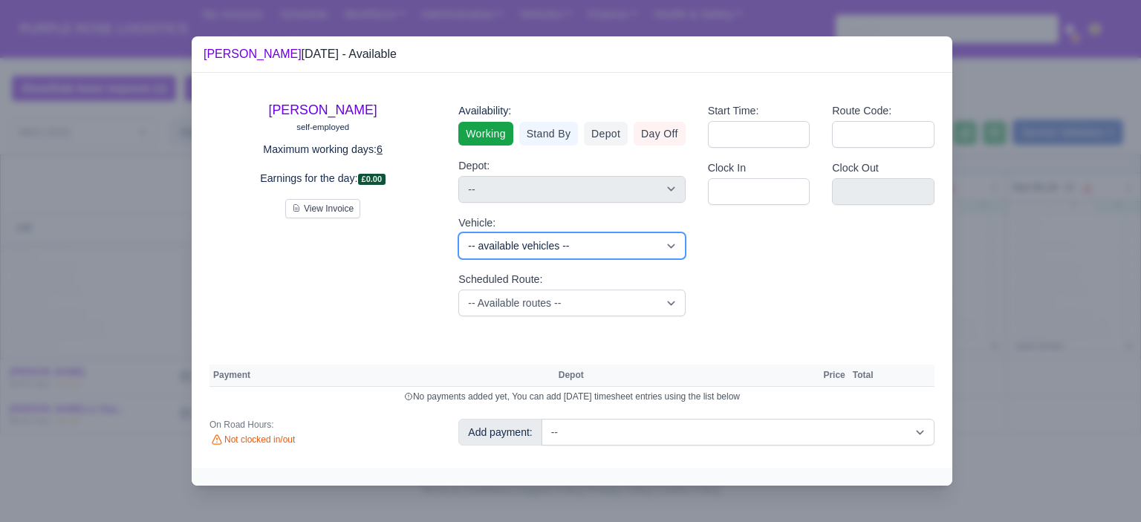
click at [541, 249] on select "-- available vehicles -- (KM70HNG) (KM70HXA) (KM70HYR) (KM70HYV) (KN70KJY) (KN7…" at bounding box center [571, 246] width 227 height 27
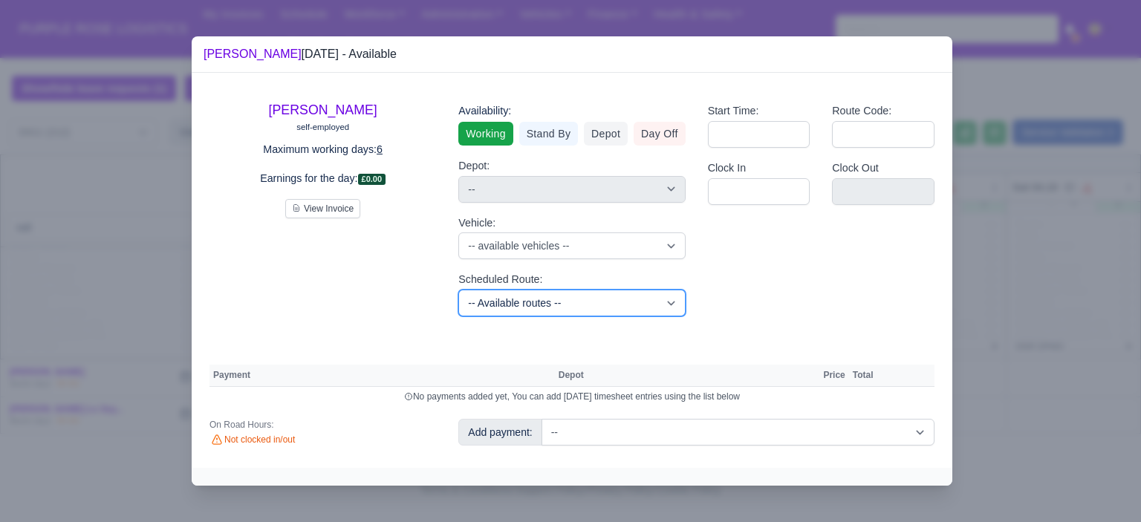
click at [531, 296] on select "-- Available routes -- Standard Parcel - Block of 6 Hours - (SD6) AmFlex RTS Ve…" at bounding box center [571, 303] width 227 height 27
select select "6"
click at [458, 290] on select "-- Available routes -- Standard Parcel - Block of 6 Hours - (SD6) AmFlex RTS Ve…" at bounding box center [571, 303] width 227 height 27
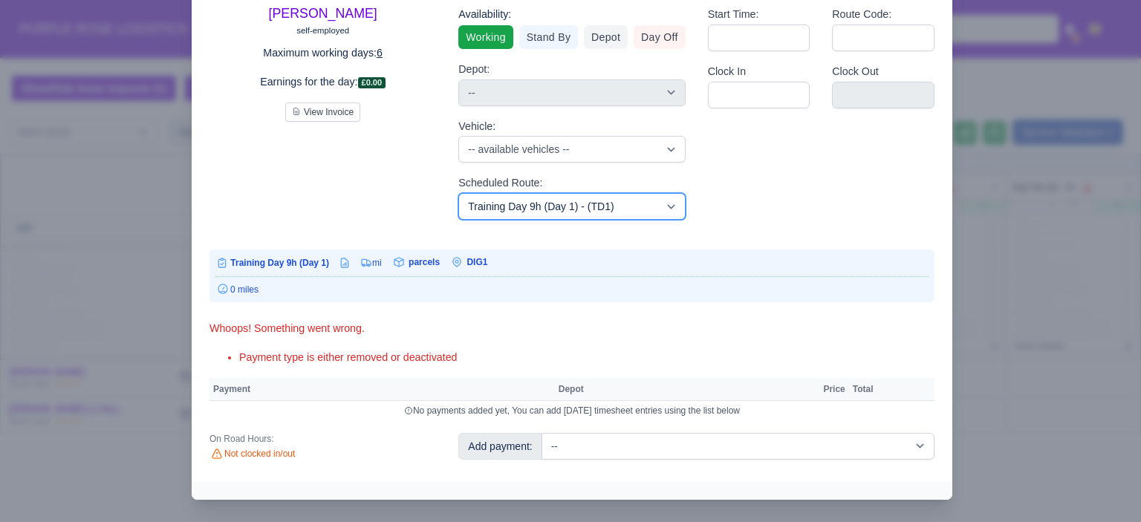
scroll to position [85, 0]
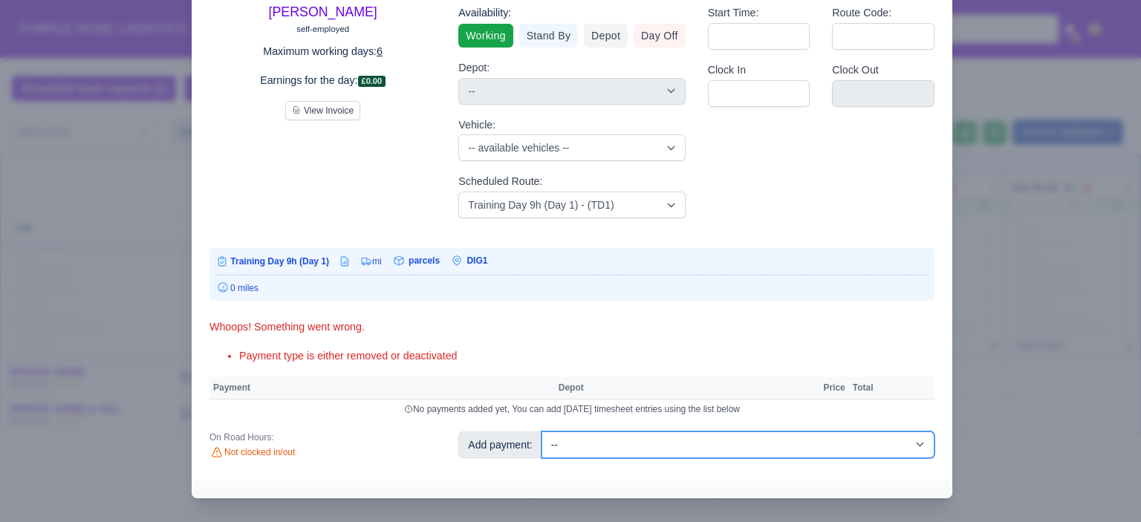
click at [850, 435] on select "-- Additional Hour Support (£14.50) Additional Hour Support (Walkers) (£13.50) …" at bounding box center [738, 445] width 393 height 27
click at [682, 449] on select "-- Additional Hour Support (£14.50) Additional Hour Support (Walkers) (£13.50) …" at bounding box center [738, 445] width 393 height 27
select select "103"
click at [542, 432] on select "-- Additional Hour Support (£14.50) Additional Hour Support (Walkers) (£13.50) …" at bounding box center [738, 445] width 393 height 27
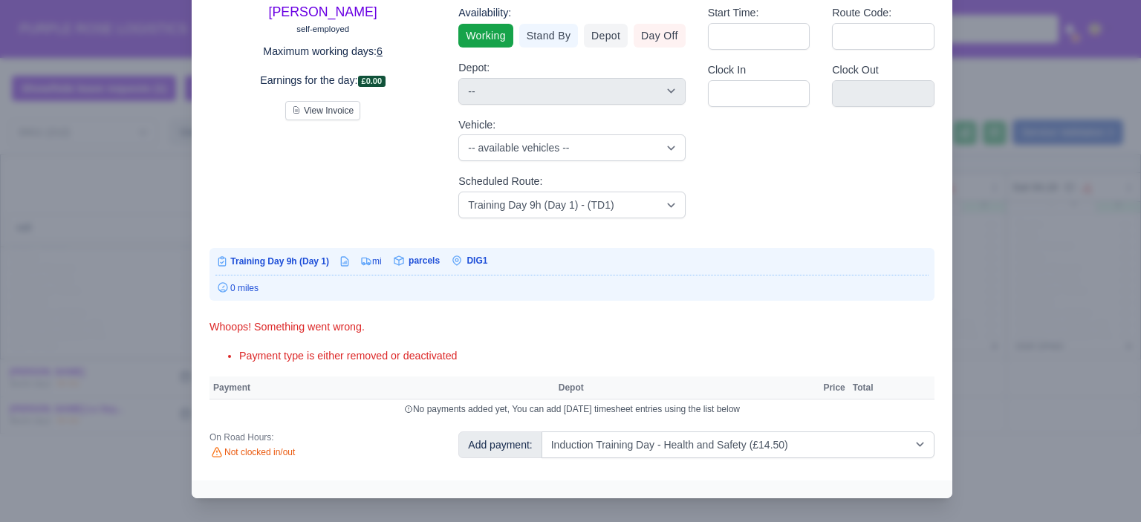
select select "1"
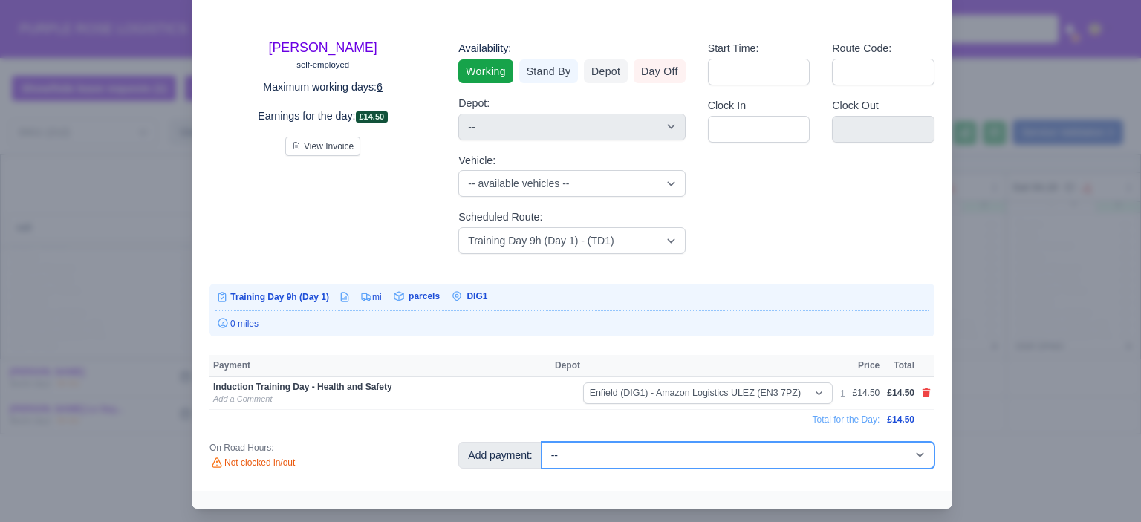
click at [792, 455] on select "-- Additional Hour Support (£14.50) Additional Hour Support (Walkers) (£13.50) …" at bounding box center [738, 455] width 393 height 27
select select "85"
click at [542, 442] on select "-- Additional Hour Support (£14.50) Additional Hour Support (Walkers) (£13.50) …" at bounding box center [738, 455] width 393 height 27
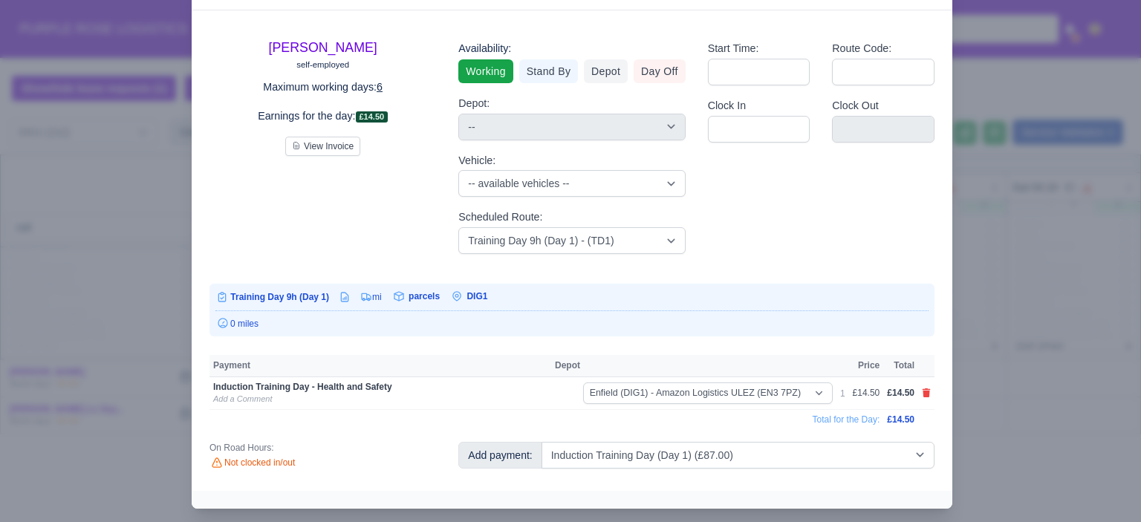
select select "1"
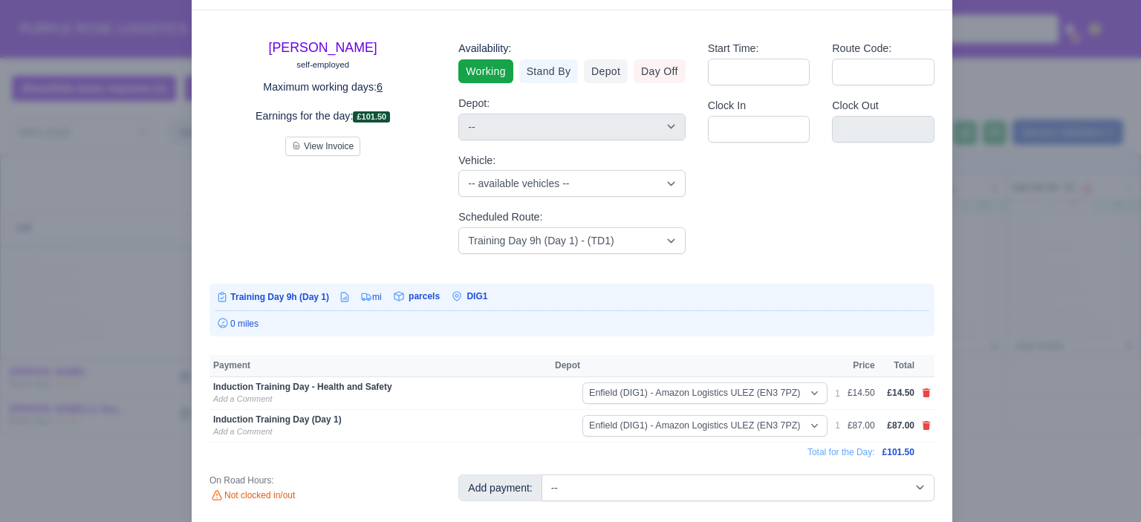
scroll to position [65, 0]
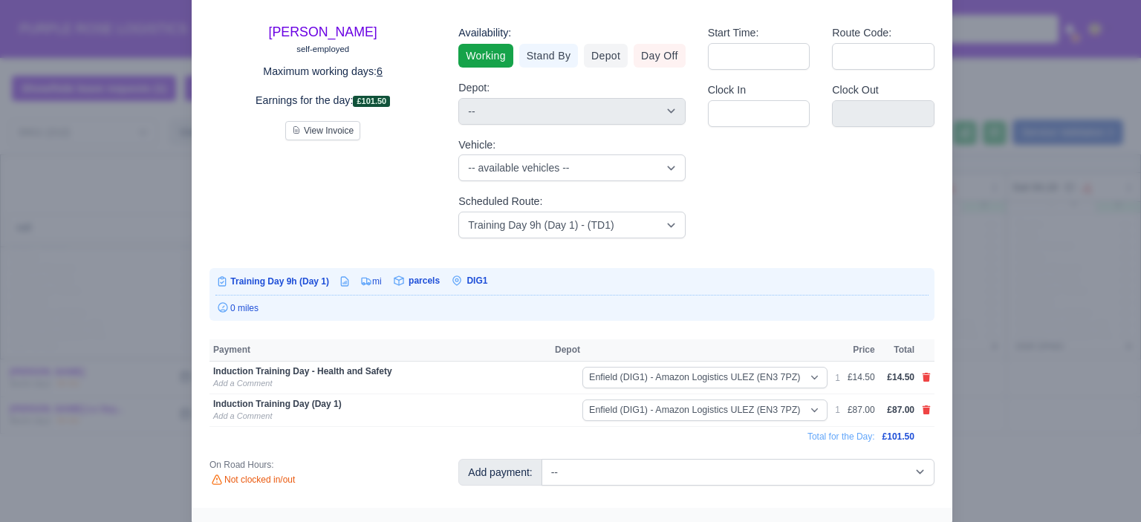
click at [1019, 390] on div at bounding box center [570, 261] width 1141 height 522
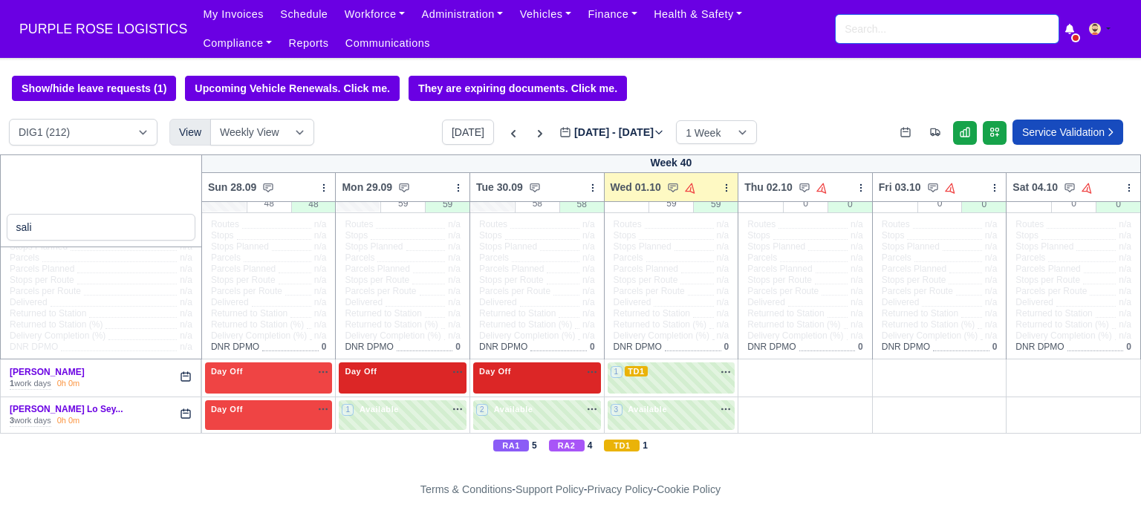
click at [897, 33] on input "search" at bounding box center [947, 29] width 223 height 28
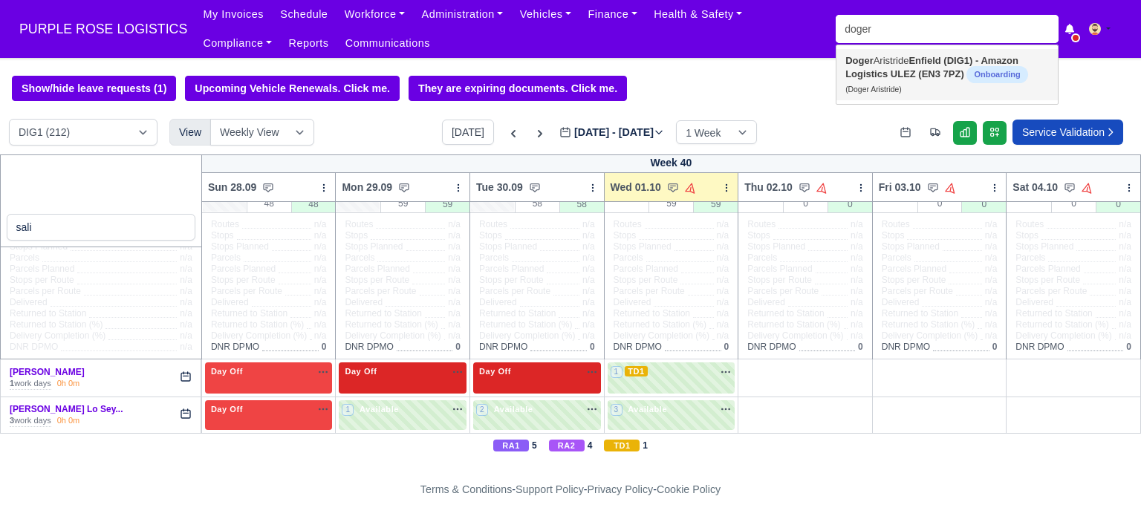
click at [886, 74] on strong "Enfield (DIG1) - Amazon Logistics ULEZ (EN3 7PZ)" at bounding box center [932, 67] width 173 height 25
type input "Doger Aristride"
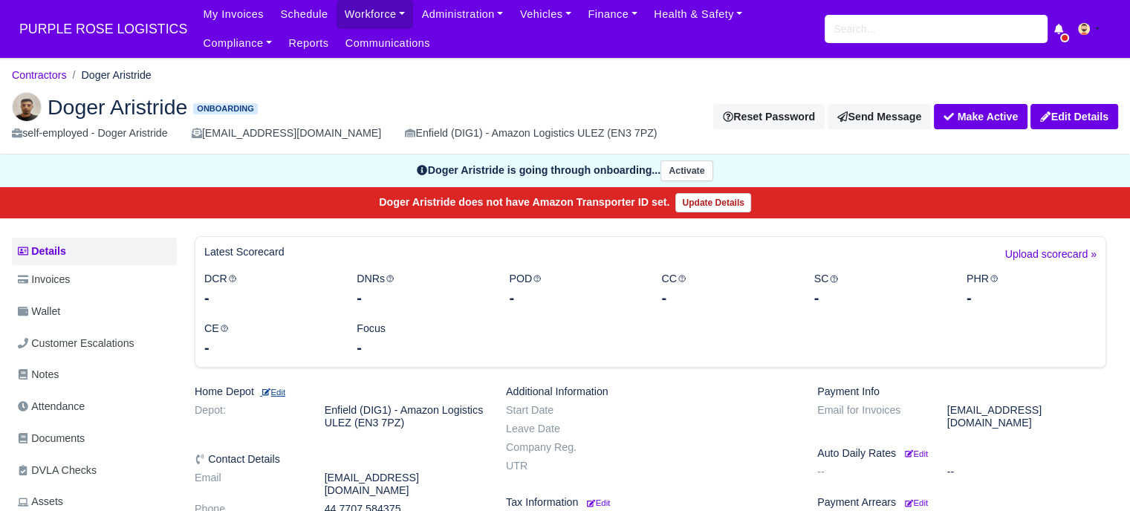
click at [282, 389] on small "Edit" at bounding box center [272, 392] width 25 height 9
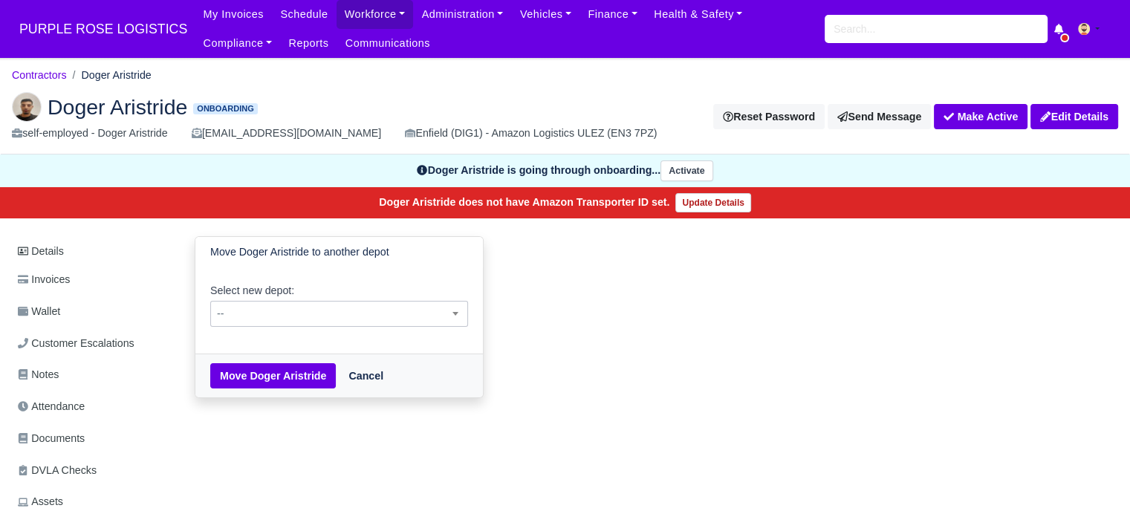
click at [327, 310] on span "--" at bounding box center [339, 314] width 256 height 19
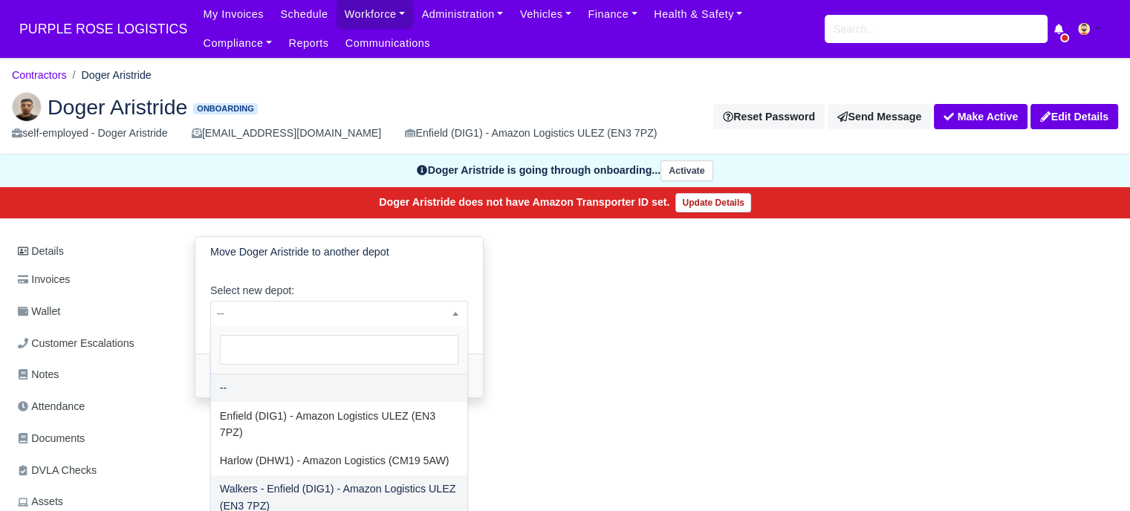
select select "5"
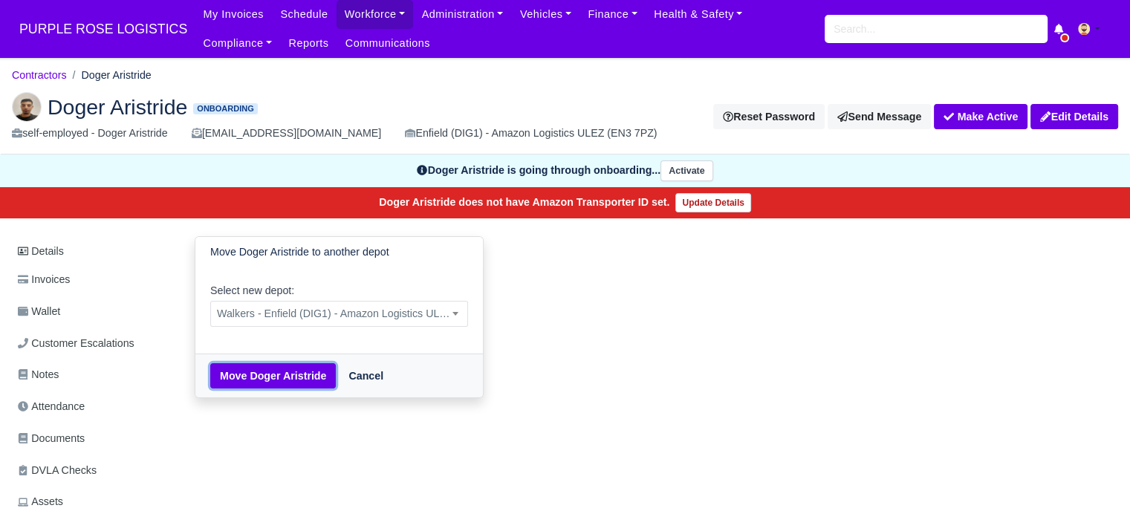
click at [282, 371] on button "Move Doger Aristride" at bounding box center [273, 375] width 126 height 25
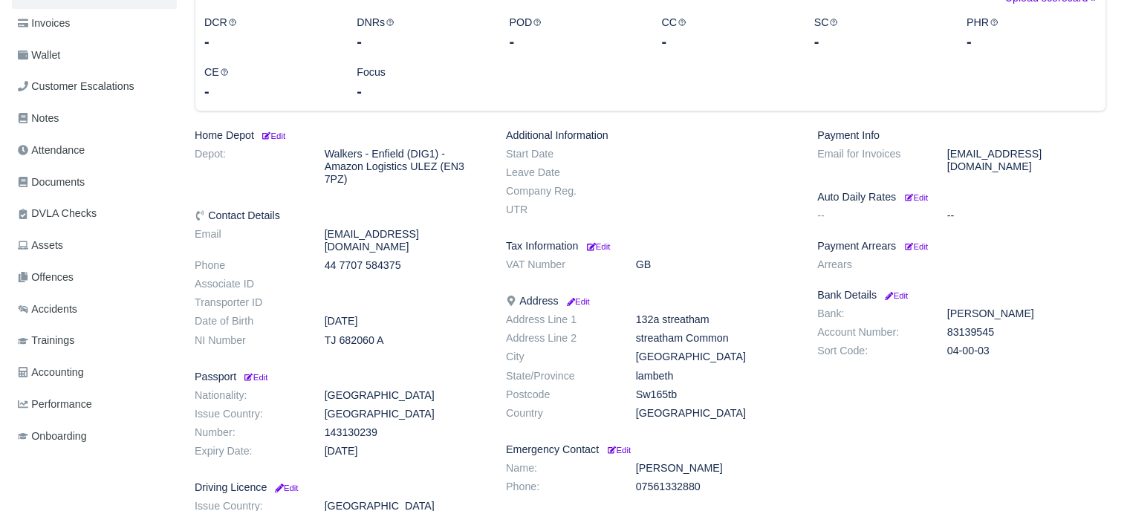
scroll to position [297, 0]
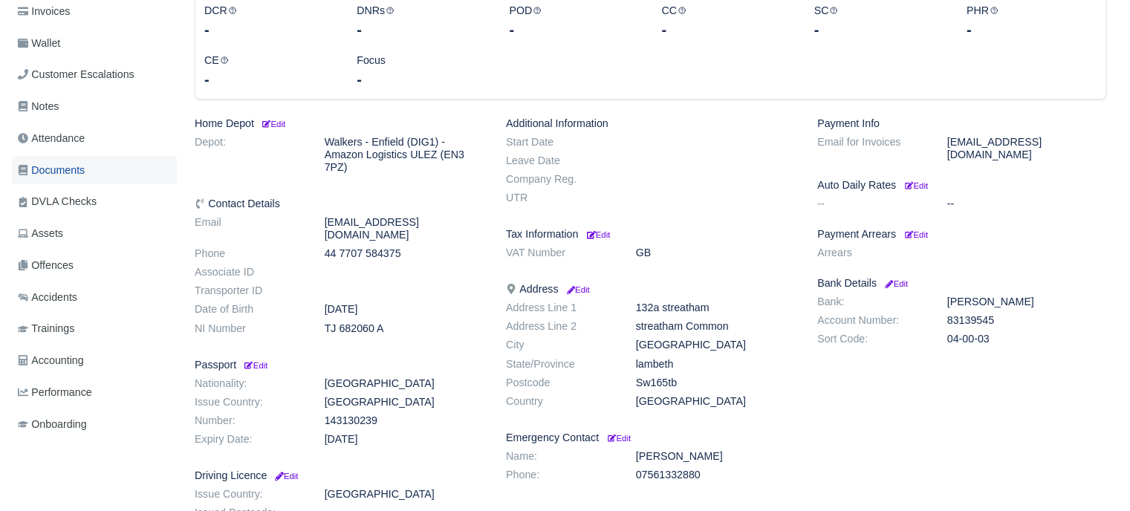
click at [68, 169] on span "Documents" at bounding box center [51, 170] width 67 height 17
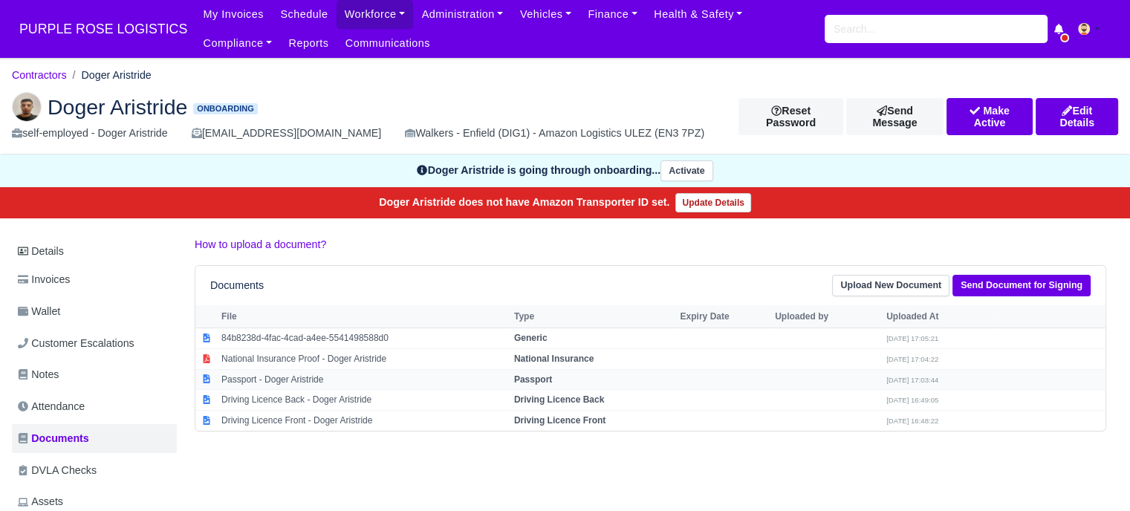
click at [534, 374] on strong "Passport" at bounding box center [533, 379] width 38 height 10
select select "passport"
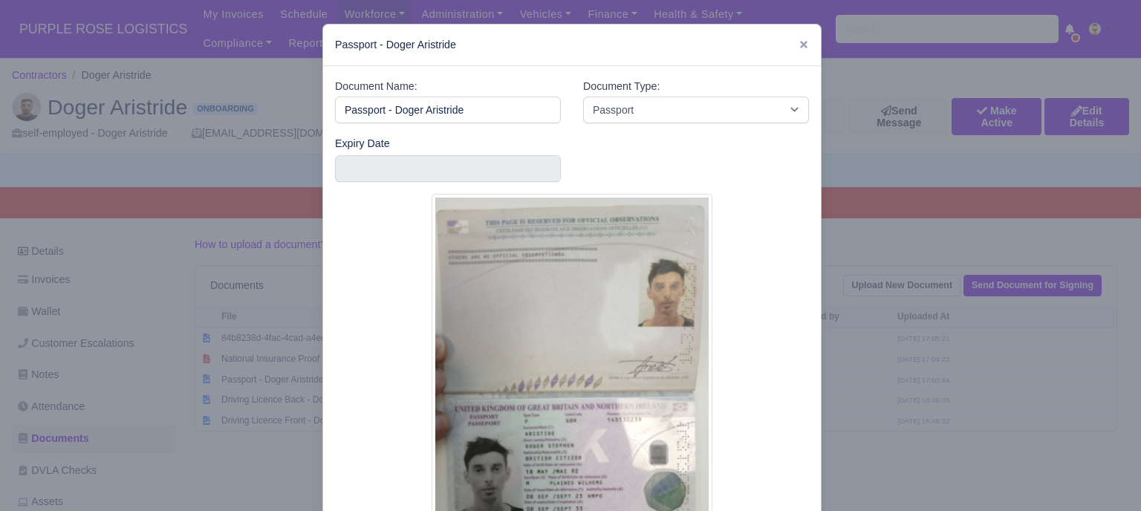
click at [835, 388] on div at bounding box center [570, 255] width 1141 height 511
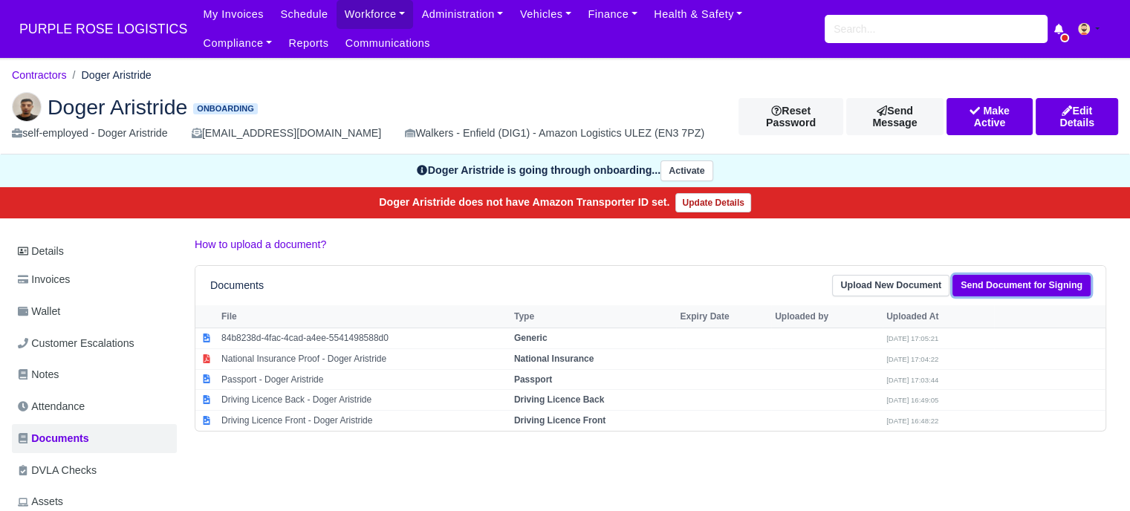
click at [1005, 289] on link "Send Document for Signing" at bounding box center [1022, 286] width 138 height 22
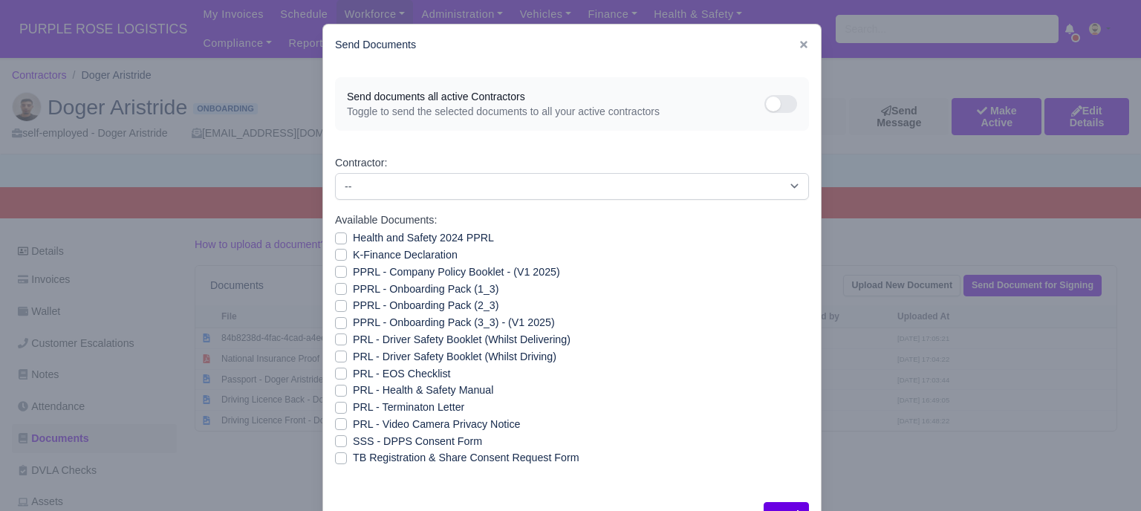
click at [355, 236] on label "Health and Safety 2024 PPRL" at bounding box center [423, 238] width 141 height 17
click at [347, 236] on input "Health and Safety 2024 PPRL" at bounding box center [341, 236] width 12 height 12
checkbox input "true"
click at [356, 255] on label "K-Finance Declaration" at bounding box center [405, 255] width 105 height 17
click at [347, 255] on input "K-Finance Declaration" at bounding box center [341, 253] width 12 height 12
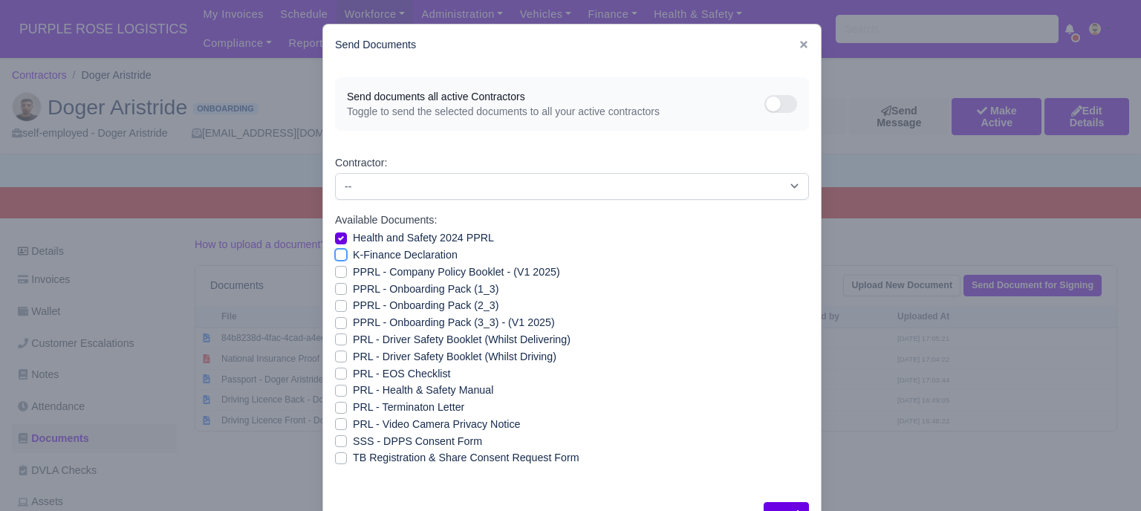
checkbox input "true"
click at [356, 271] on label "PPRL - Company Policy Booklet - (V1 2025)" at bounding box center [456, 272] width 207 height 17
click at [347, 271] on input "PPRL - Company Policy Booklet - (V1 2025)" at bounding box center [341, 270] width 12 height 12
checkbox input "true"
click at [357, 289] on label "PPRL - Onboarding Pack (1_3)" at bounding box center [426, 289] width 146 height 17
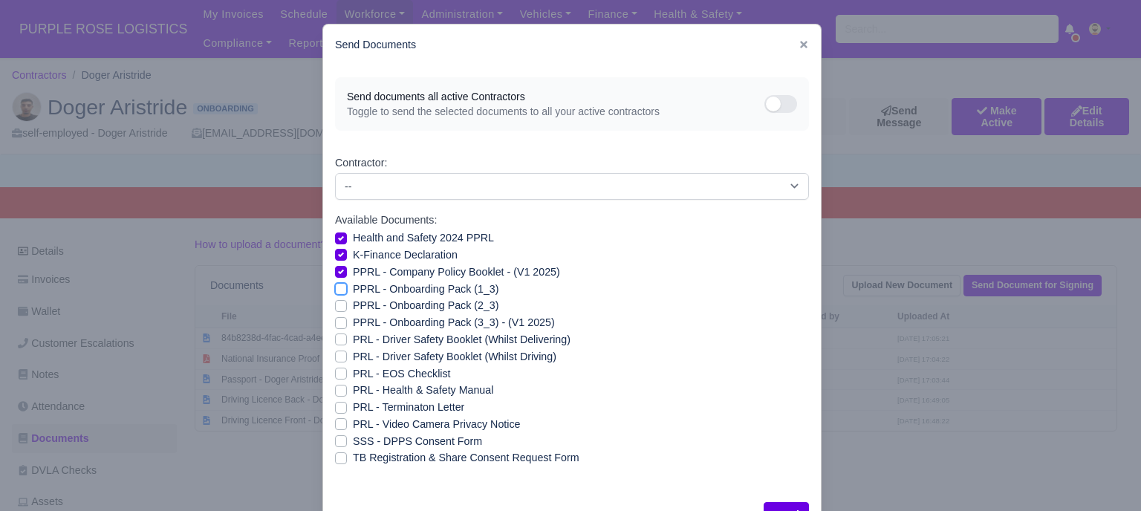
click at [347, 289] on input "PPRL - Onboarding Pack (1_3)" at bounding box center [341, 287] width 12 height 12
checkbox input "true"
click at [356, 306] on label "PPRL - Onboarding Pack (2_3)" at bounding box center [426, 305] width 146 height 17
click at [347, 306] on input "PPRL - Onboarding Pack (2_3)" at bounding box center [341, 303] width 12 height 12
checkbox input "true"
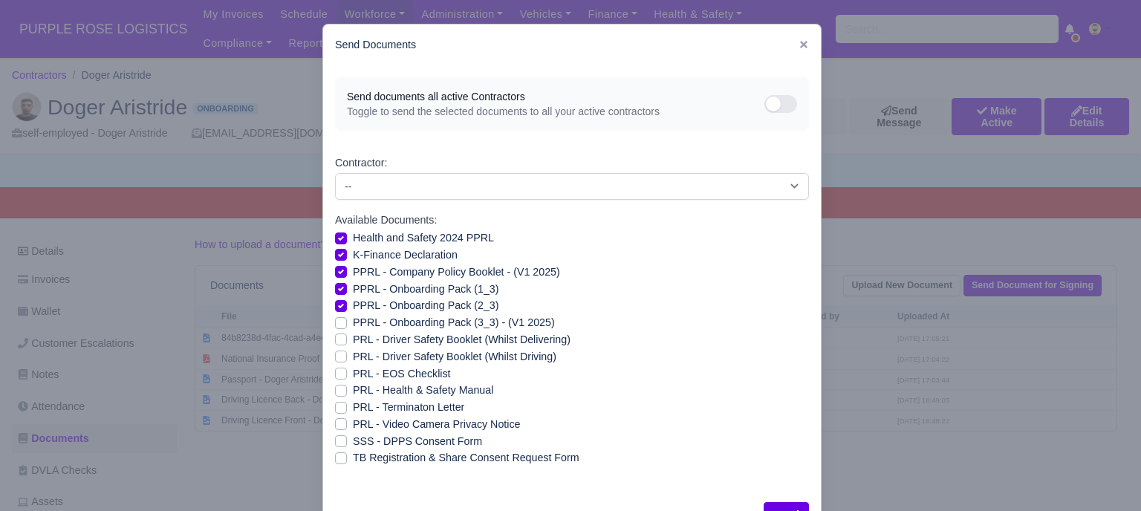
click at [357, 320] on label "PPRL - Onboarding Pack (3_3) - (V1 2025)" at bounding box center [454, 322] width 202 height 17
click at [347, 320] on input "PPRL - Onboarding Pack (3_3) - (V1 2025)" at bounding box center [341, 320] width 12 height 12
checkbox input "true"
click at [370, 391] on label "PRL - Health & Safety Manual" at bounding box center [423, 390] width 140 height 17
click at [347, 391] on input "PRL - Health & Safety Manual" at bounding box center [341, 388] width 12 height 12
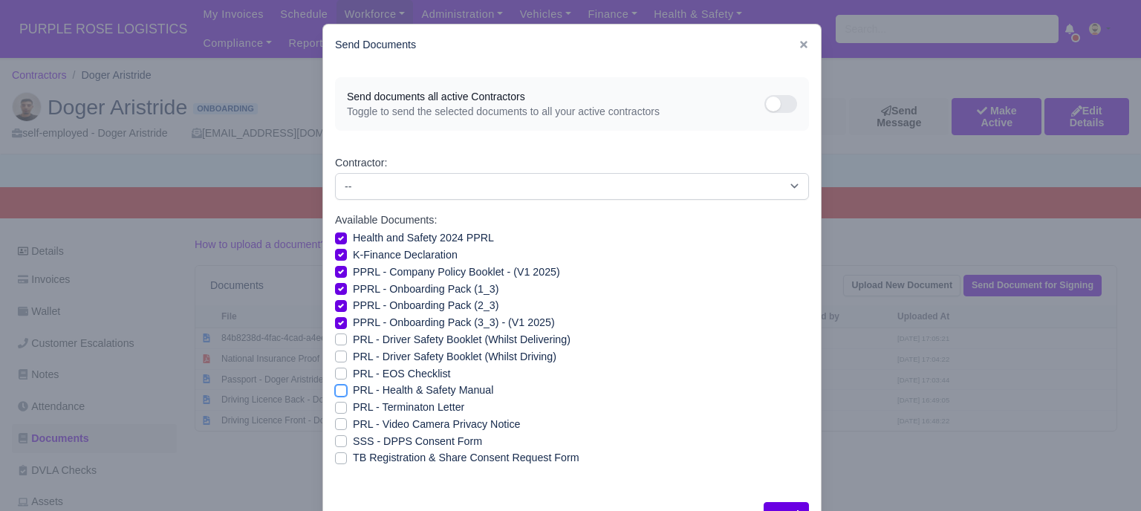
checkbox input "true"
drag, startPoint x: 372, startPoint y: 421, endPoint x: 477, endPoint y: 452, distance: 109.1
click at [372, 422] on label "PRL - Video Camera Privacy Notice" at bounding box center [436, 424] width 167 height 17
click at [347, 422] on input "PRL - Video Camera Privacy Notice" at bounding box center [341, 422] width 12 height 12
checkbox input "true"
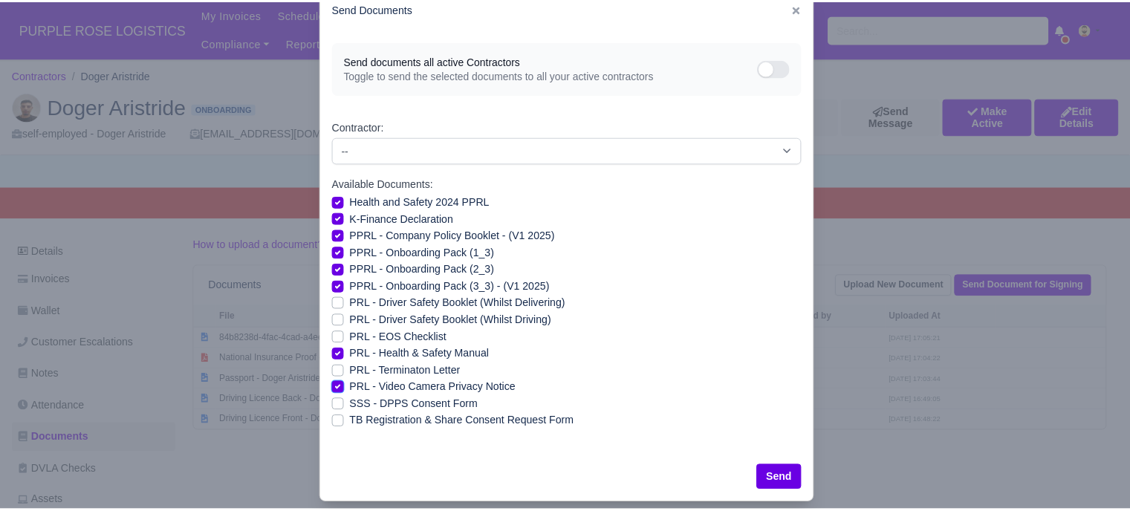
scroll to position [53, 0]
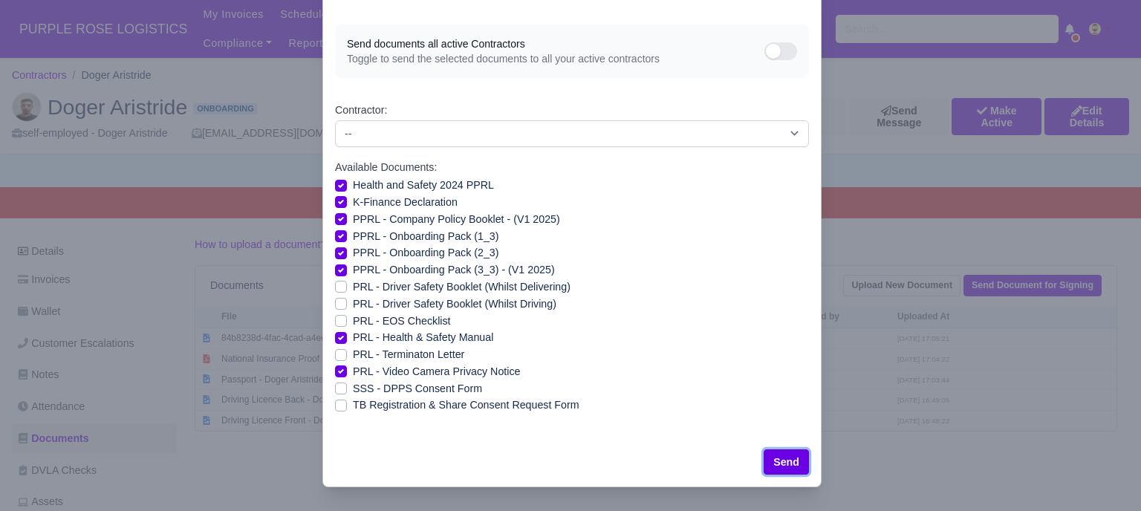
click at [788, 463] on button "Send" at bounding box center [786, 462] width 45 height 25
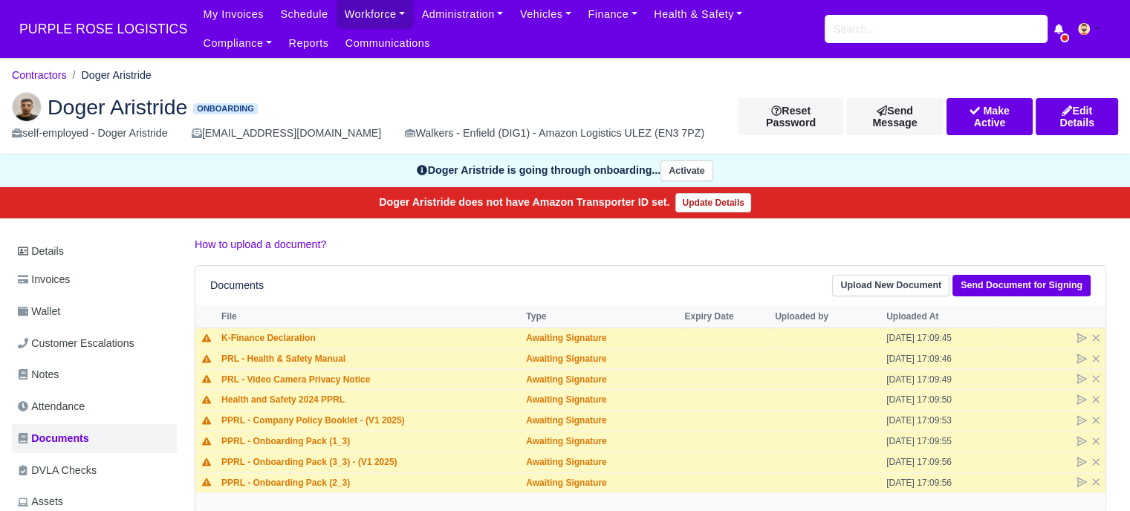
scroll to position [33, 0]
click at [874, 32] on input "search" at bounding box center [936, 29] width 223 height 28
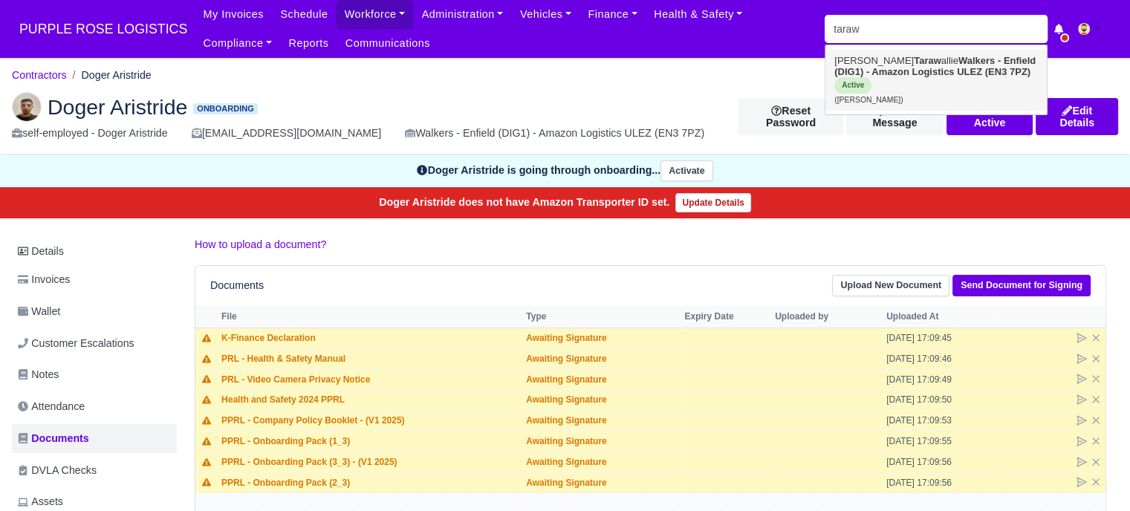
click at [960, 82] on link "[PERSON_NAME] [PERSON_NAME] - Enfield (DIG1) - Amazon Logistics ULEZ (EN3 7PZ) …" at bounding box center [935, 80] width 221 height 62
type input "[PERSON_NAME]"
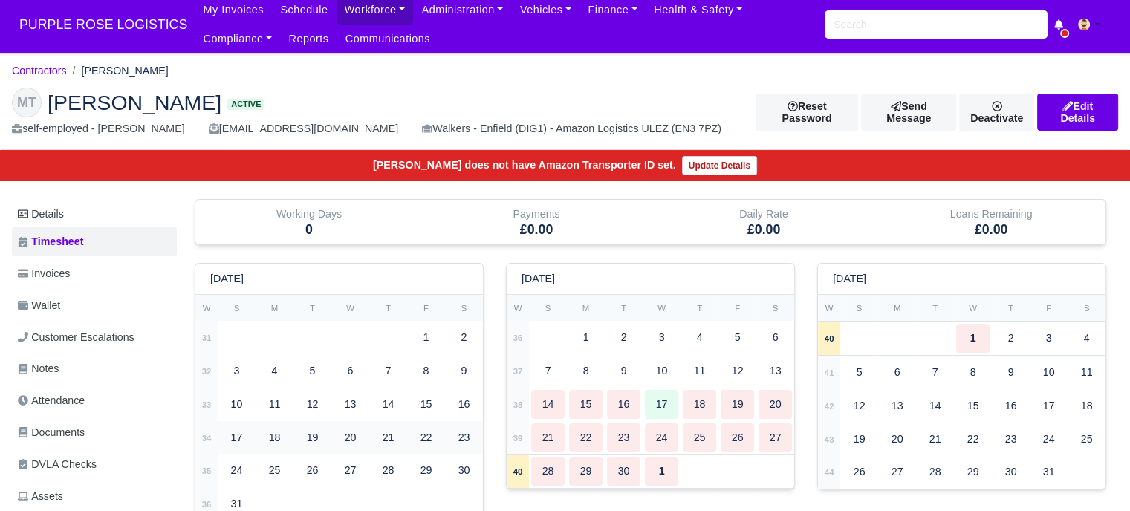
scroll to position [372, 0]
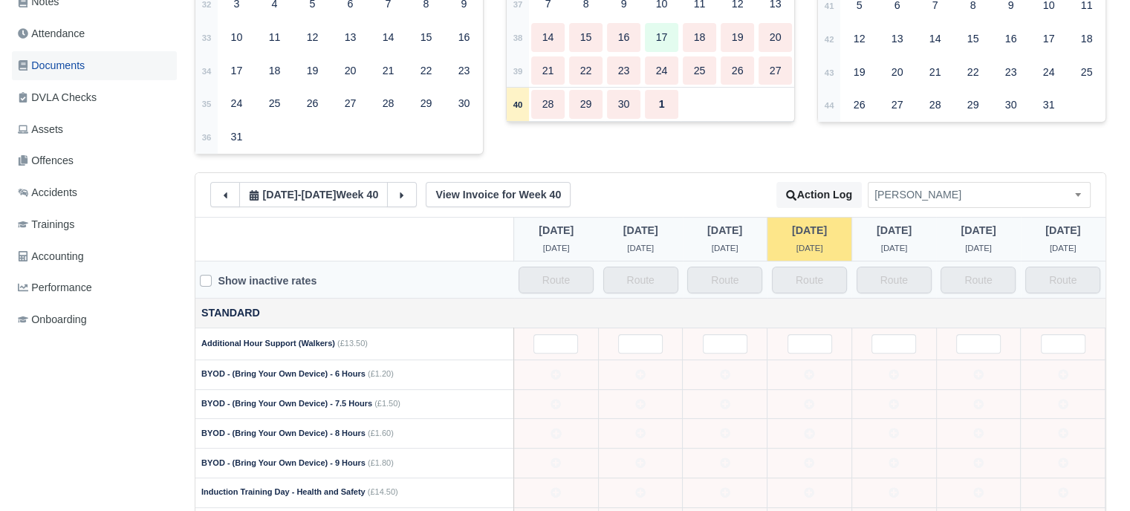
click at [88, 65] on link "Documents" at bounding box center [94, 65] width 165 height 29
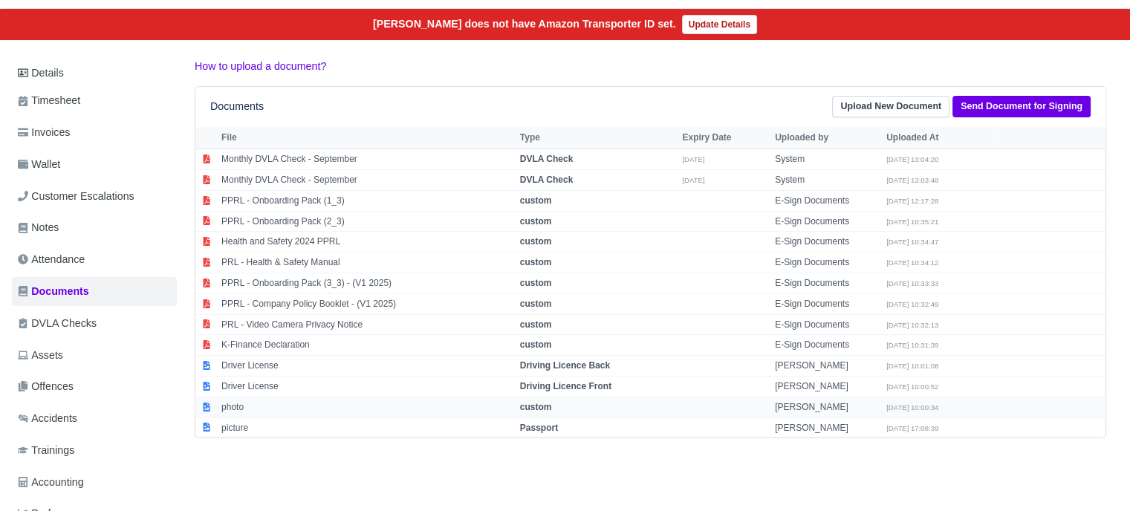
scroll to position [149, 0]
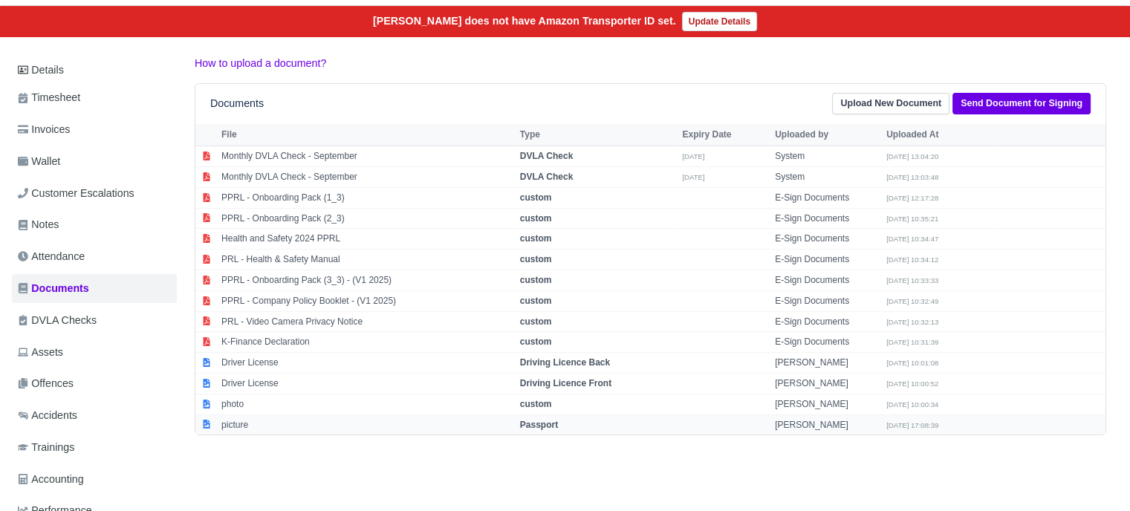
click at [549, 423] on strong "Passport" at bounding box center [539, 425] width 38 height 10
select select "passport"
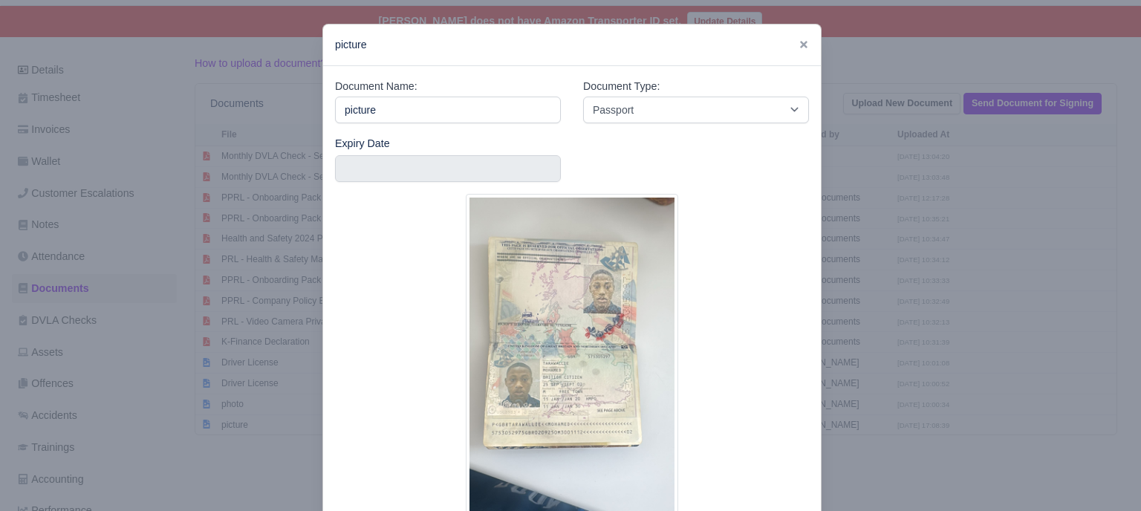
click at [910, 302] on div at bounding box center [570, 255] width 1141 height 511
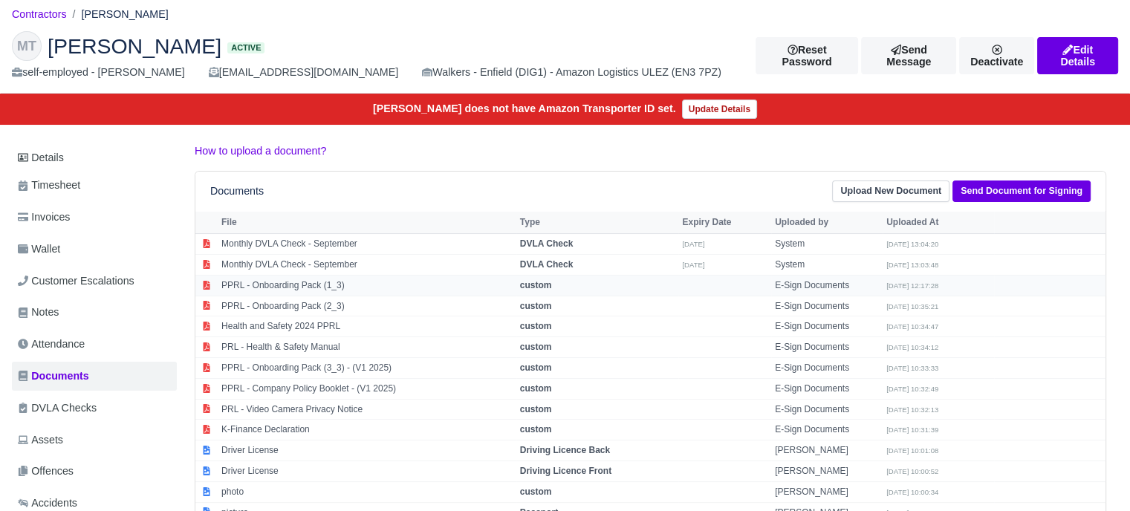
scroll to position [0, 0]
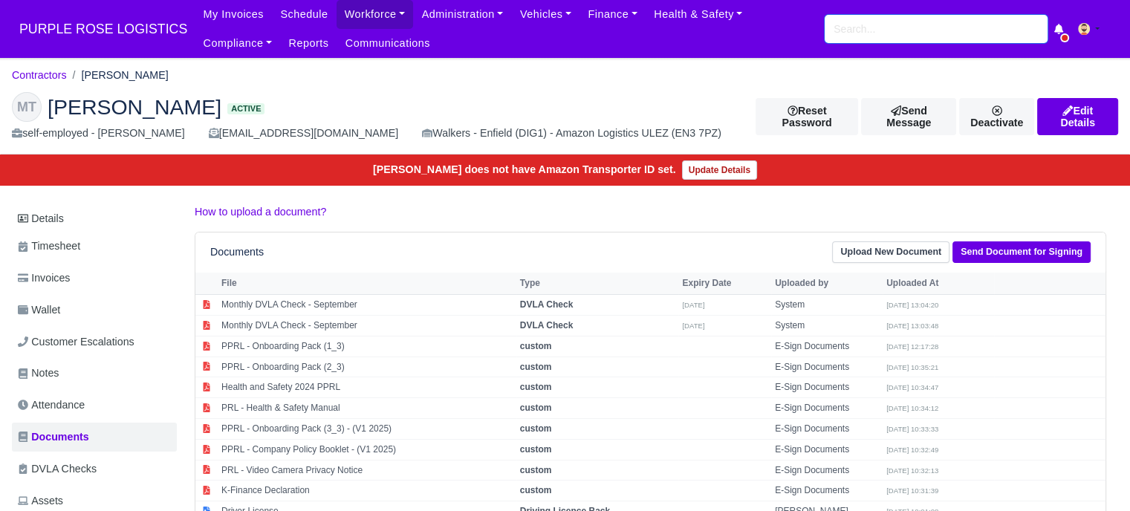
click at [859, 37] on input "search" at bounding box center [936, 29] width 223 height 28
click at [878, 30] on input "search" at bounding box center [936, 29] width 223 height 28
type input "[PERSON_NAME]"
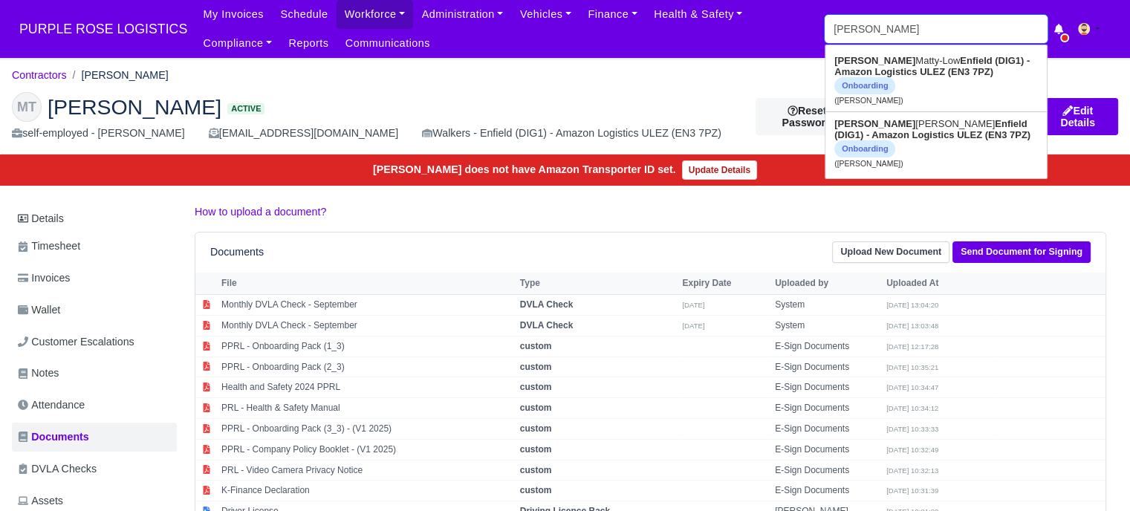
type input "[PERSON_NAME]"
click at [912, 74] on strong "Enfield (DIG1) - Amazon Logistics ULEZ (EN3 7PZ)" at bounding box center [931, 66] width 195 height 22
type input "[PERSON_NAME]-Low"
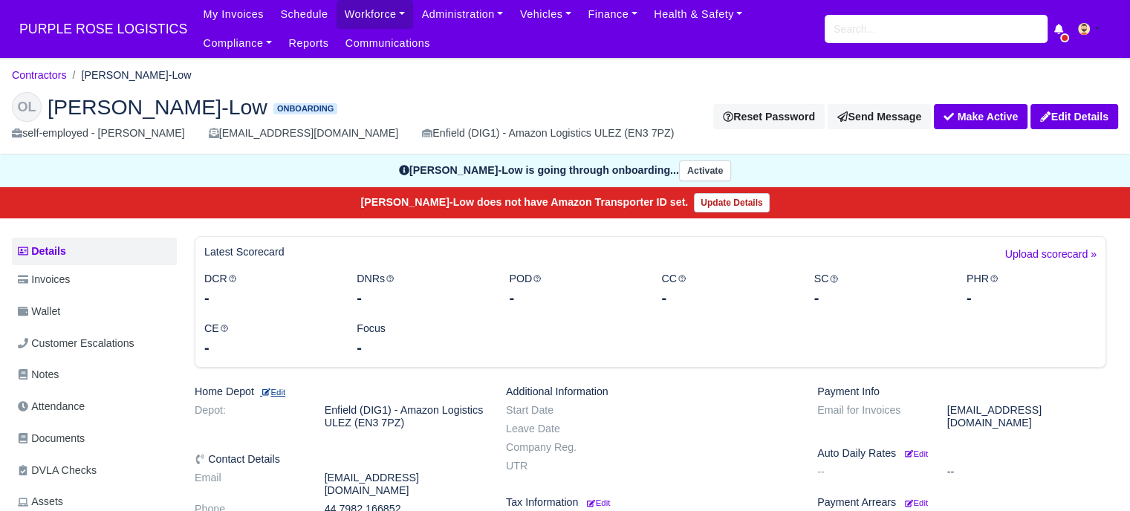
click at [279, 389] on small "Edit" at bounding box center [272, 392] width 25 height 9
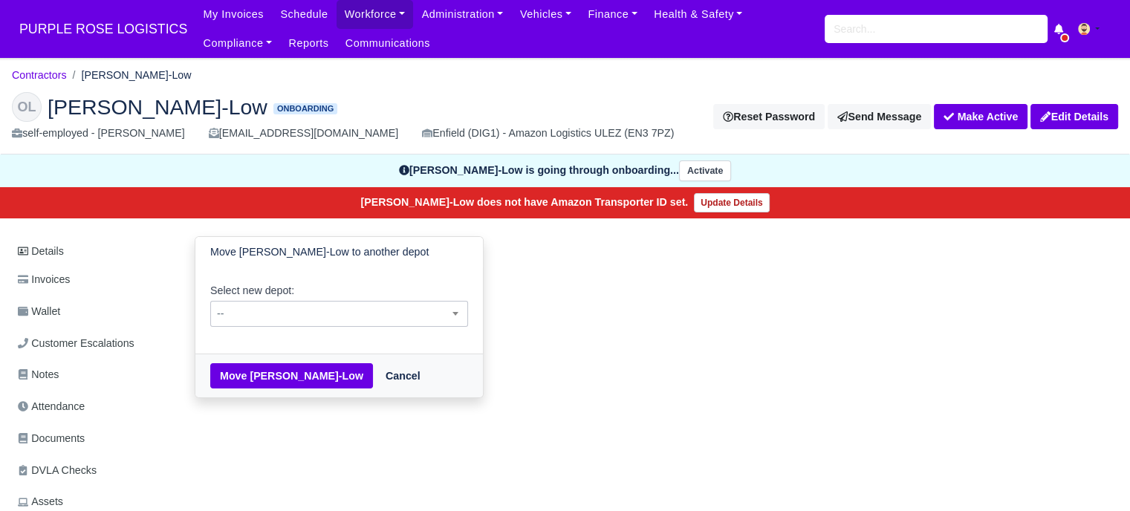
click at [316, 310] on span "--" at bounding box center [339, 314] width 256 height 19
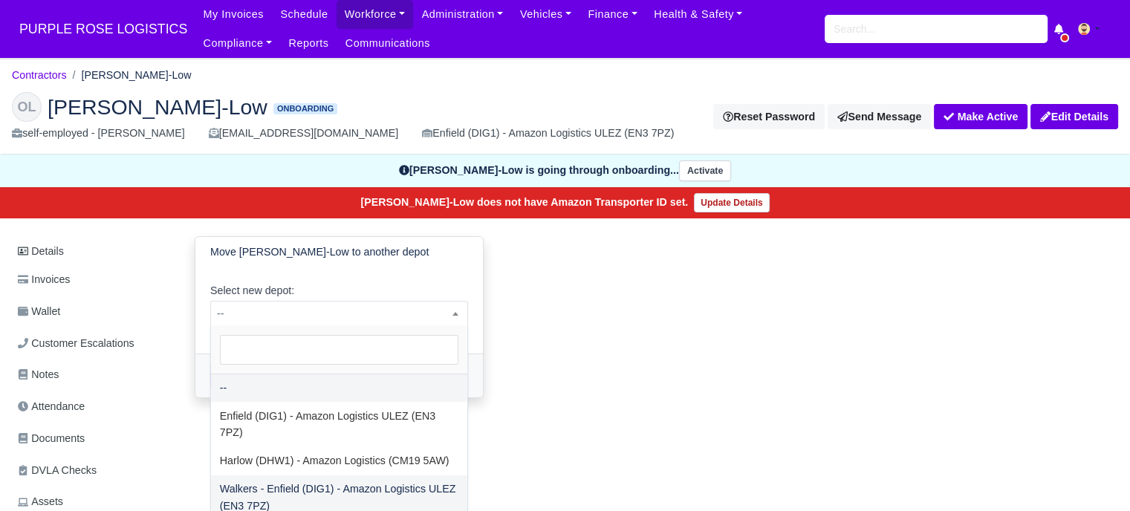
select select "5"
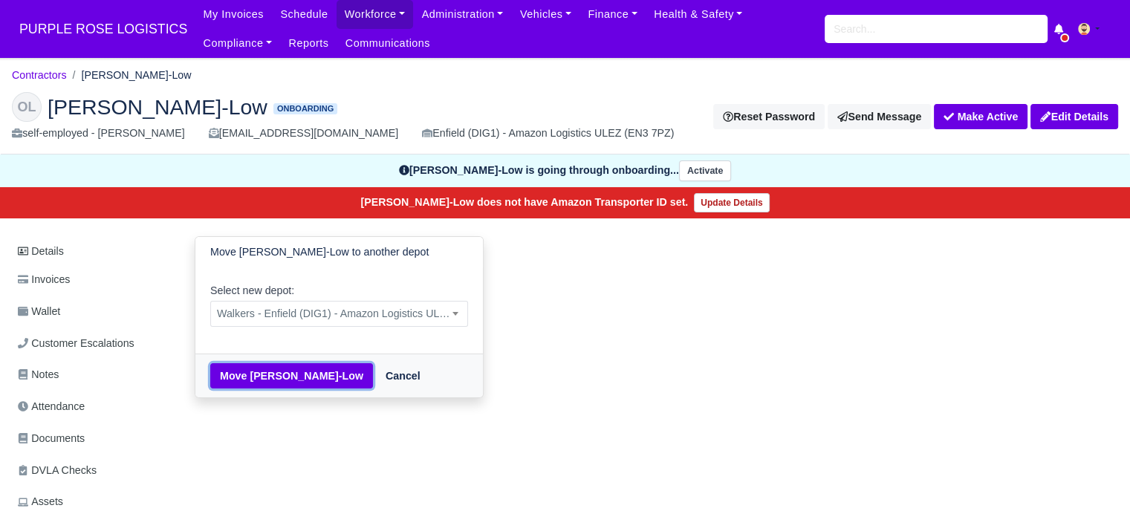
click at [300, 373] on button "Move Oliver Matty-Low" at bounding box center [291, 375] width 163 height 25
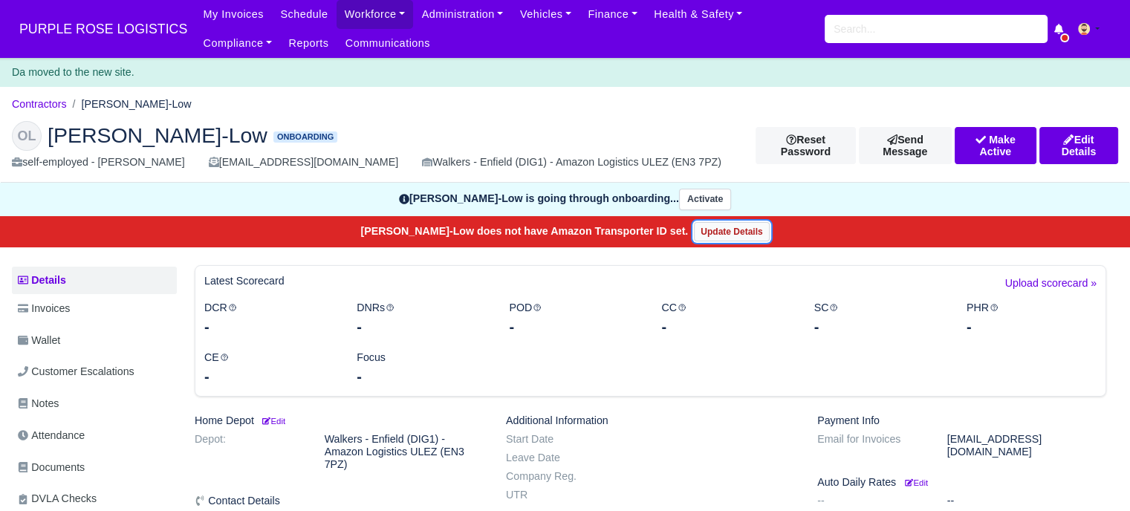
click at [715, 233] on link "Update Details" at bounding box center [731, 231] width 75 height 19
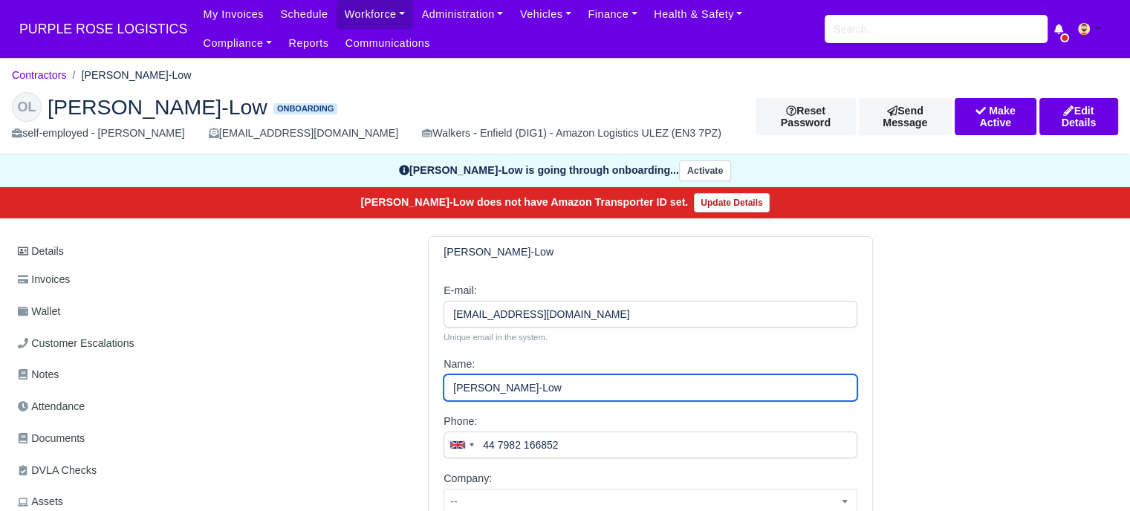
drag, startPoint x: 514, startPoint y: 392, endPoint x: 484, endPoint y: 386, distance: 30.2
click at [484, 386] on input "[PERSON_NAME]-Low" at bounding box center [651, 387] width 414 height 27
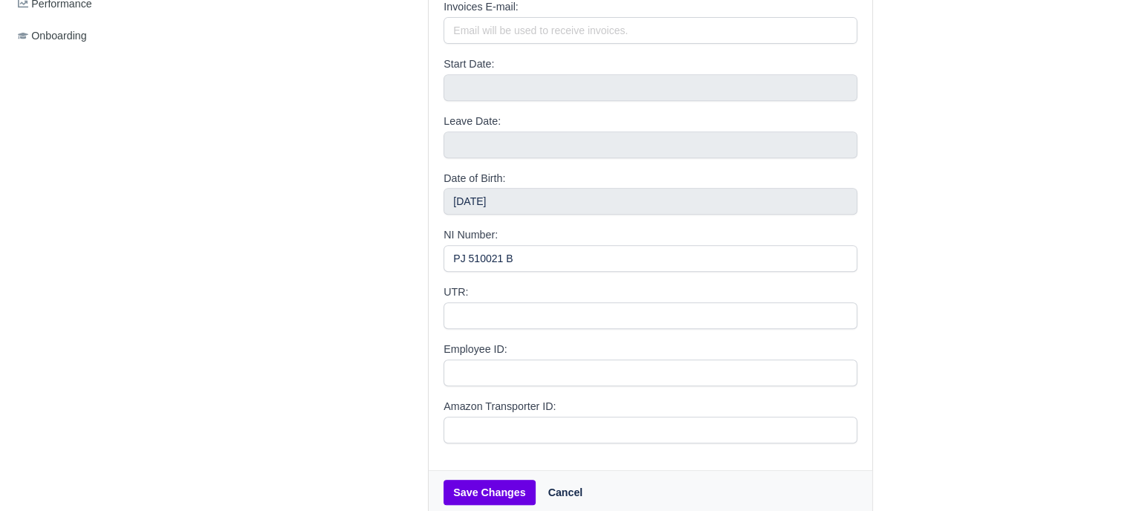
scroll to position [725, 0]
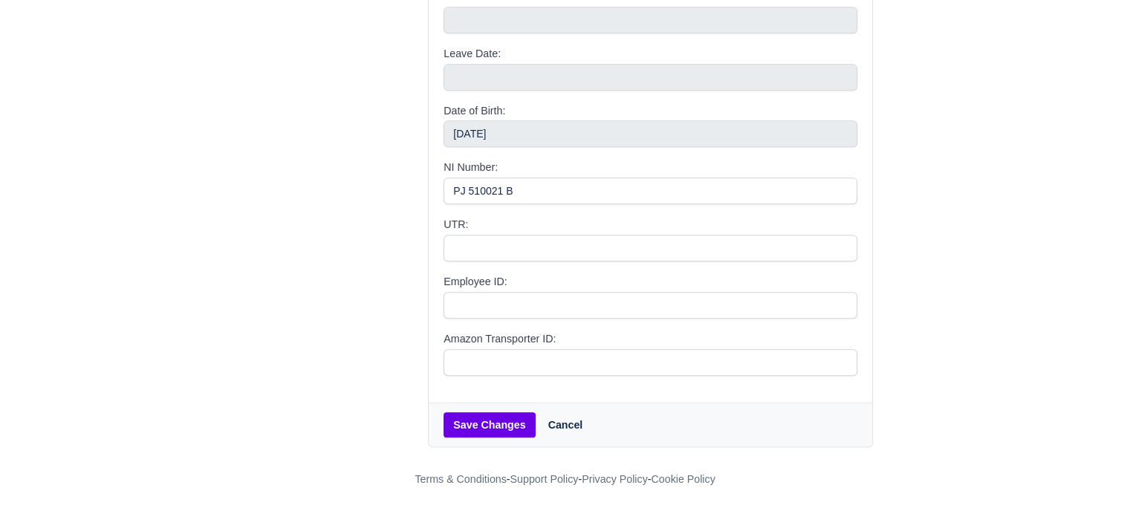
type input "[PERSON_NAME]"
click at [499, 423] on button "Save Changes" at bounding box center [489, 424] width 91 height 25
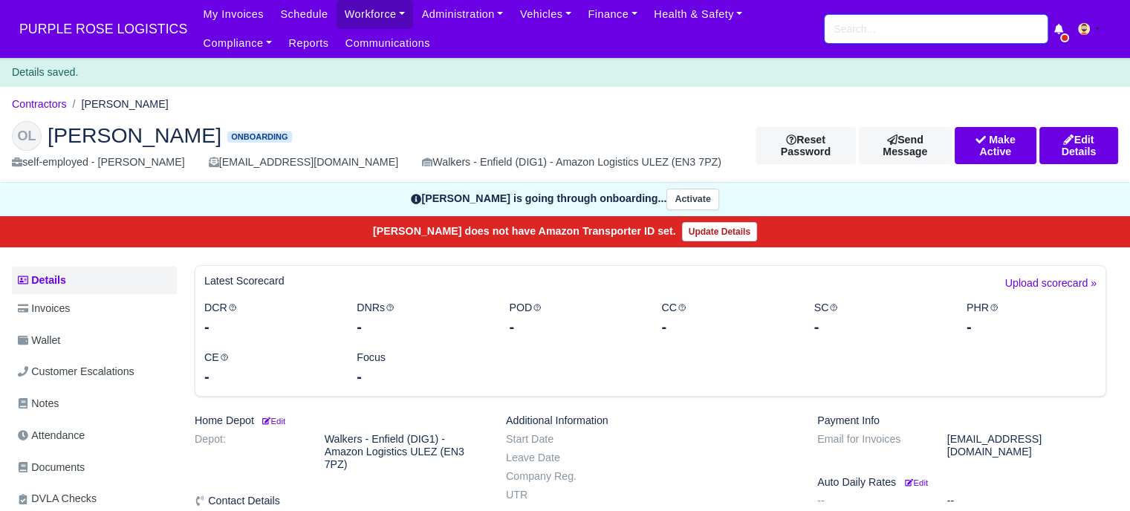
click at [844, 23] on input "search" at bounding box center [936, 29] width 223 height 28
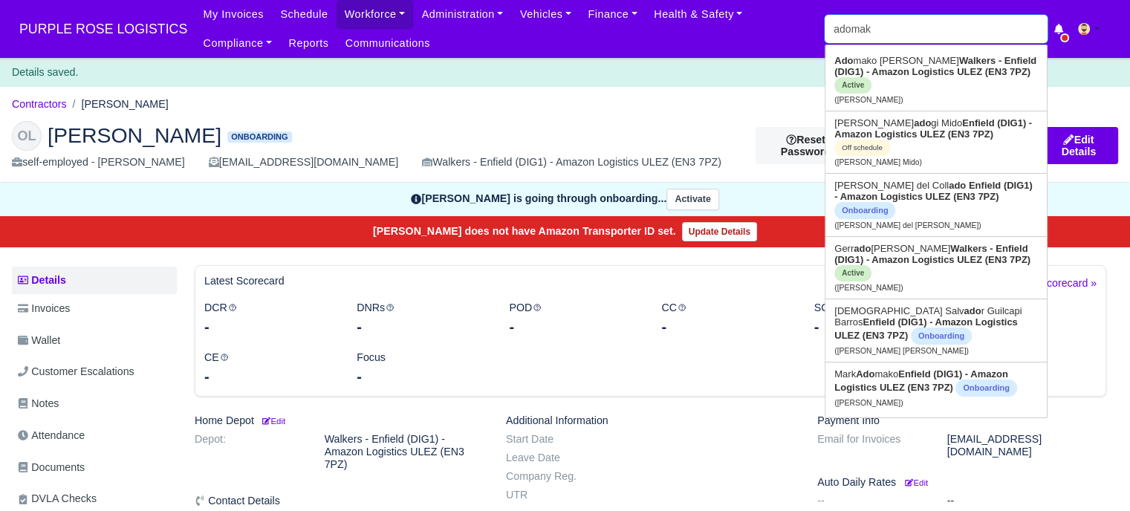
type input "adomako"
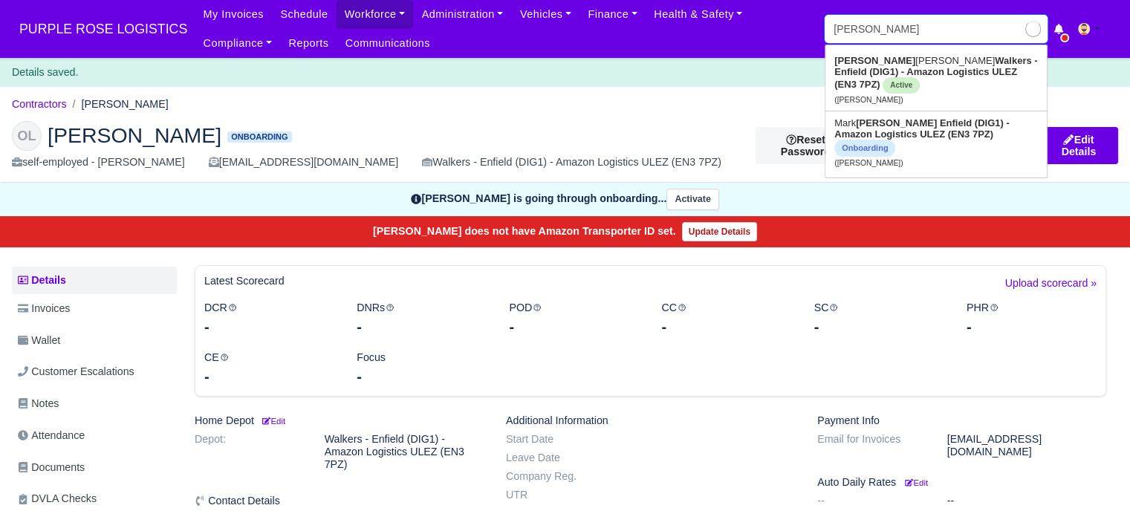
type input "adomako Obeng"
click at [880, 120] on strong "Enfield (DIG1) - Amazon Logistics ULEZ (EN3 7PZ)" at bounding box center [921, 128] width 175 height 22
type input "Mark Adomako"
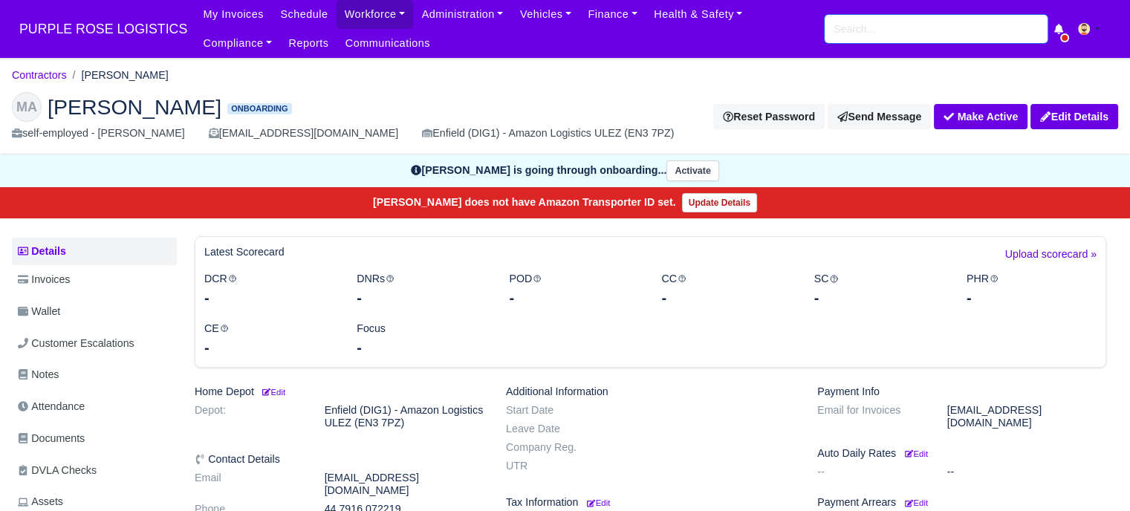
click at [866, 32] on input "search" at bounding box center [936, 29] width 223 height 28
type input "[PERSON_NAME]"
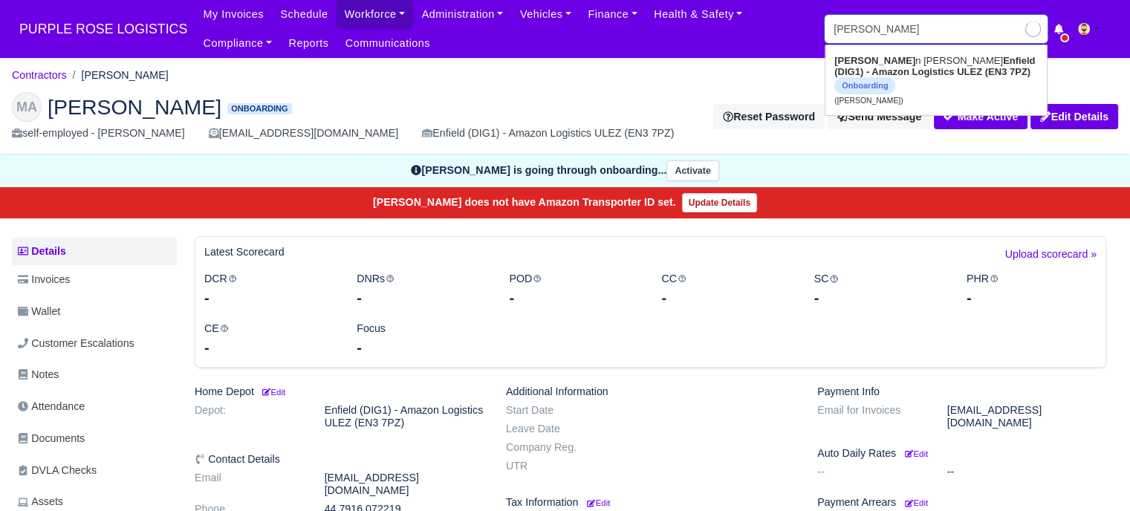
type input "[PERSON_NAME]"
click at [883, 69] on strong "Enfield (DIG1) - Amazon Logistics ULEZ (EN3 7PZ)" at bounding box center [932, 66] width 196 height 22
type input "Keelan Nelson belle"
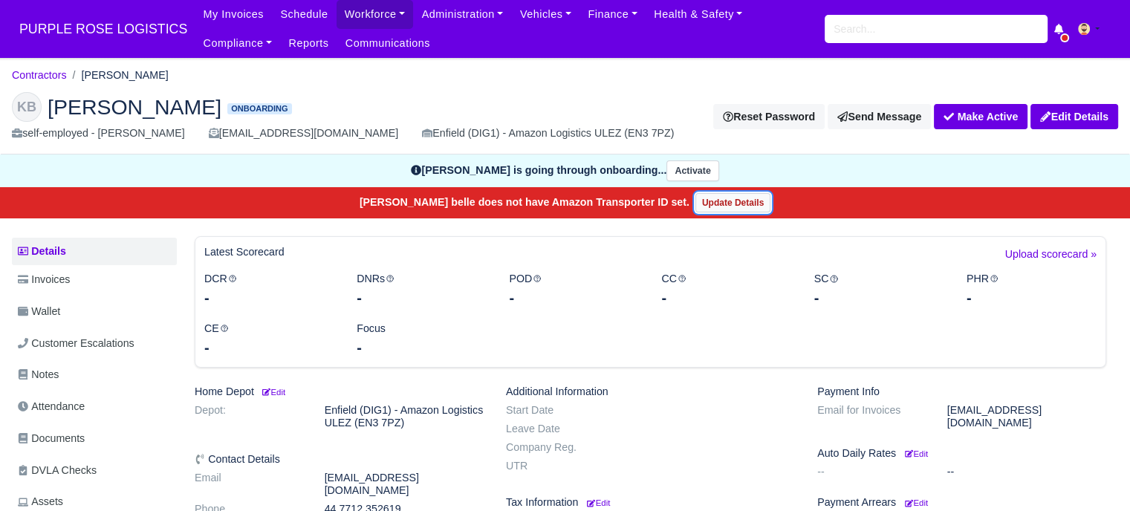
click at [719, 207] on link "Update Details" at bounding box center [732, 202] width 75 height 19
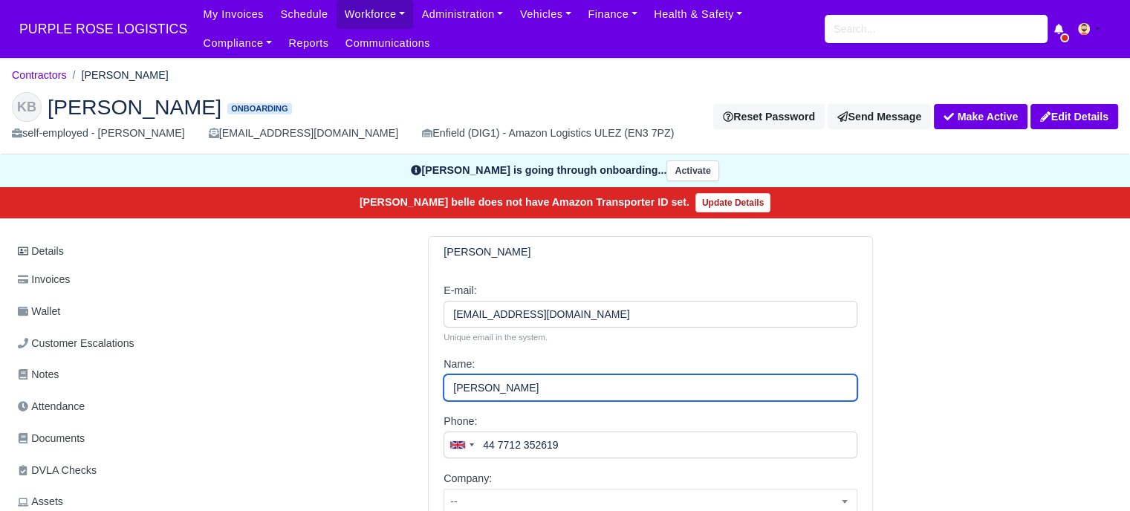
drag, startPoint x: 521, startPoint y: 391, endPoint x: 486, endPoint y: 390, distance: 34.9
click at [486, 390] on input "[PERSON_NAME]" at bounding box center [651, 387] width 414 height 27
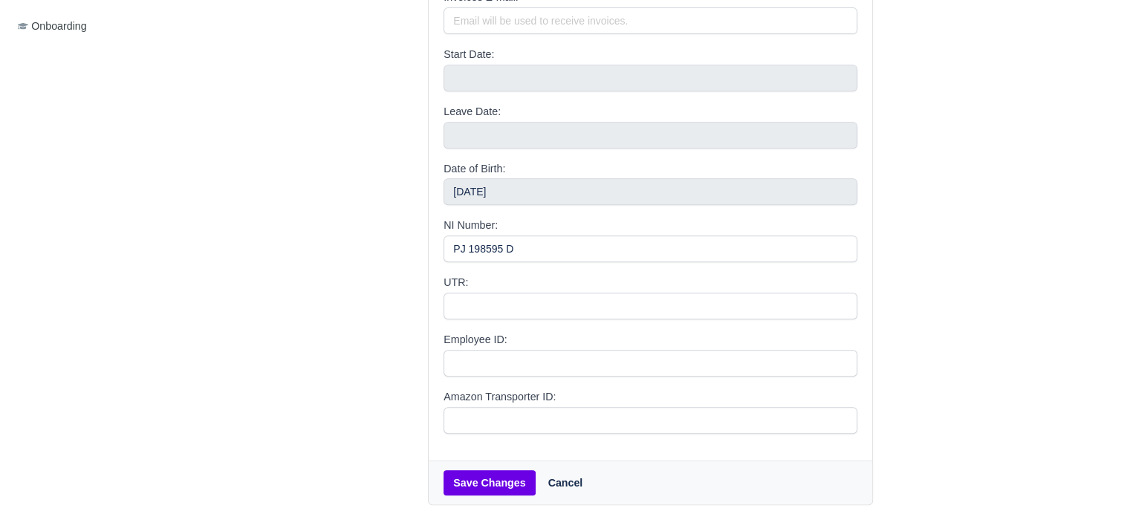
scroll to position [725, 0]
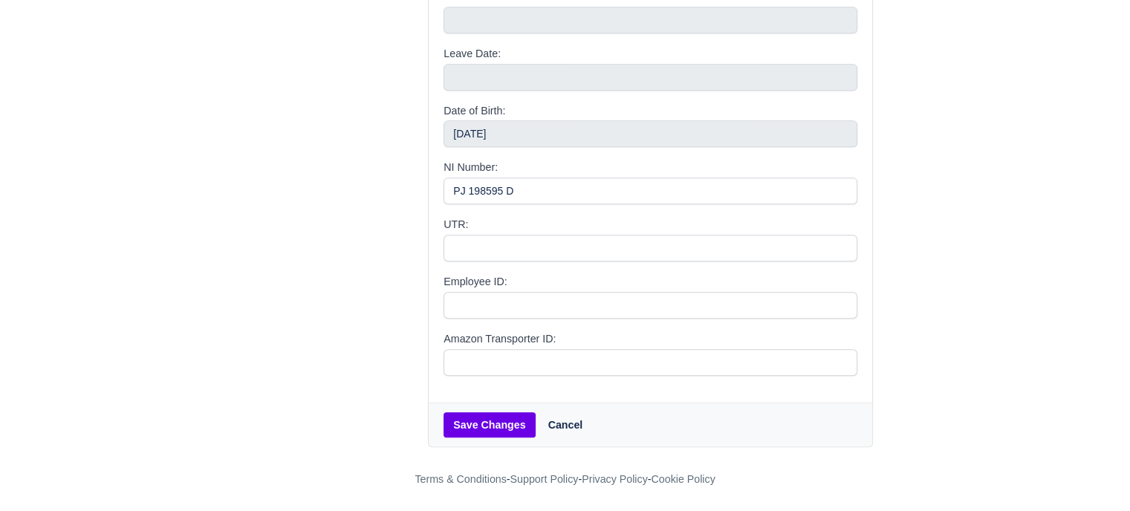
type input "[PERSON_NAME]"
click at [477, 427] on button "Save Changes" at bounding box center [489, 424] width 91 height 25
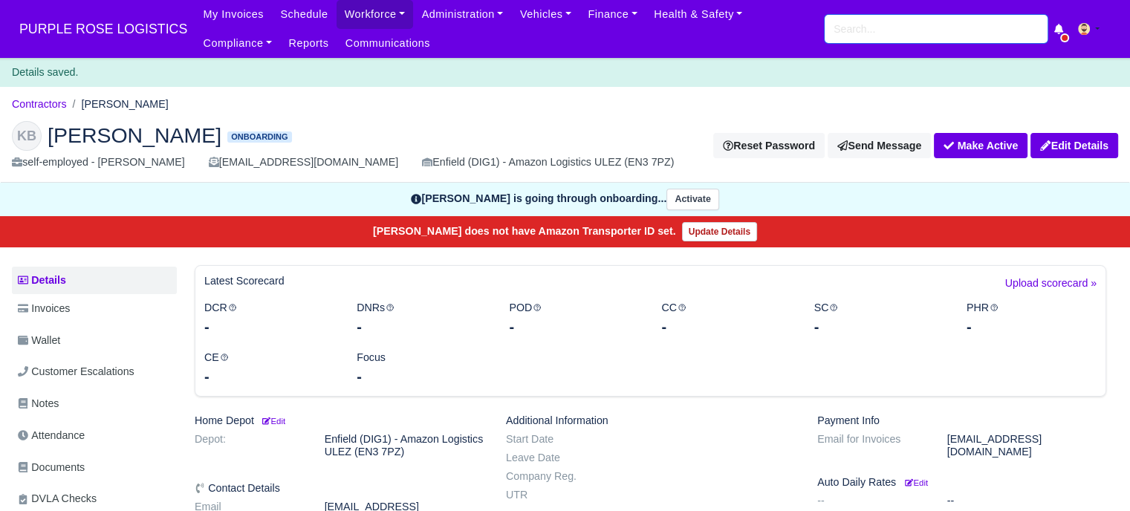
click at [859, 26] on input "search" at bounding box center [936, 29] width 223 height 28
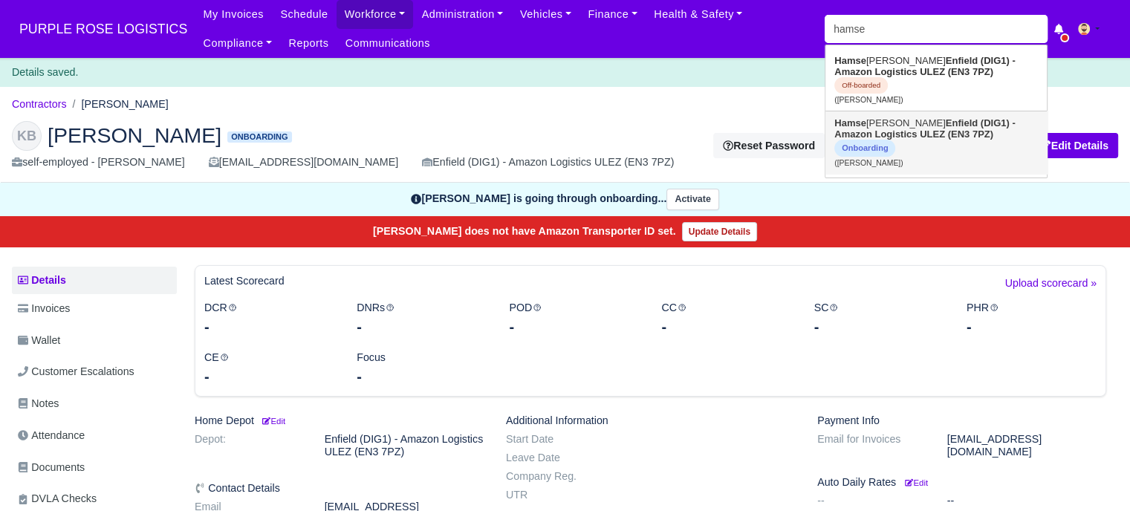
click at [919, 118] on link "[PERSON_NAME] (DIG1) - Amazon Logistics ULEZ (EN3 7PZ) Onboarding ([PERSON_NAME…" at bounding box center [935, 142] width 221 height 62
type input "[PERSON_NAME]"
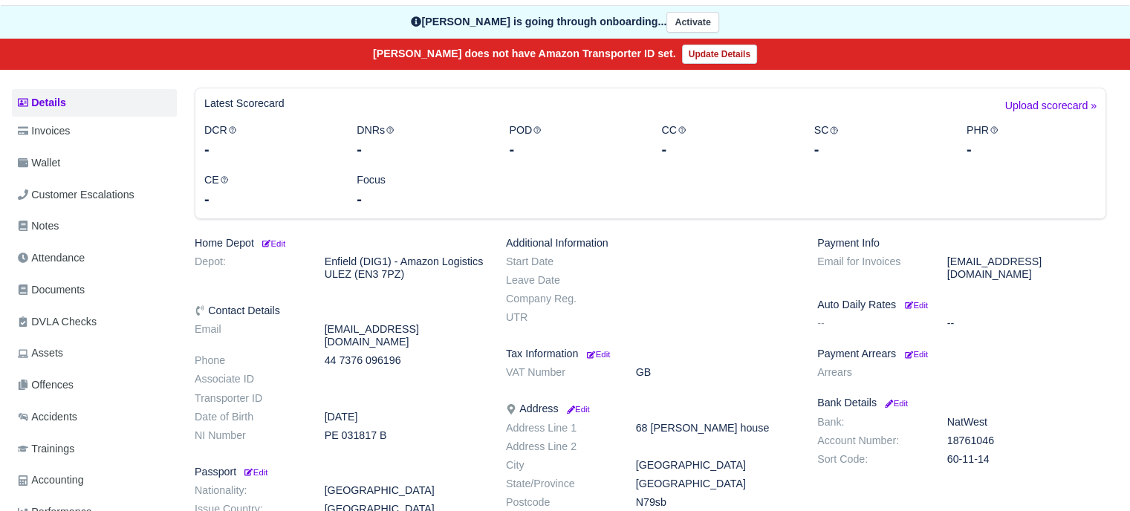
scroll to position [149, 0]
click at [77, 283] on span "Documents" at bounding box center [51, 290] width 67 height 17
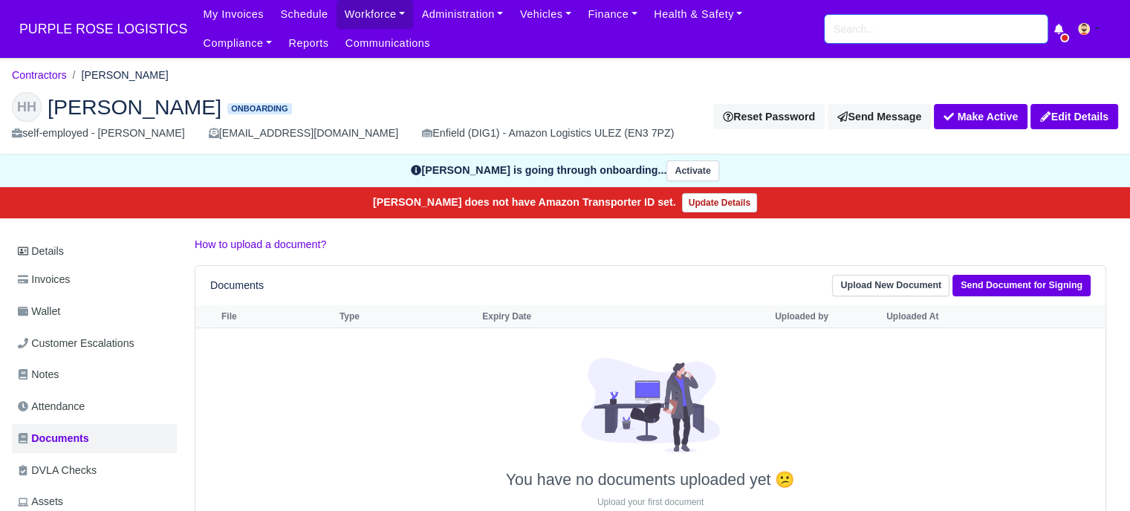
click at [886, 27] on input "search" at bounding box center [936, 29] width 223 height 28
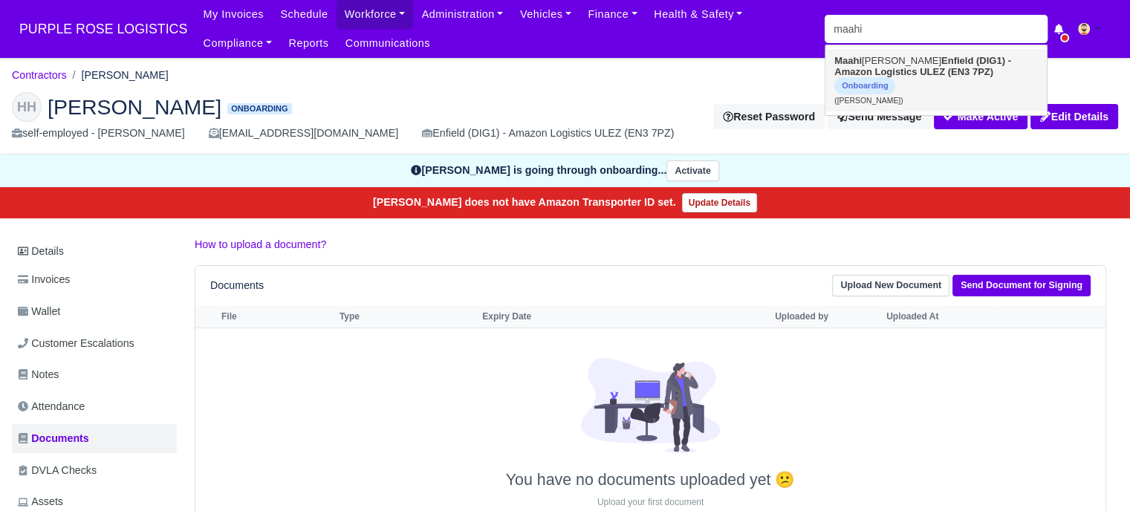
click at [906, 61] on link "[PERSON_NAME] Enfield (DIG1) - Amazon Logistics ULEZ (EN3 7PZ) Onboarding ([PER…" at bounding box center [935, 80] width 221 height 62
type input "[PERSON_NAME]"
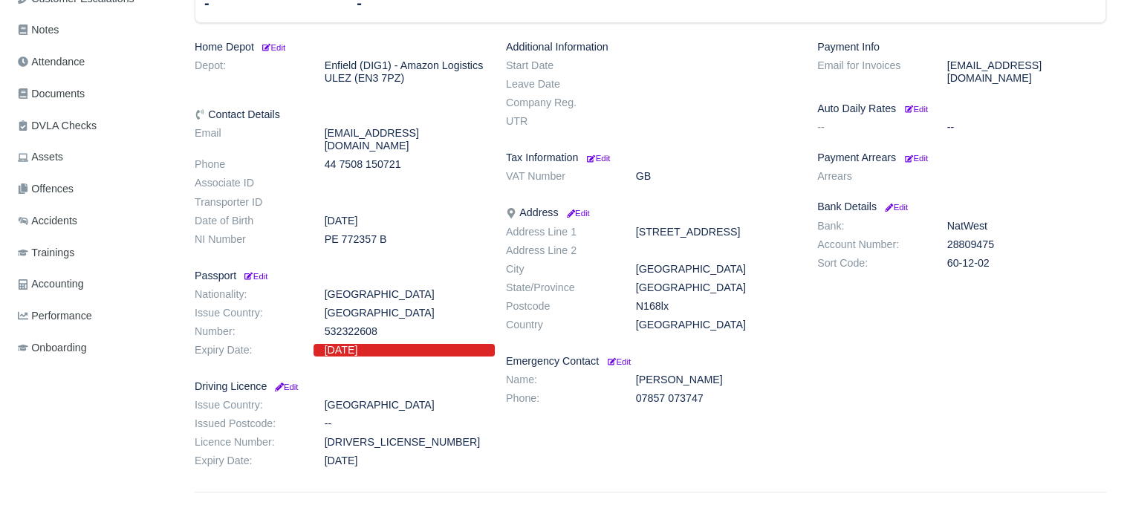
scroll to position [372, 0]
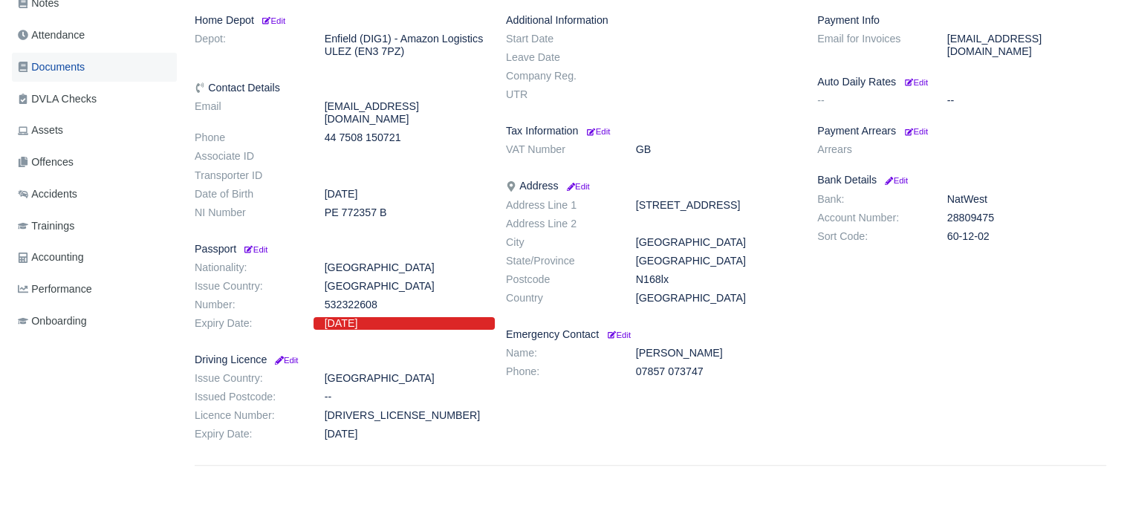
click at [78, 67] on span "Documents" at bounding box center [51, 67] width 67 height 17
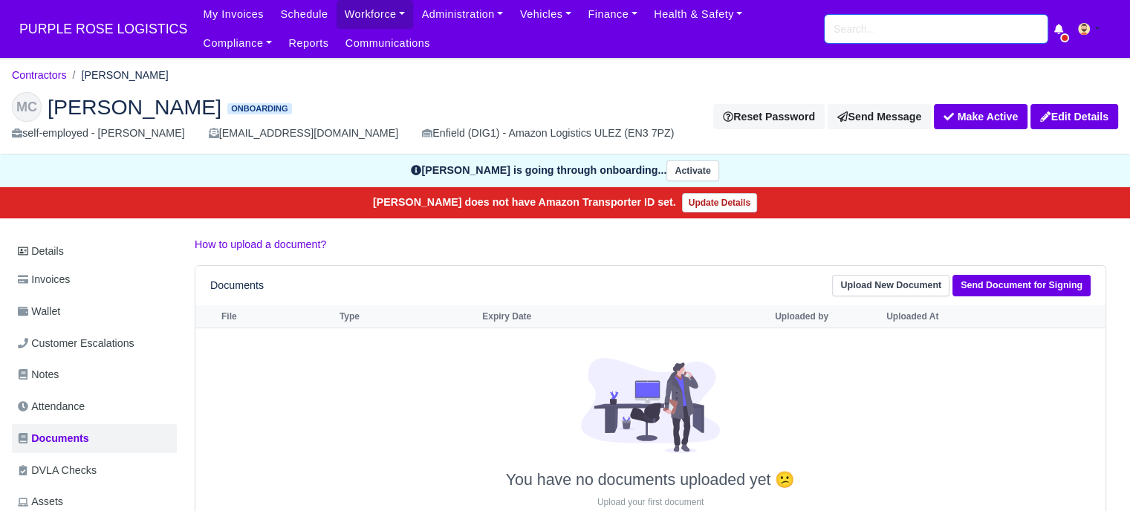
click at [869, 33] on input "search" at bounding box center [936, 29] width 223 height 28
type input "[PERSON_NAME]"
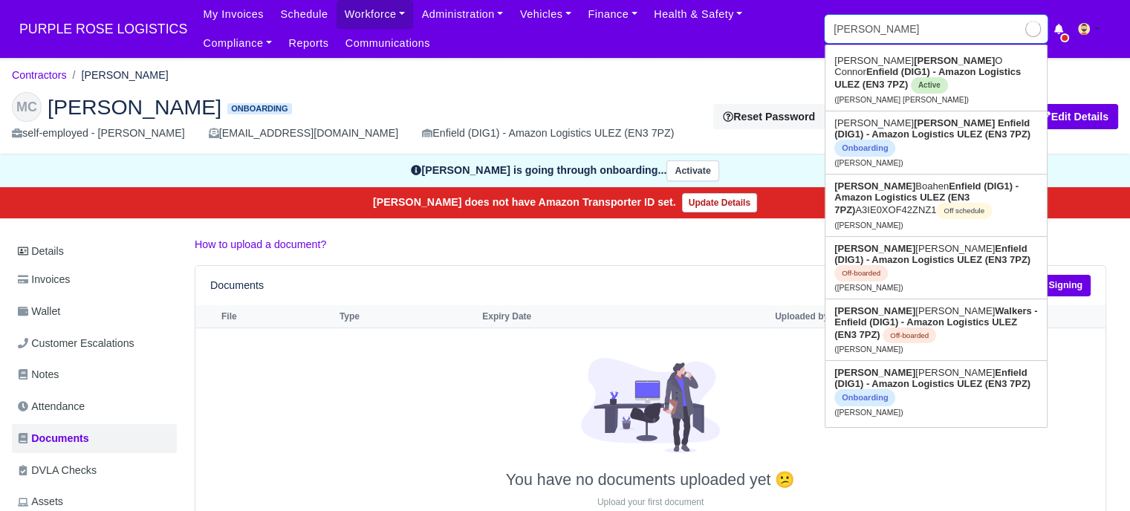
type input "[PERSON_NAME]"
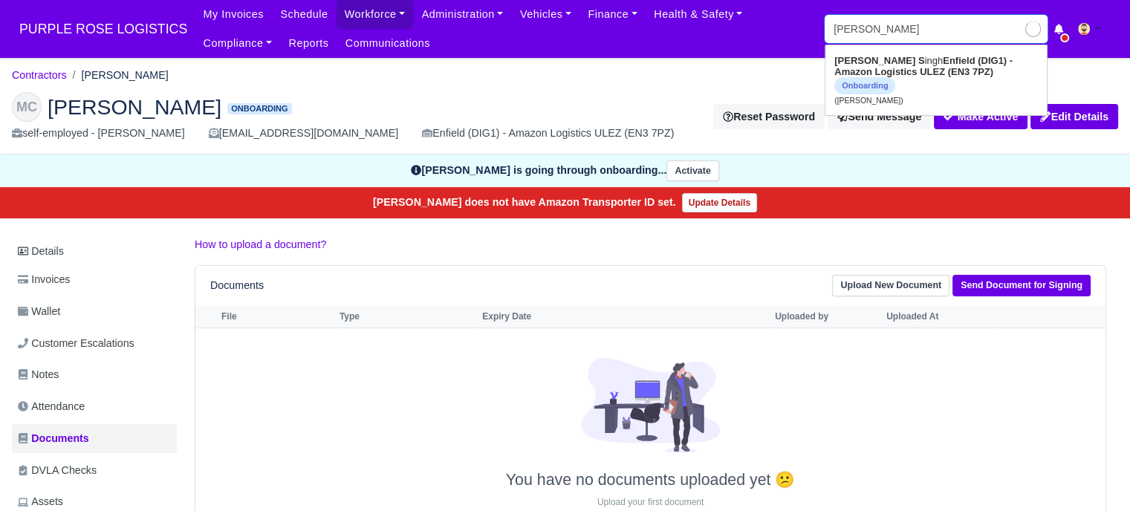
type input "[PERSON_NAME]"
click at [893, 61] on link "[PERSON_NAME] (DIG1) - Amazon Logistics ULEZ (EN3 7PZ) Onboarding ([PERSON_NAME…" at bounding box center [935, 80] width 221 height 62
type input "[PERSON_NAME]"
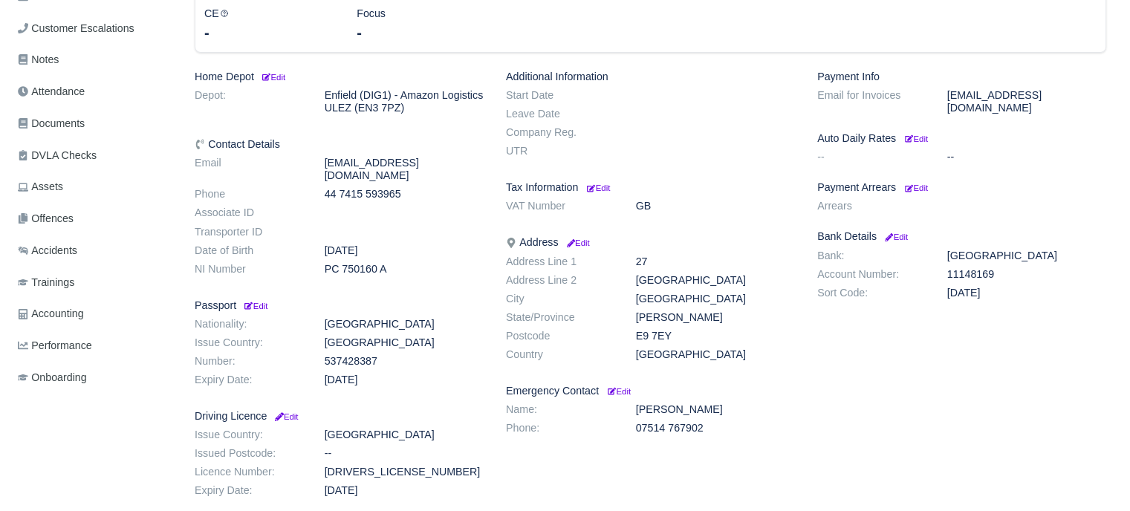
scroll to position [372, 0]
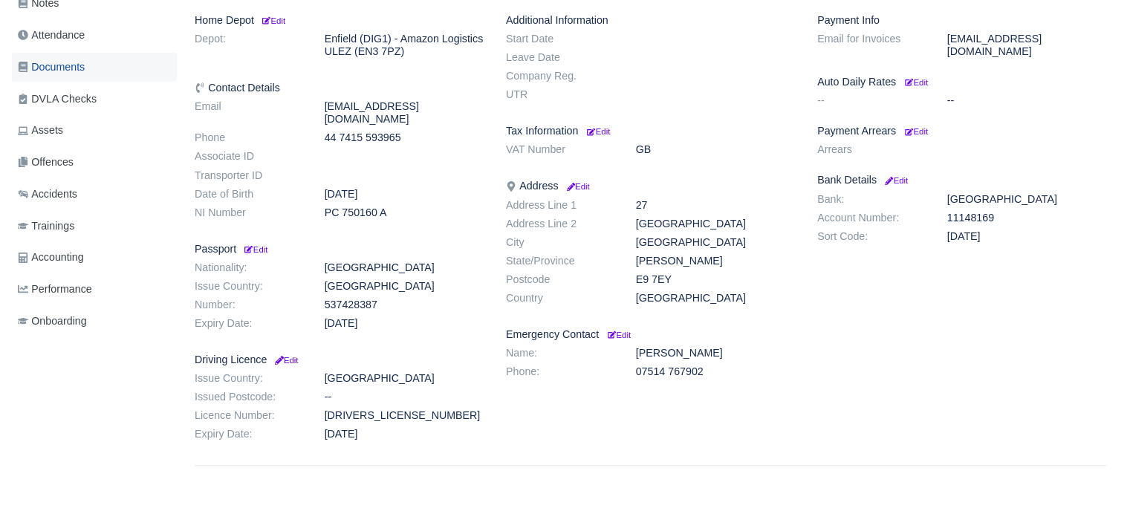
click at [63, 74] on span "Documents" at bounding box center [51, 67] width 67 height 17
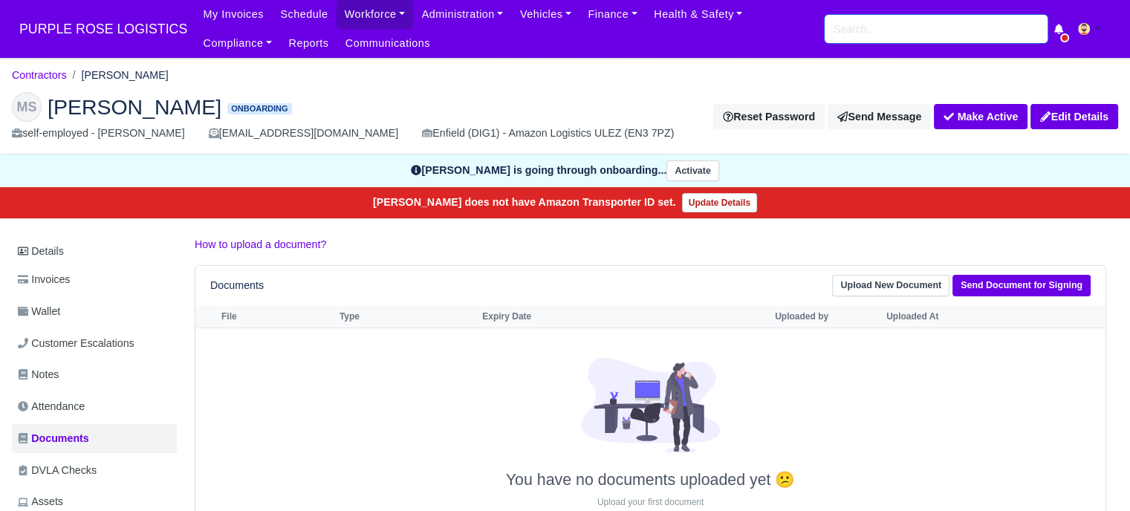
click at [869, 38] on input "search" at bounding box center [936, 29] width 223 height 28
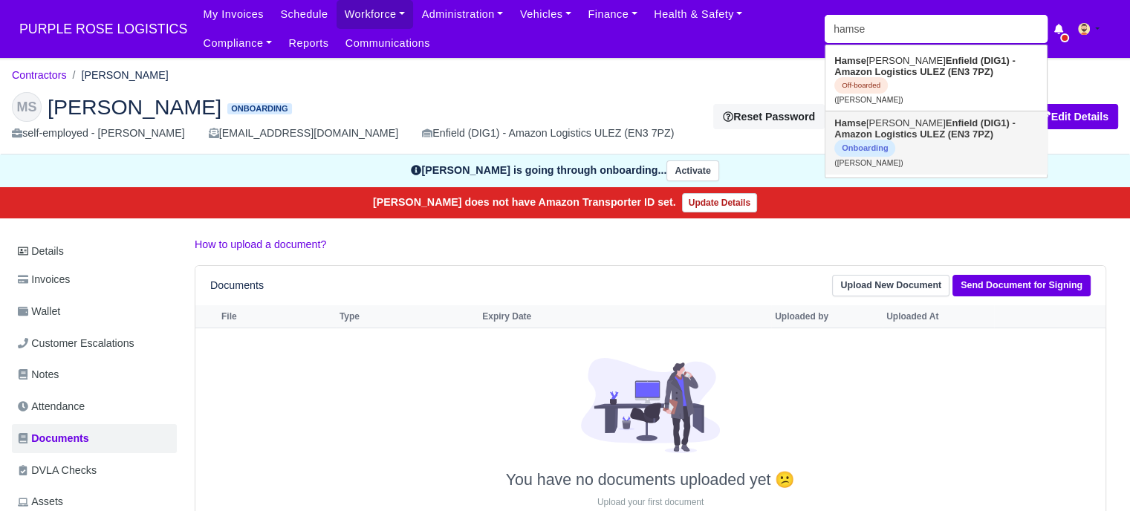
click at [914, 117] on link "[PERSON_NAME] (DIG1) - Amazon Logistics ULEZ (EN3 7PZ) Onboarding ([PERSON_NAME…" at bounding box center [935, 142] width 221 height 62
type input "[PERSON_NAME]"
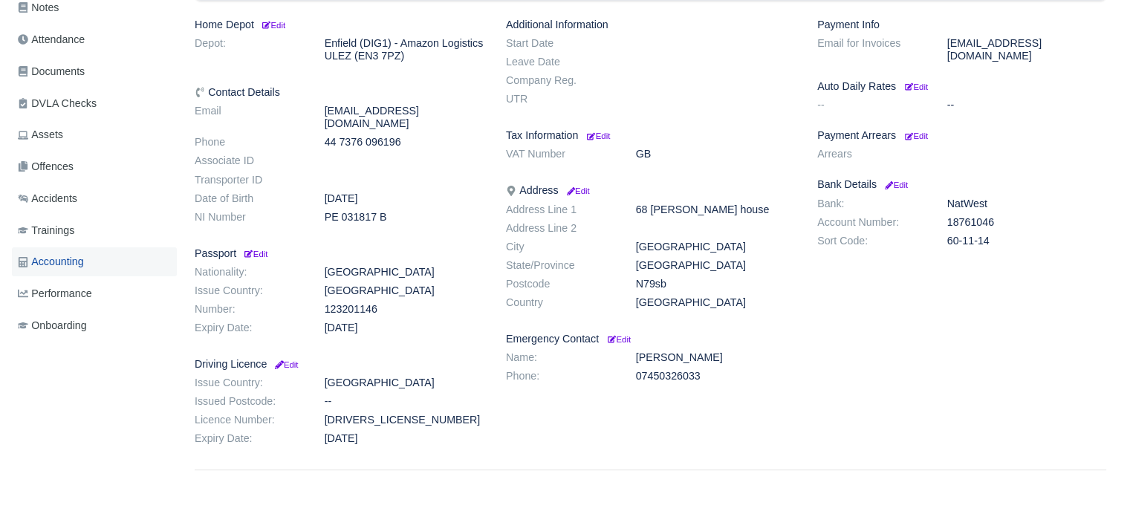
scroll to position [372, 0]
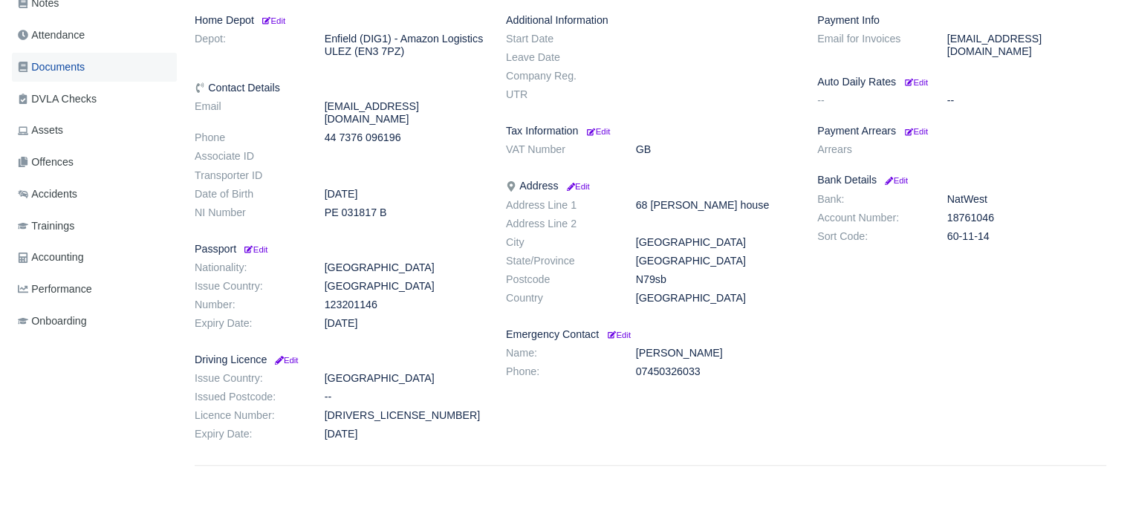
click at [70, 69] on span "Documents" at bounding box center [51, 67] width 67 height 17
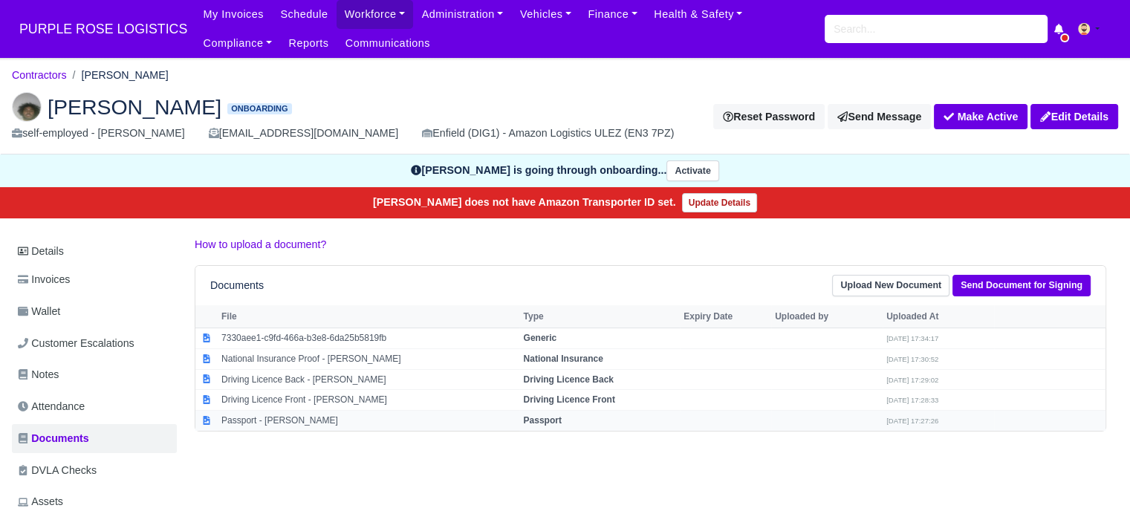
click at [525, 415] on strong "Passport" at bounding box center [542, 420] width 38 height 10
select select "passport"
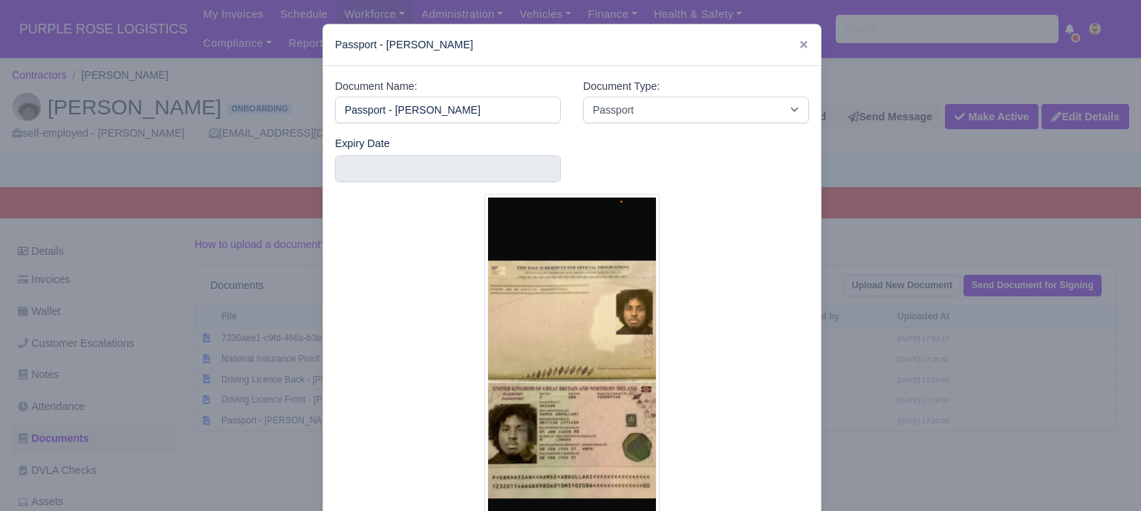
click at [859, 351] on div at bounding box center [570, 255] width 1141 height 511
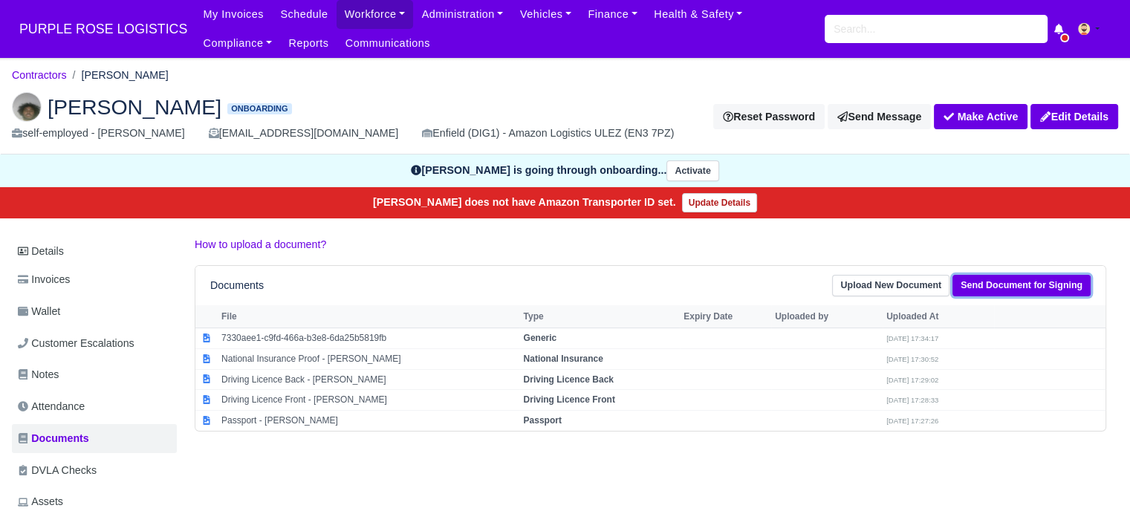
click at [1007, 288] on link "Send Document for Signing" at bounding box center [1022, 286] width 138 height 22
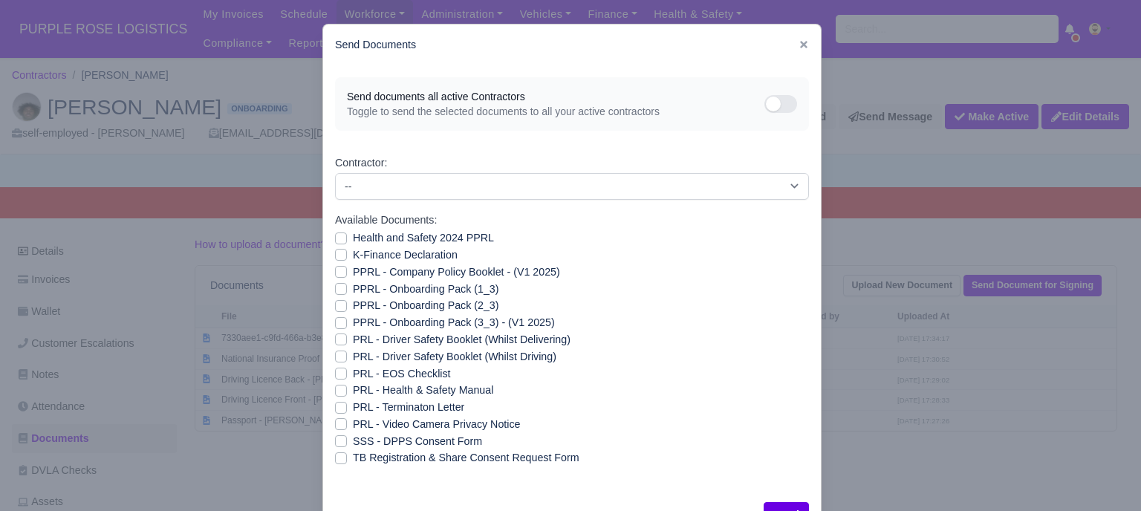
click at [345, 237] on div "Health and Safety 2024 PPRL" at bounding box center [572, 238] width 474 height 17
click at [353, 254] on label "K-Finance Declaration" at bounding box center [405, 255] width 105 height 17
click at [347, 254] on input "K-Finance Declaration" at bounding box center [341, 253] width 12 height 12
checkbox input "true"
click at [353, 271] on label "PPRL - Company Policy Booklet - (V1 2025)" at bounding box center [456, 272] width 207 height 17
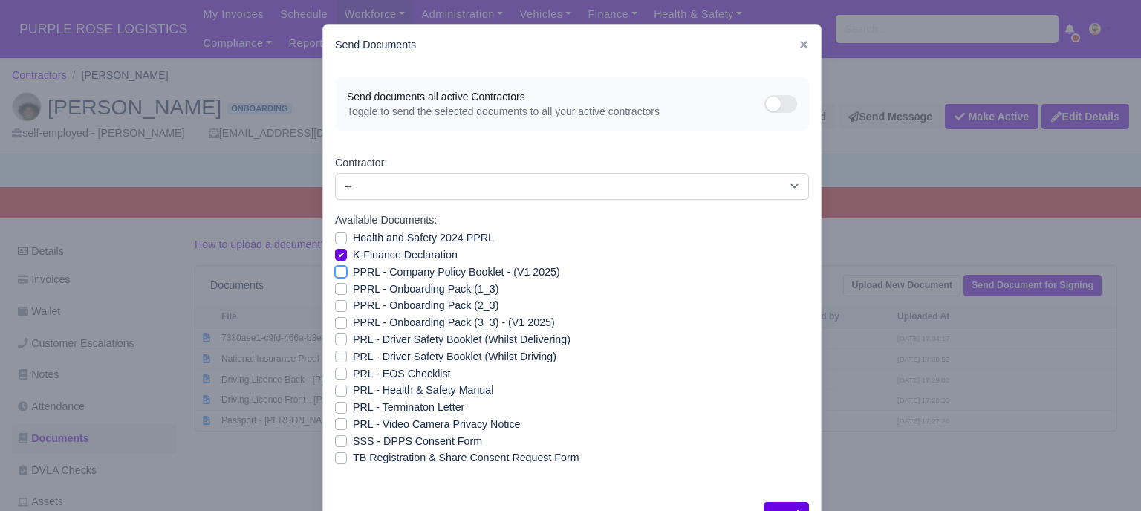
click at [347, 271] on input "PPRL - Company Policy Booklet - (V1 2025)" at bounding box center [341, 270] width 12 height 12
checkbox input "true"
click at [342, 241] on div "Health and Safety 2024 PPRL" at bounding box center [572, 238] width 474 height 17
click at [353, 242] on label "Health and Safety 2024 PPRL" at bounding box center [423, 238] width 141 height 17
click at [335, 241] on input "Health and Safety 2024 PPRL" at bounding box center [341, 236] width 12 height 12
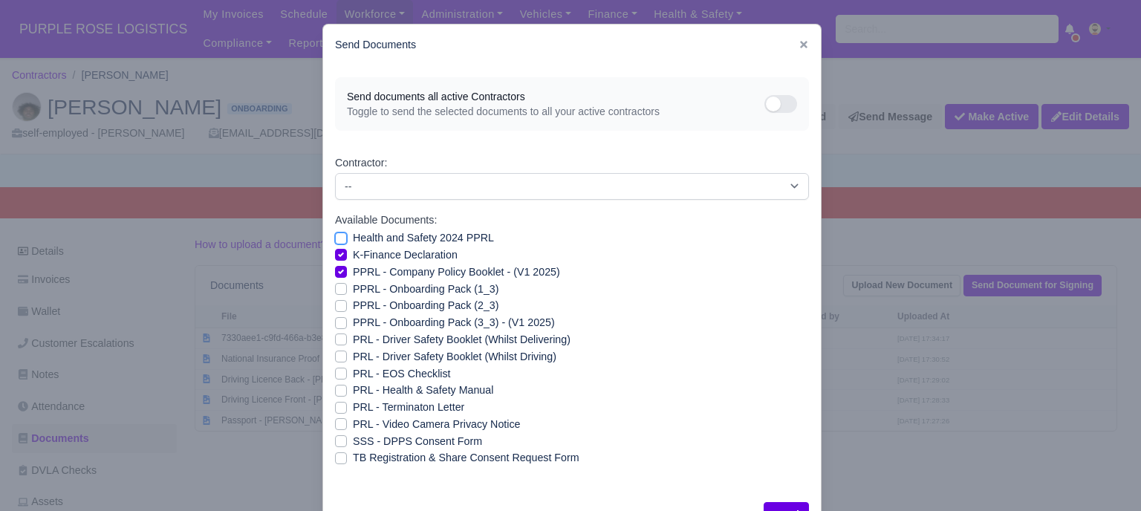
checkbox input "true"
drag, startPoint x: 339, startPoint y: 285, endPoint x: 337, endPoint y: 300, distance: 15.7
click at [353, 285] on label "PPRL - Onboarding Pack (1_3)" at bounding box center [426, 289] width 146 height 17
click at [339, 285] on input "PPRL - Onboarding Pack (1_3)" at bounding box center [341, 287] width 12 height 12
checkbox input "true"
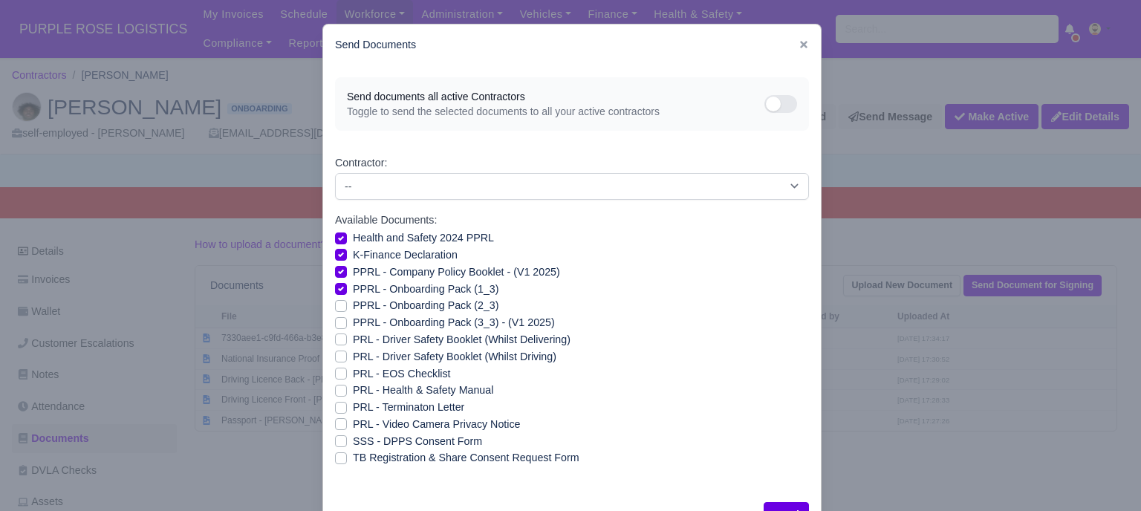
drag, startPoint x: 337, startPoint y: 302, endPoint x: 337, endPoint y: 311, distance: 8.9
click at [353, 303] on label "PPRL - Onboarding Pack (2_3)" at bounding box center [426, 305] width 146 height 17
click at [337, 303] on input "PPRL - Onboarding Pack (2_3)" at bounding box center [341, 303] width 12 height 12
checkbox input "true"
click at [353, 322] on label "PPRL - Onboarding Pack (3_3) - (V1 2025)" at bounding box center [454, 322] width 202 height 17
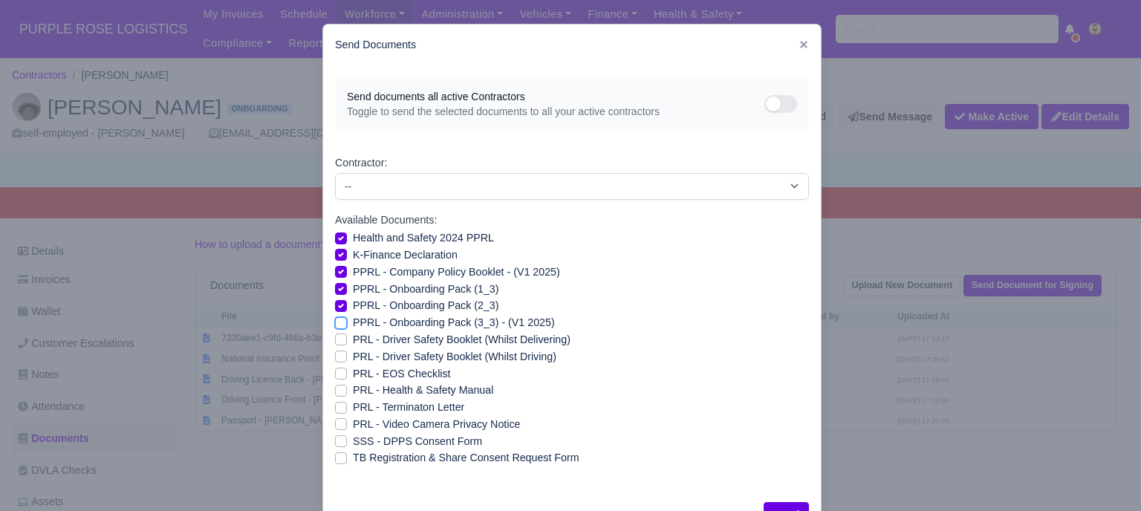
click at [336, 322] on input "PPRL - Onboarding Pack (3_3) - (V1 2025)" at bounding box center [341, 320] width 12 height 12
checkbox input "true"
click at [353, 391] on label "PRL - Health & Safety Manual" at bounding box center [423, 390] width 140 height 17
click at [336, 391] on input "PRL - Health & Safety Manual" at bounding box center [341, 388] width 12 height 12
checkbox input "true"
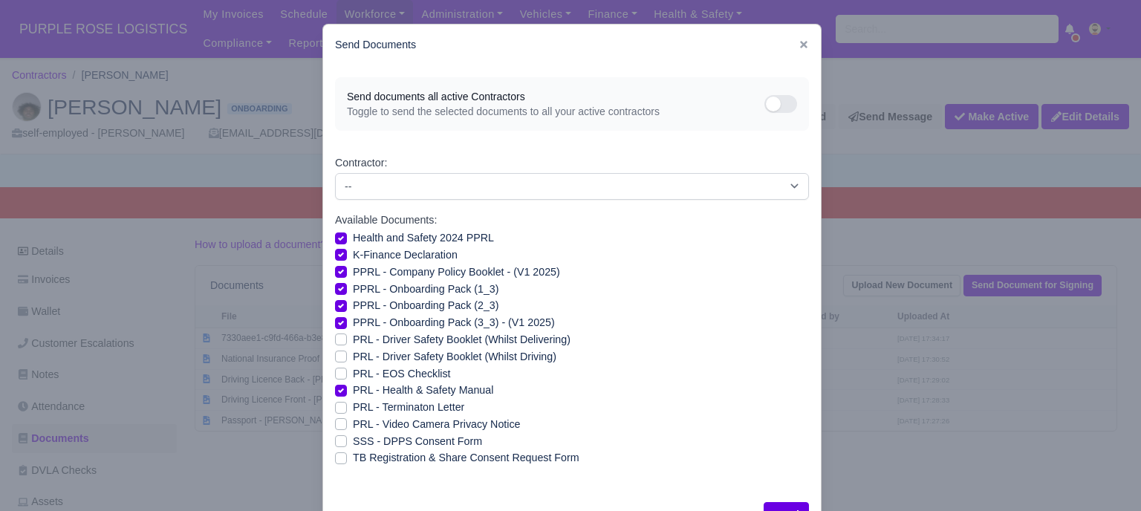
click at [353, 425] on label "PRL - Video Camera Privacy Notice" at bounding box center [436, 424] width 167 height 17
click at [337, 425] on input "PRL - Video Camera Privacy Notice" at bounding box center [341, 422] width 12 height 12
checkbox input "true"
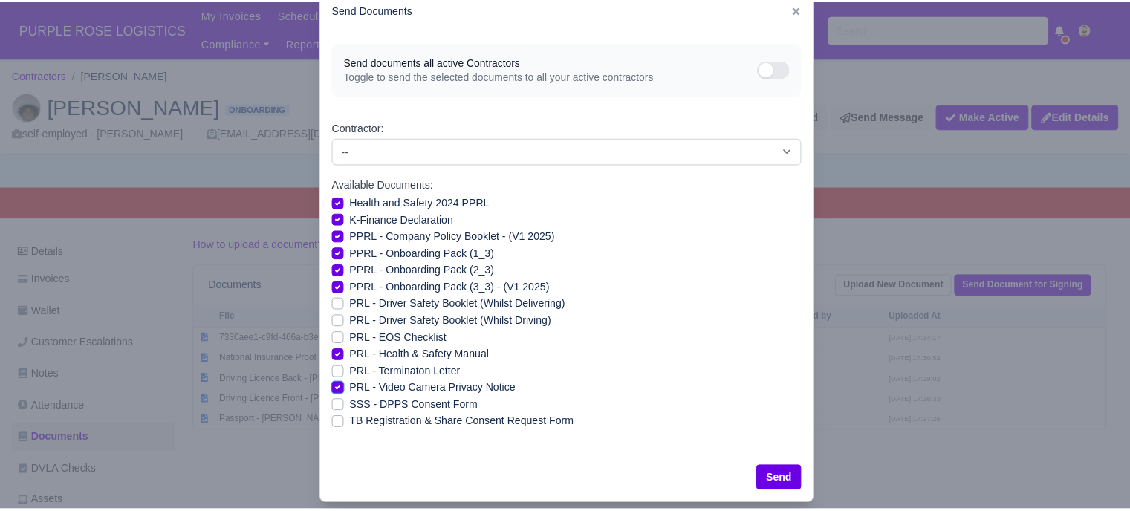
scroll to position [53, 0]
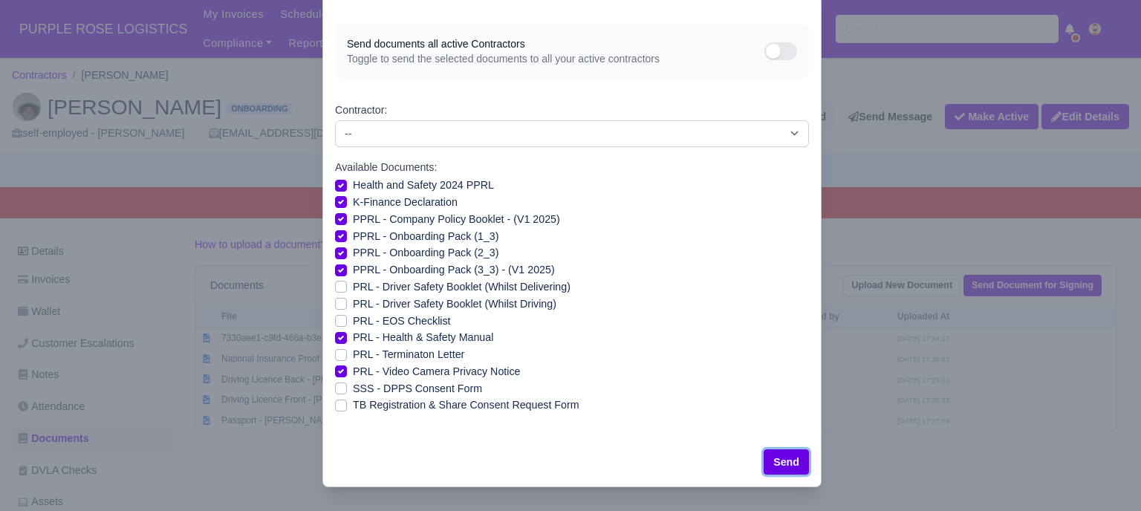
click at [773, 460] on button "Send" at bounding box center [786, 462] width 45 height 25
